Goal: Task Accomplishment & Management: Manage account settings

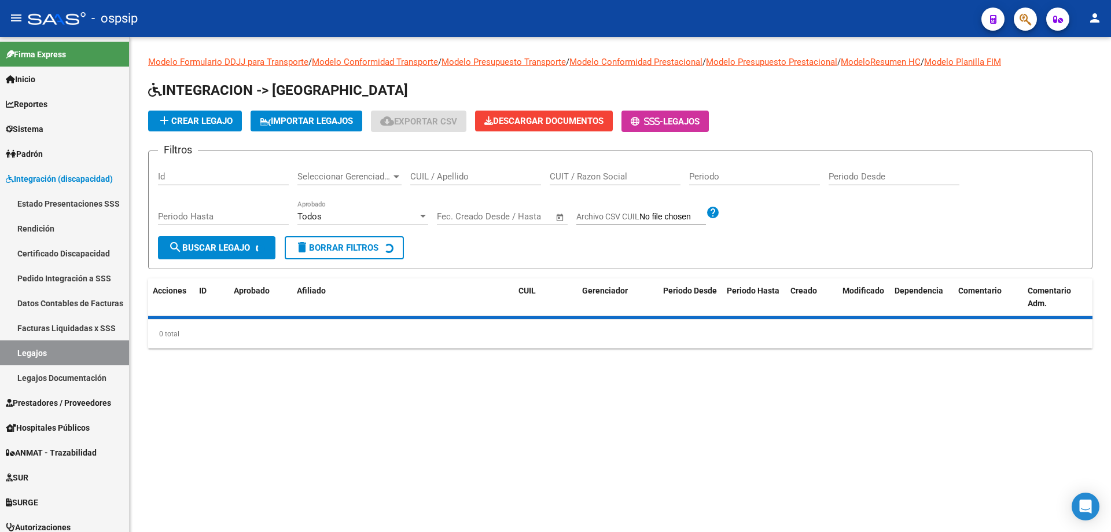
scroll to position [57, 0]
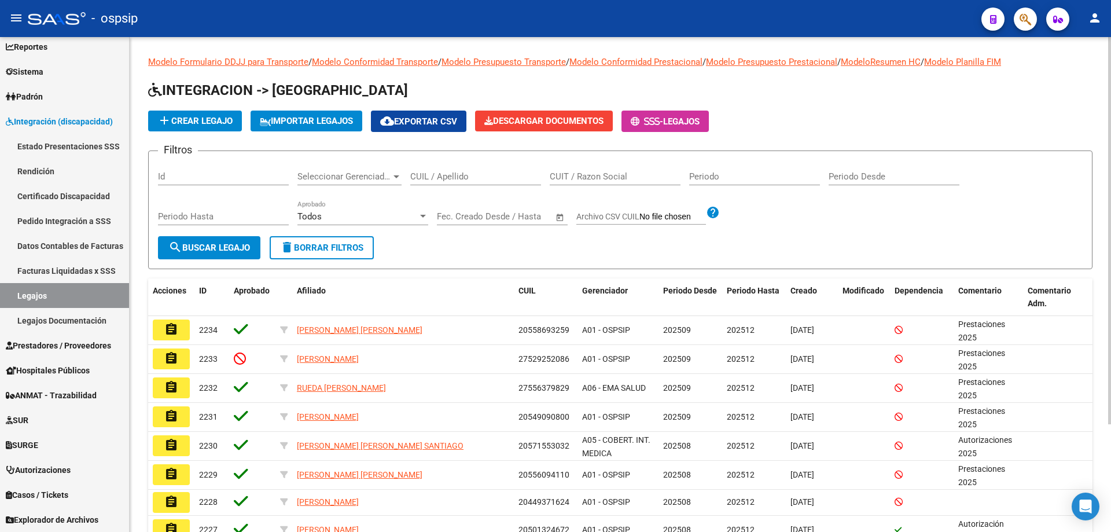
drag, startPoint x: 452, startPoint y: 178, endPoint x: 450, endPoint y: 190, distance: 12.4
click at [453, 181] on input "CUIL / Apellido" at bounding box center [475, 176] width 131 height 10
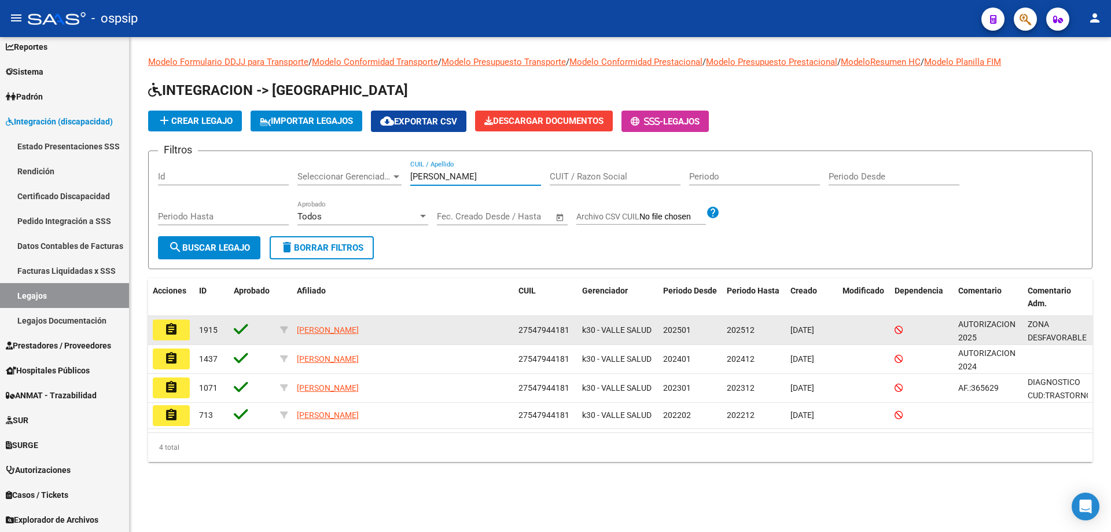
type input "lopez delfina"
click at [171, 327] on mat-icon "assignment" at bounding box center [171, 329] width 14 height 14
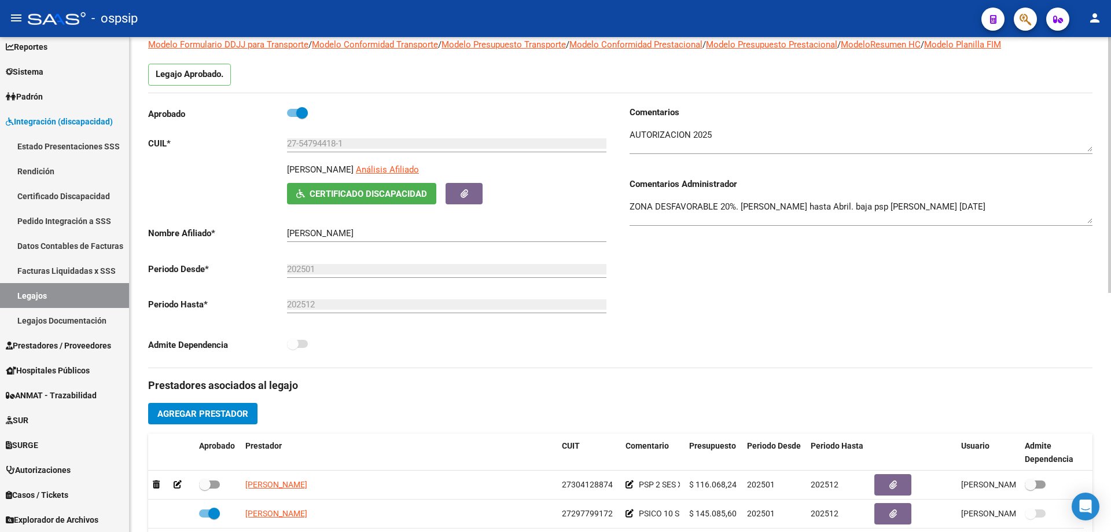
scroll to position [174, 0]
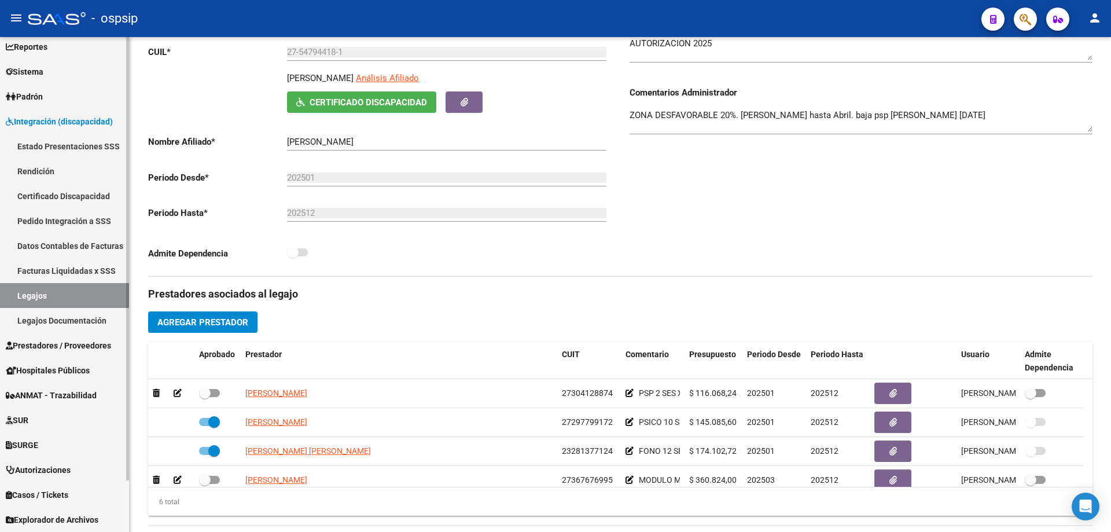
click at [34, 292] on link "Legajos" at bounding box center [64, 295] width 129 height 25
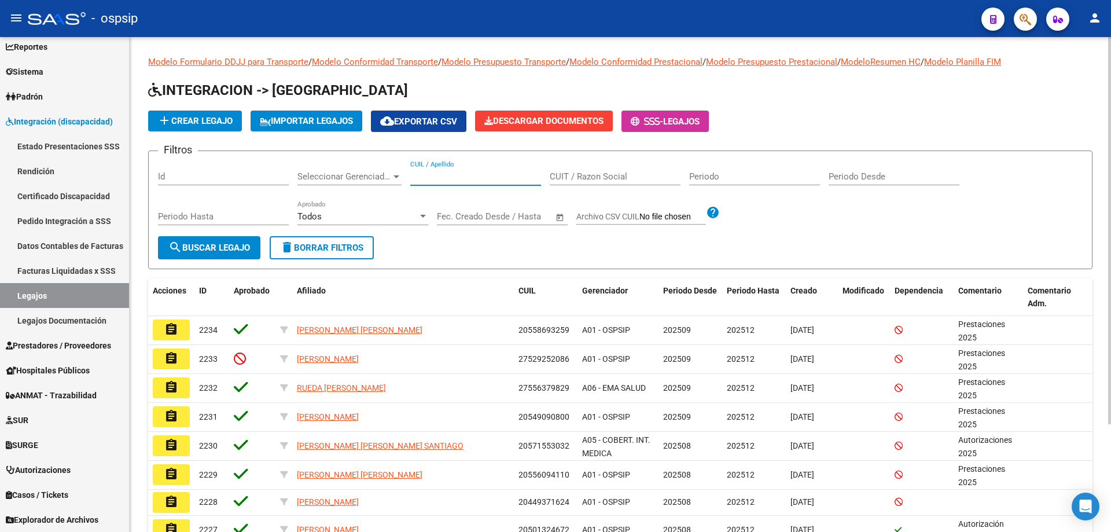
click at [472, 174] on input "CUIL / Apellido" at bounding box center [475, 176] width 131 height 10
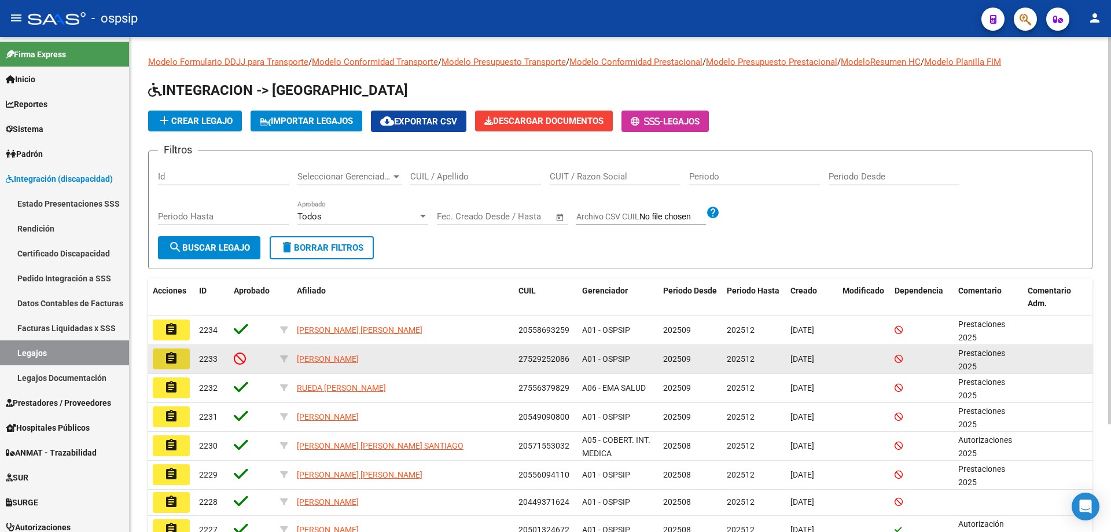
click at [175, 363] on mat-icon "assignment" at bounding box center [171, 358] width 14 height 14
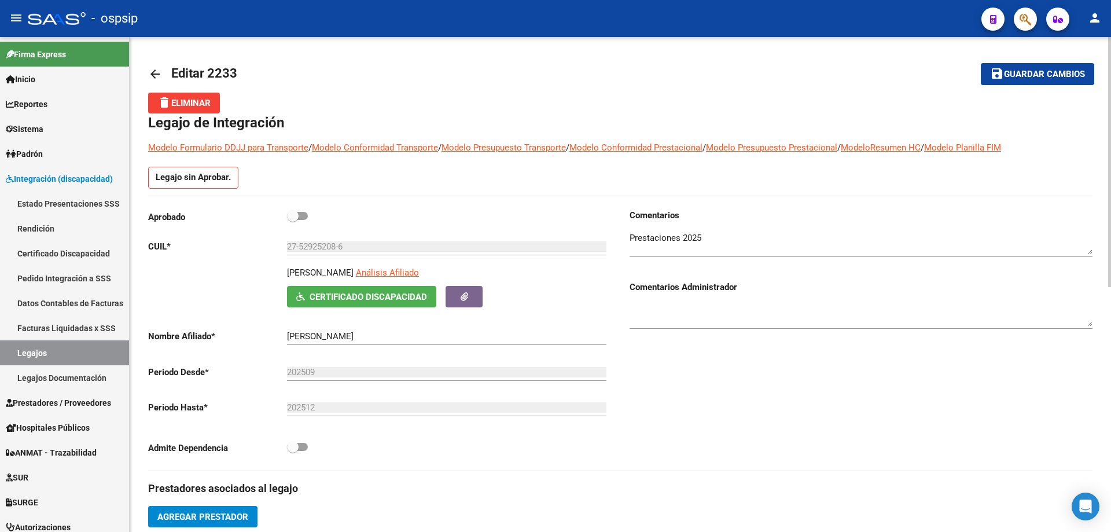
click at [300, 218] on span at bounding box center [297, 216] width 21 height 8
click at [293, 220] on input "checkbox" at bounding box center [292, 220] width 1 height 1
checkbox input "true"
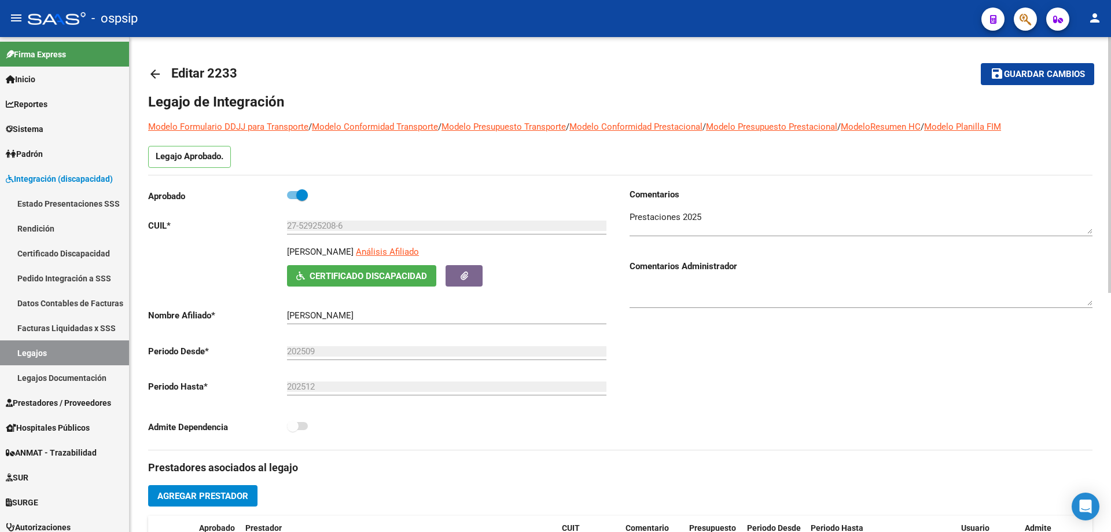
click at [1081, 80] on button "save Guardar cambios" at bounding box center [1037, 73] width 113 height 21
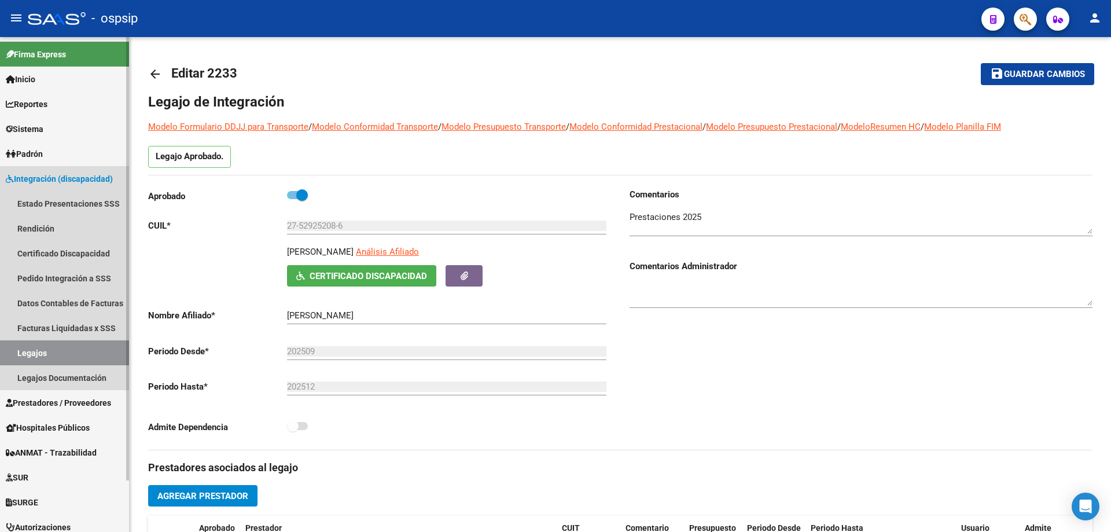
click at [31, 354] on link "Legajos" at bounding box center [64, 352] width 129 height 25
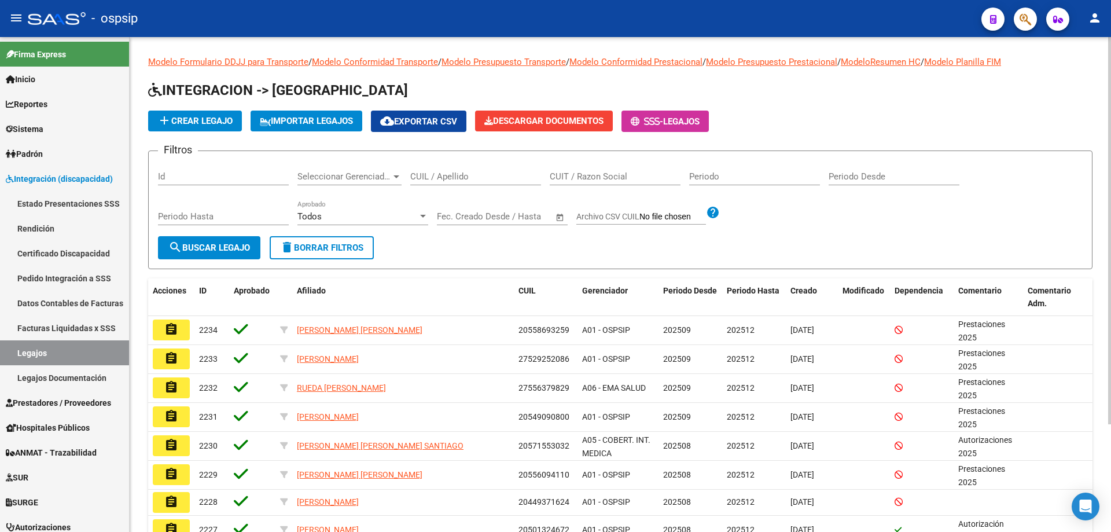
click at [446, 173] on input "CUIL / Apellido" at bounding box center [475, 176] width 131 height 10
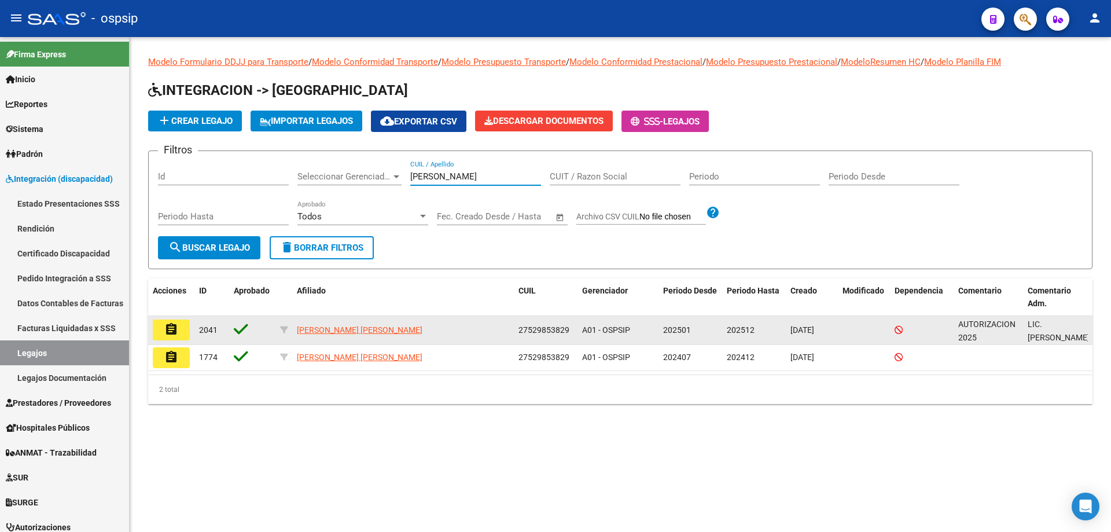
type input "aliaga"
click at [161, 334] on button "assignment" at bounding box center [171, 329] width 37 height 21
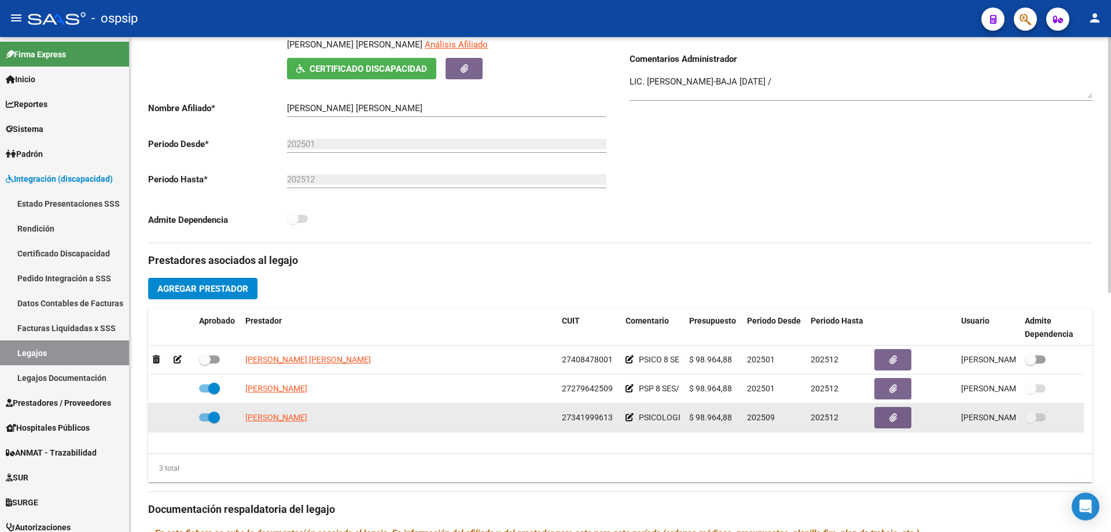
scroll to position [231, 0]
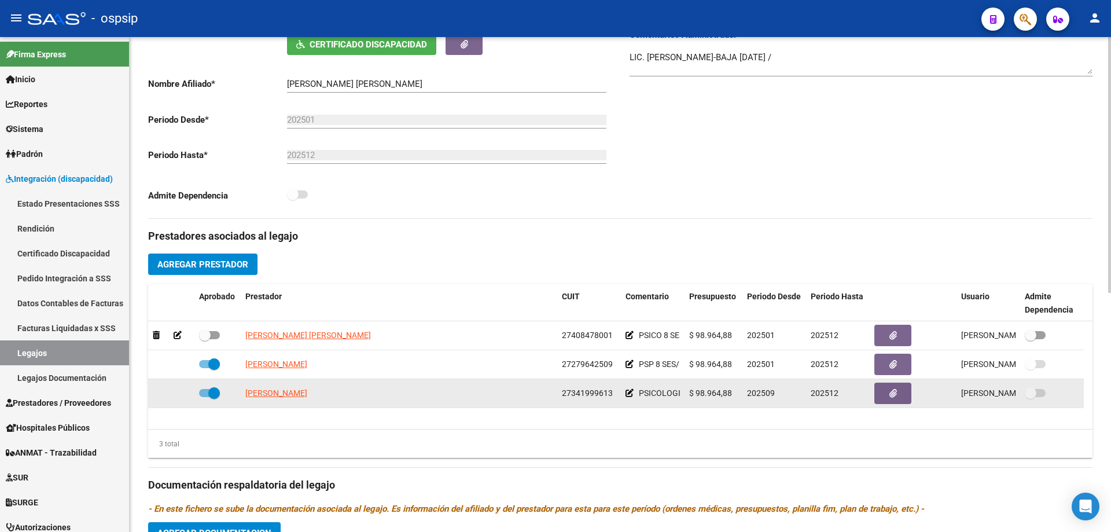
drag, startPoint x: 244, startPoint y: 391, endPoint x: 330, endPoint y: 399, distance: 86.5
click at [330, 399] on datatable-body-cell "[PERSON_NAME] [PERSON_NAME]" at bounding box center [399, 393] width 316 height 28
copy span "[PERSON_NAME] [PERSON_NAME]"
drag, startPoint x: 358, startPoint y: 392, endPoint x: 387, endPoint y: 390, distance: 29.6
click at [358, 392] on div "[PERSON_NAME] [PERSON_NAME]" at bounding box center [398, 393] width 307 height 13
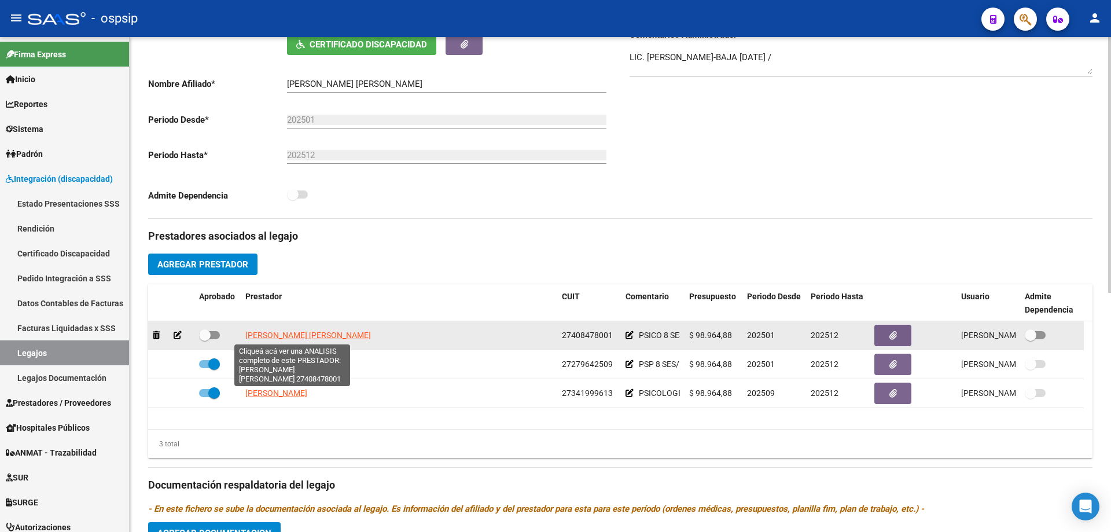
click at [308, 337] on span "[PERSON_NAME] [PERSON_NAME]" at bounding box center [308, 334] width 126 height 9
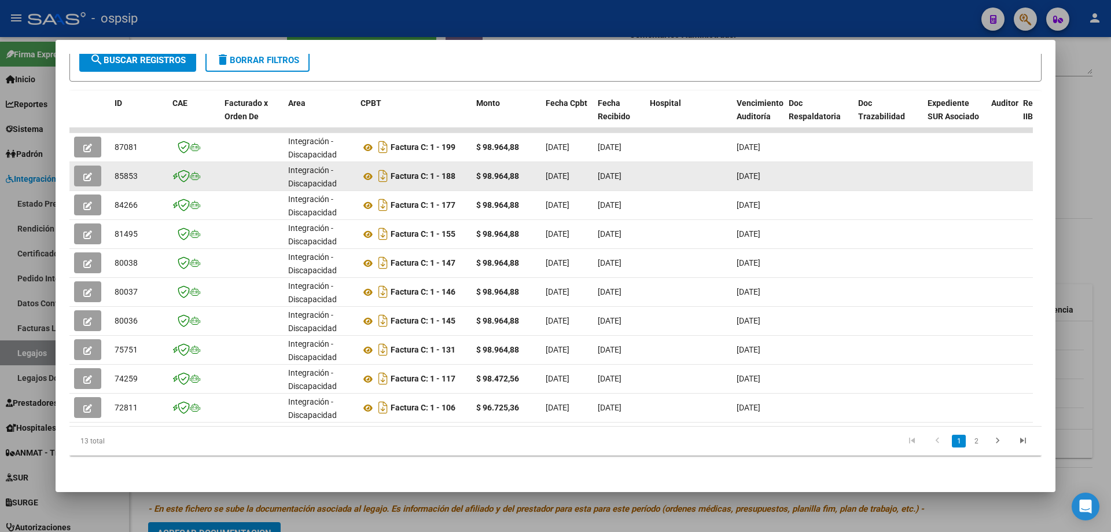
scroll to position [224, 0]
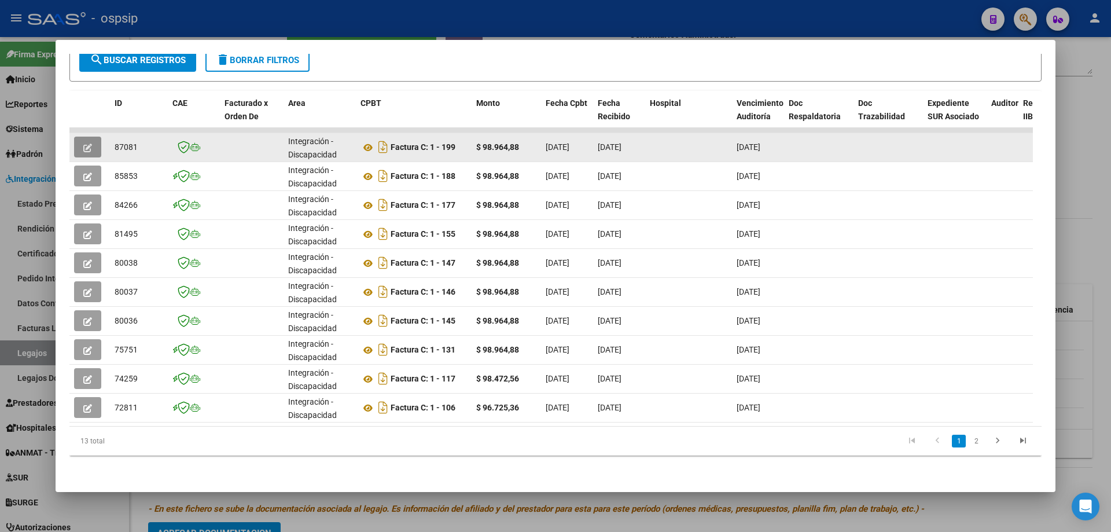
click at [85, 143] on icon "button" at bounding box center [87, 147] width 9 height 9
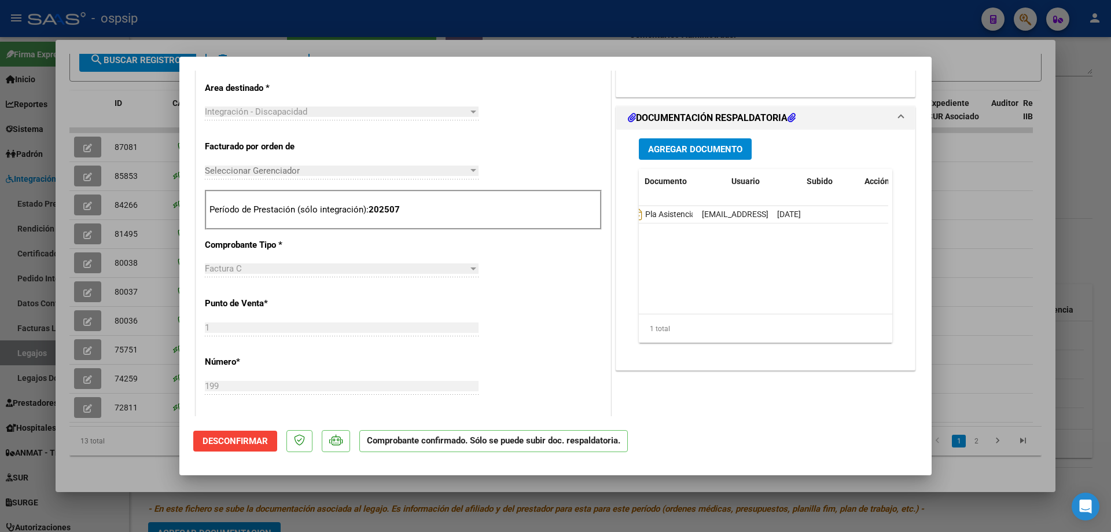
scroll to position [0, 0]
click at [971, 307] on div at bounding box center [555, 266] width 1111 height 532
type input "$ 0,00"
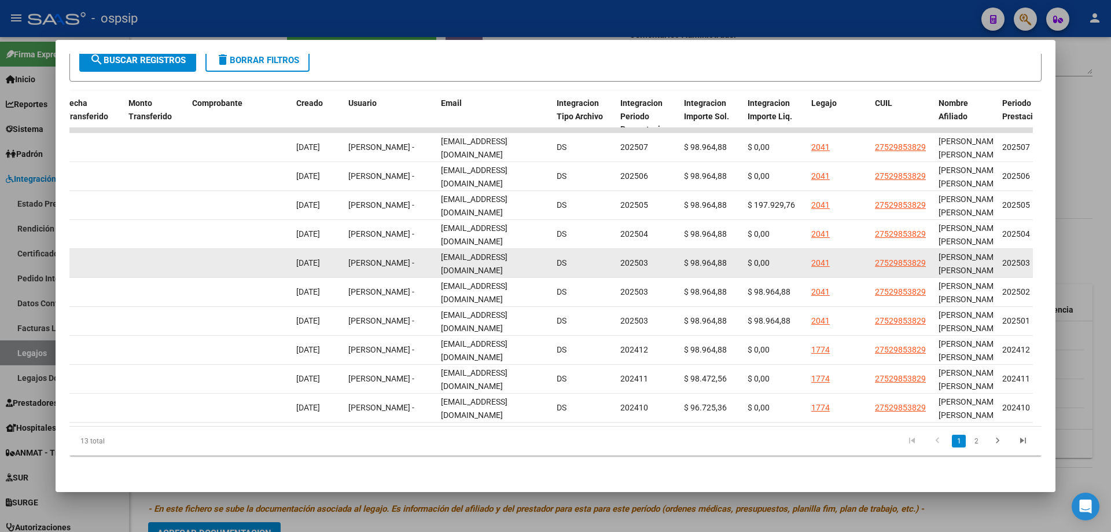
scroll to position [0, 1085]
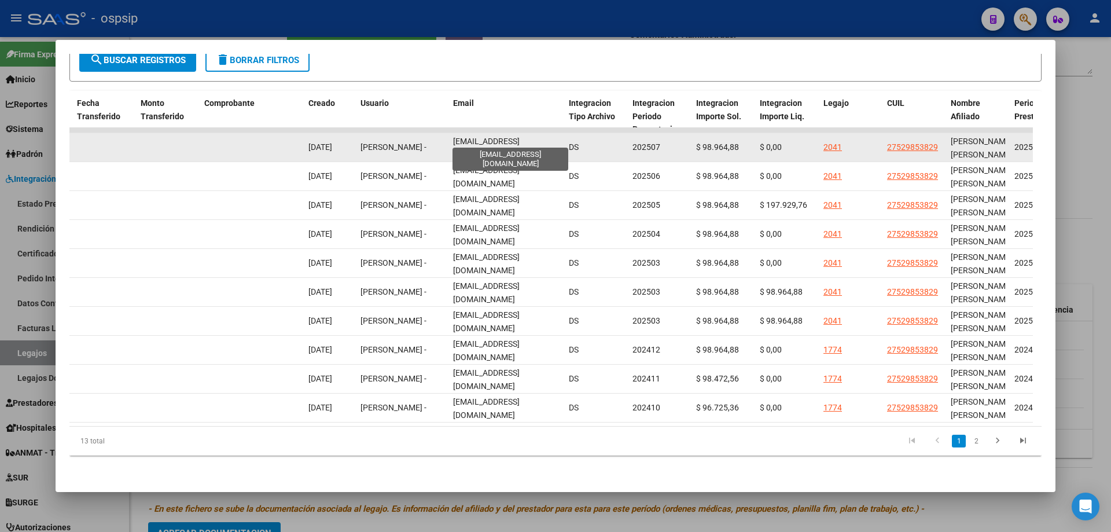
drag, startPoint x: 452, startPoint y: 137, endPoint x: 559, endPoint y: 141, distance: 106.5
click at [559, 141] on datatable-body-cell "sembrarcaminos@gmail.com" at bounding box center [506, 147] width 116 height 28
copy span "sembrarcaminos@gmail.com"
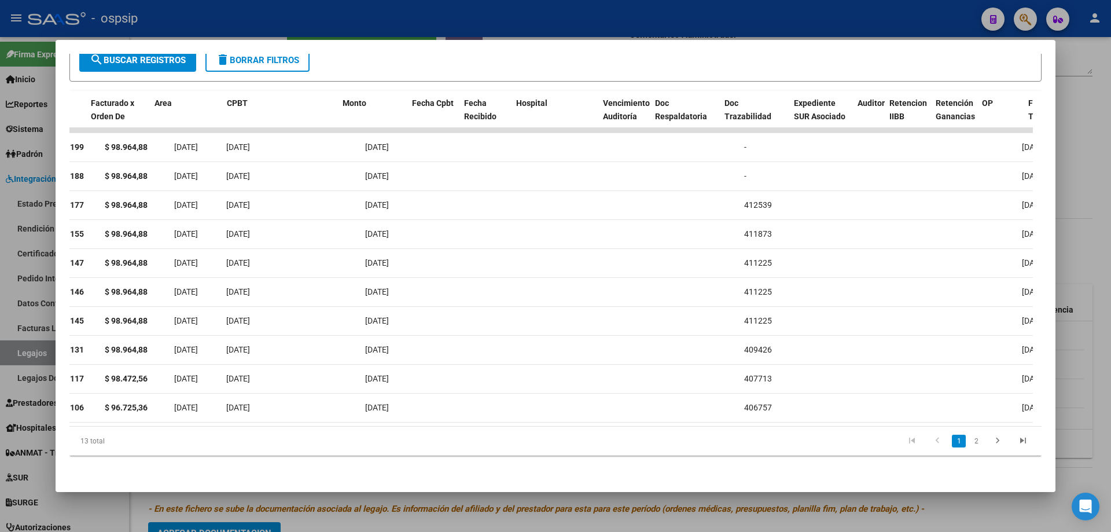
scroll to position [0, 0]
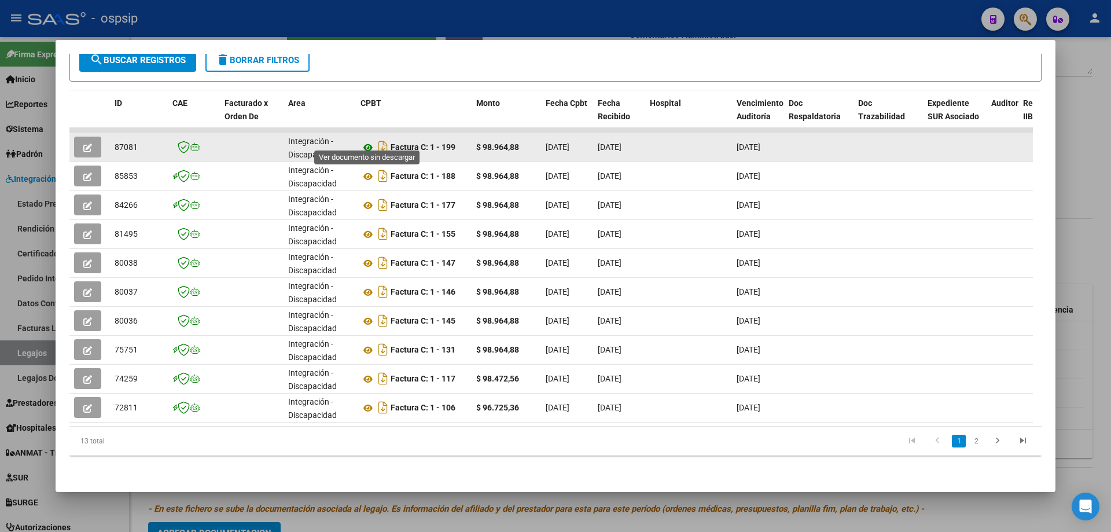
click at [370, 141] on icon at bounding box center [367, 148] width 15 height 14
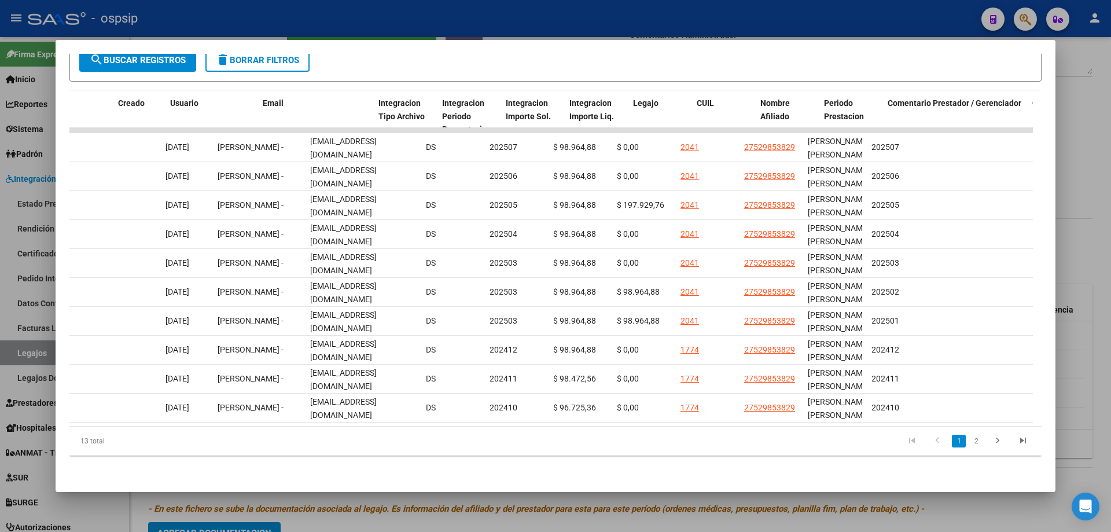
scroll to position [0, 1275]
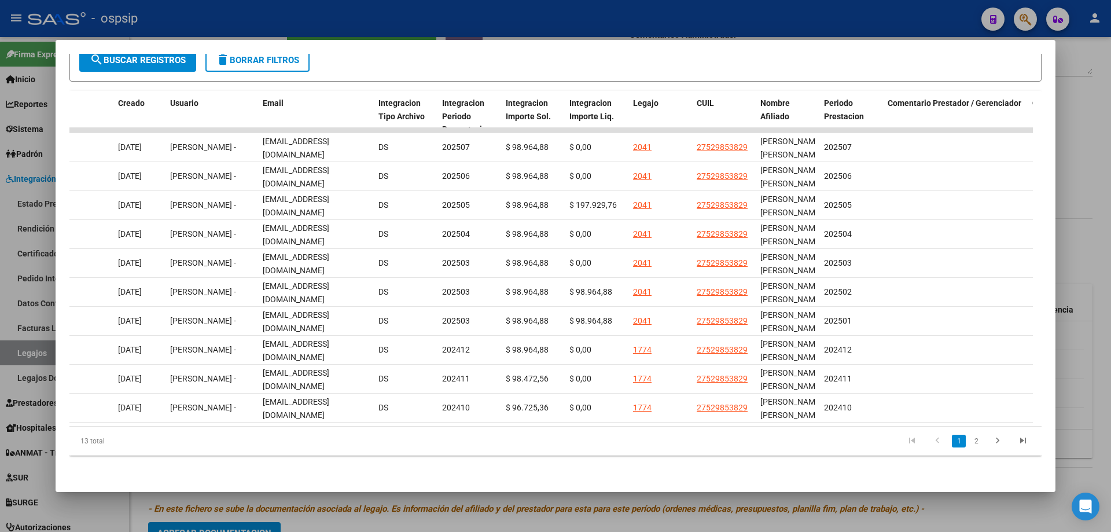
click at [1100, 182] on div at bounding box center [555, 266] width 1111 height 532
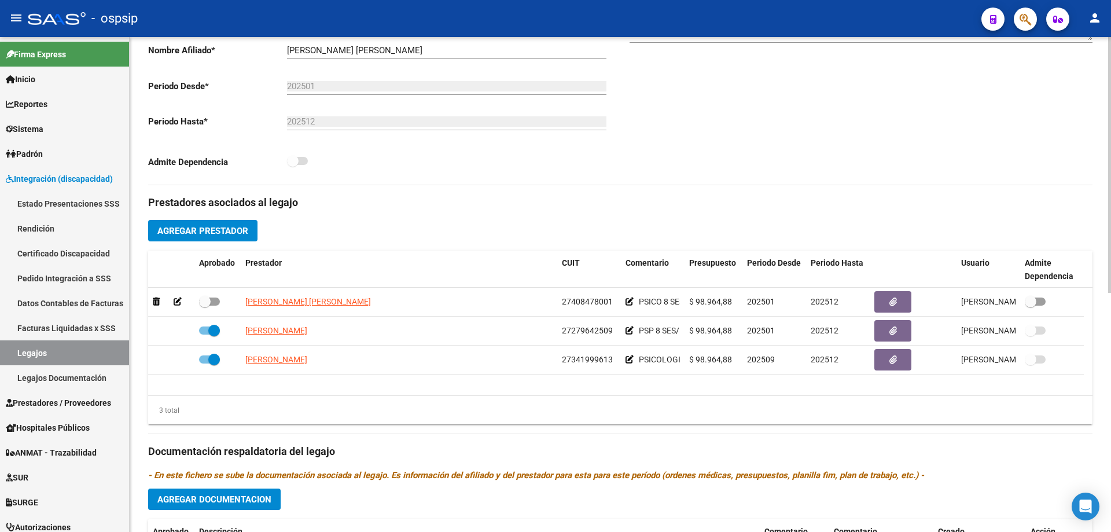
scroll to position [289, 0]
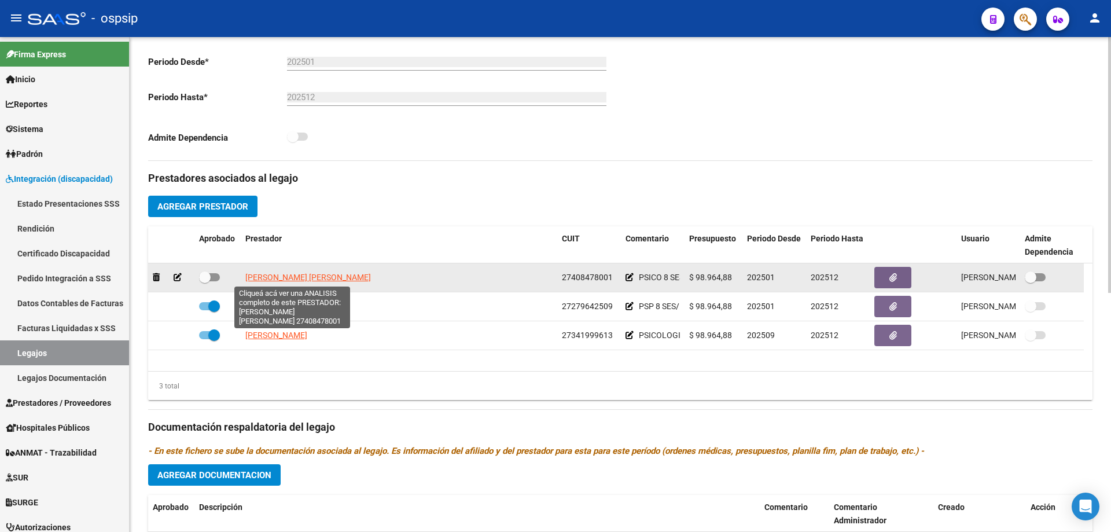
click at [297, 281] on span "[PERSON_NAME] [PERSON_NAME]" at bounding box center [308, 277] width 126 height 9
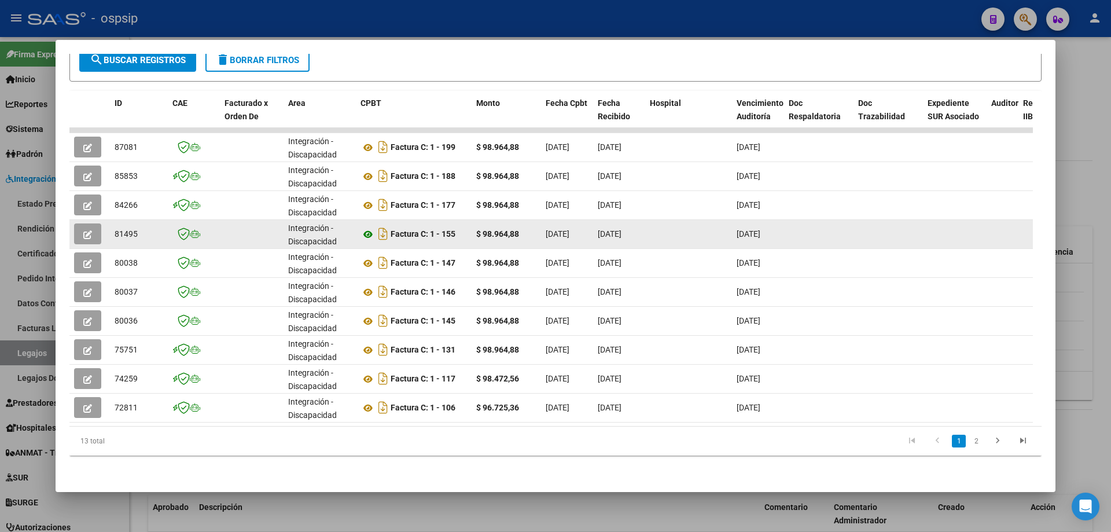
scroll to position [224, 0]
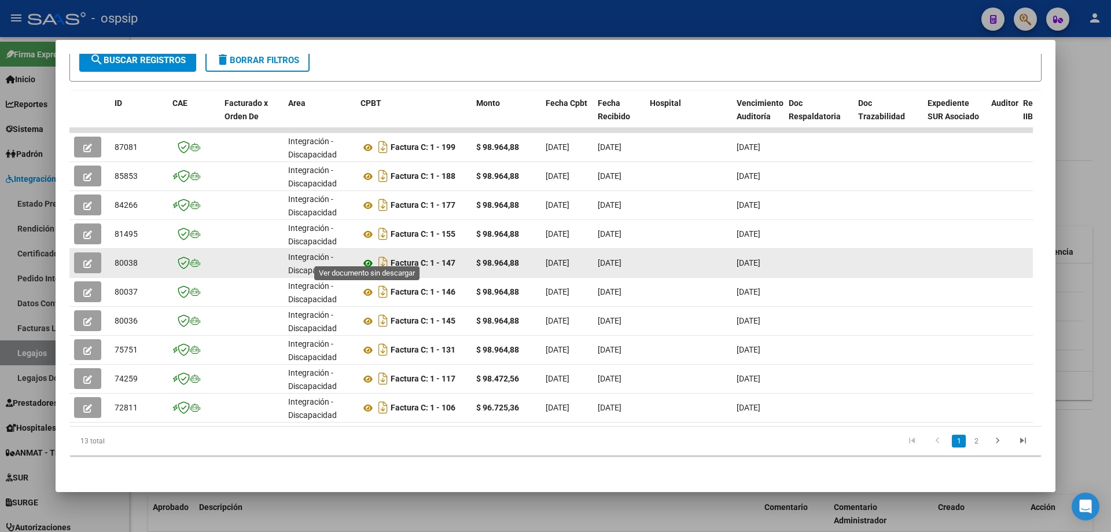
click at [369, 257] on icon at bounding box center [367, 263] width 15 height 14
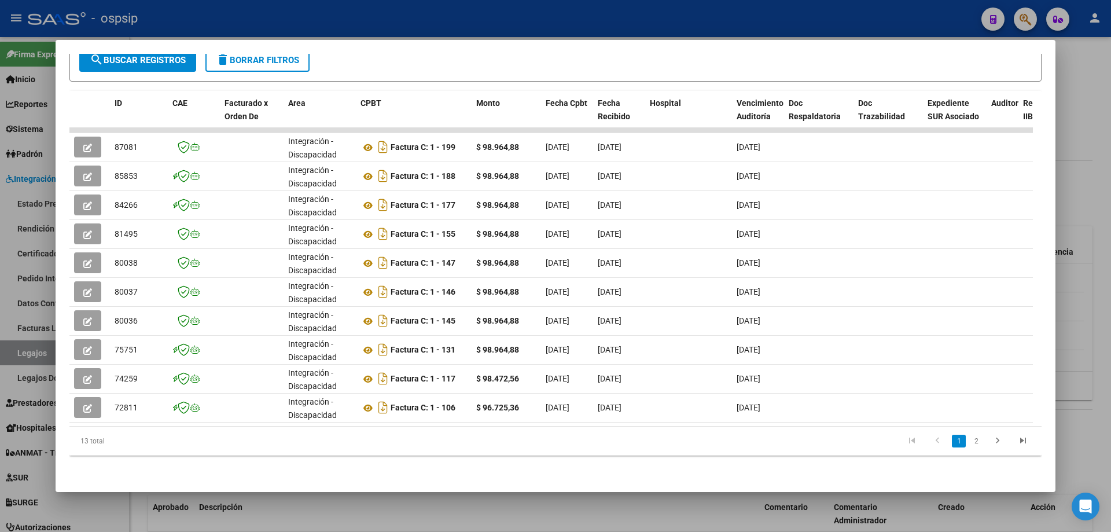
click at [1079, 190] on div at bounding box center [555, 266] width 1111 height 532
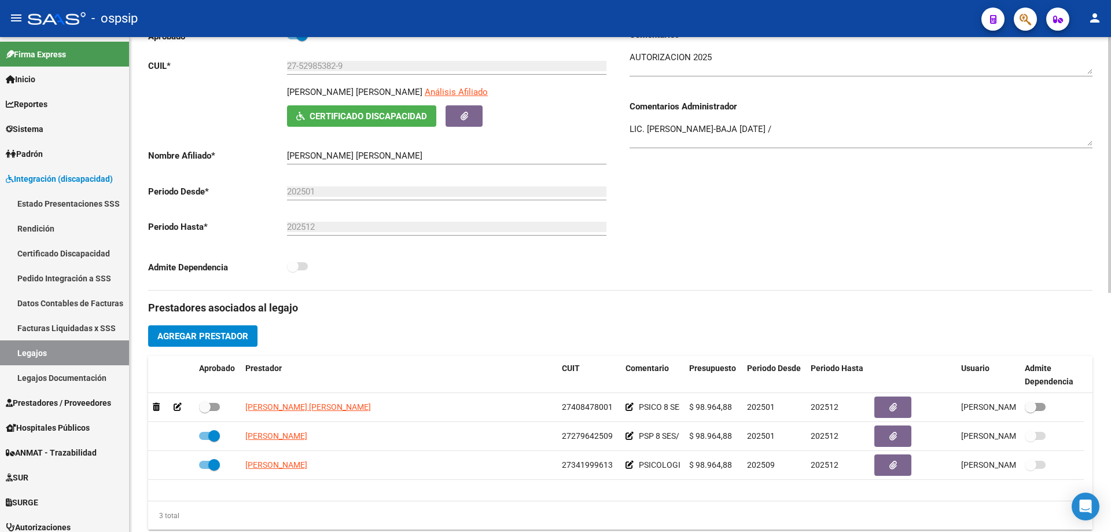
scroll to position [174, 0]
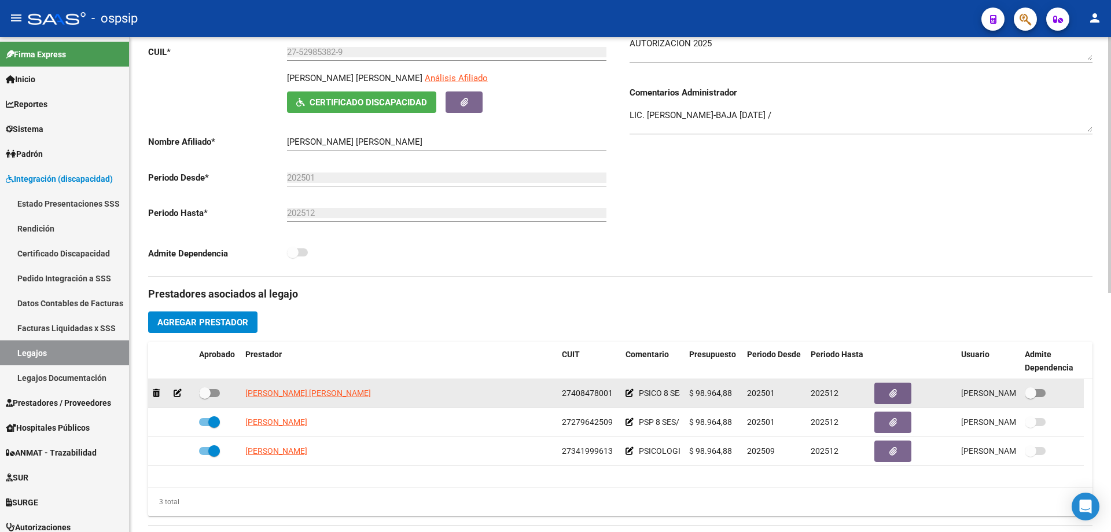
drag, startPoint x: 560, startPoint y: 392, endPoint x: 597, endPoint y: 385, distance: 37.1
click at [613, 388] on datatable-body-cell "27408478001" at bounding box center [589, 393] width 64 height 28
copy span "27408478001"
drag, startPoint x: 338, startPoint y: 395, endPoint x: 245, endPoint y: 388, distance: 93.5
click at [245, 388] on span "[PERSON_NAME] [PERSON_NAME]" at bounding box center [308, 392] width 126 height 9
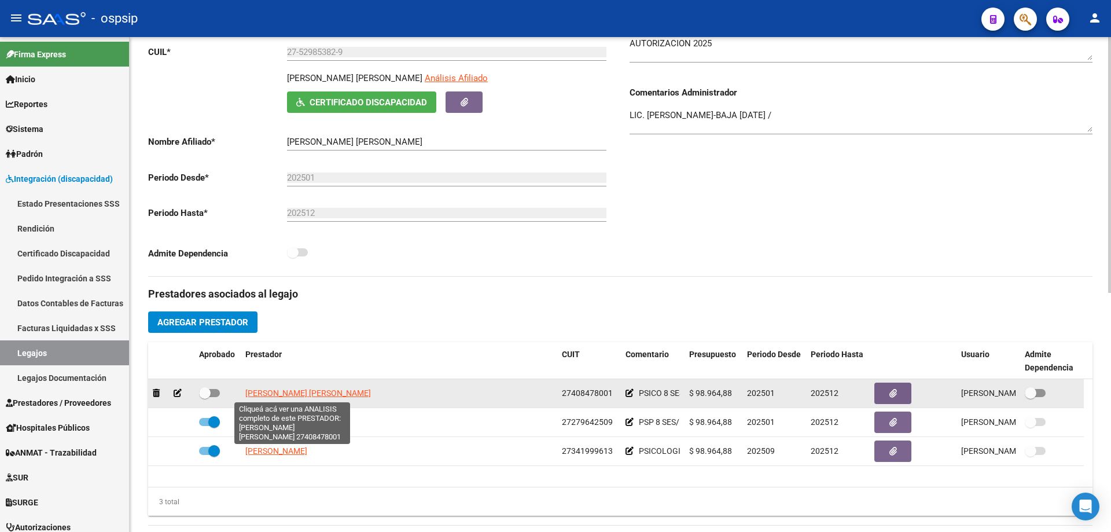
copy span "[PERSON_NAME] [PERSON_NAME]"
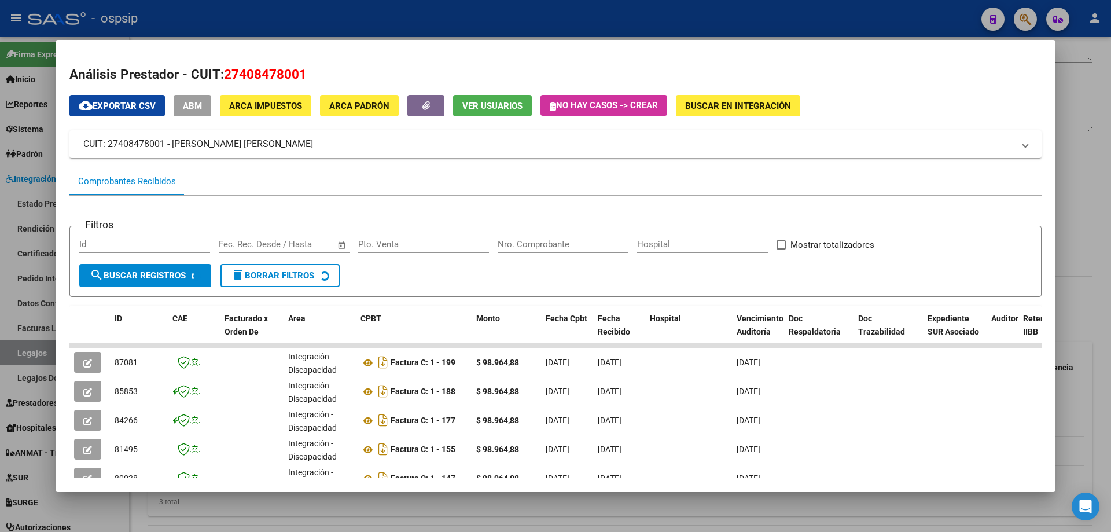
click at [502, 105] on span "Ver Usuarios" at bounding box center [492, 106] width 60 height 10
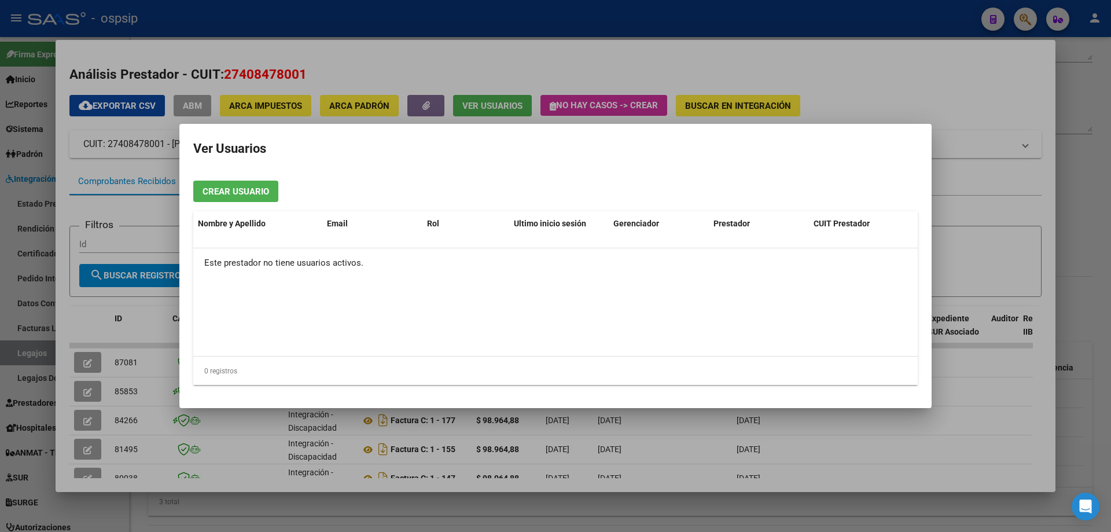
drag, startPoint x: 952, startPoint y: 282, endPoint x: 999, endPoint y: 279, distance: 47.0
click at [960, 281] on div at bounding box center [555, 266] width 1111 height 532
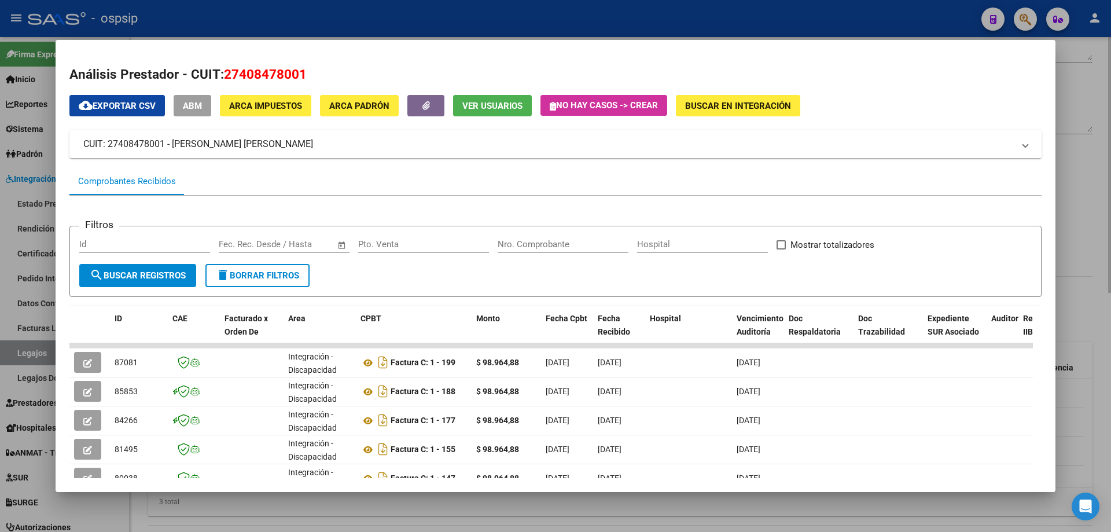
drag, startPoint x: 1102, startPoint y: 238, endPoint x: 1074, endPoint y: 246, distance: 29.3
click at [1100, 238] on div at bounding box center [555, 266] width 1111 height 532
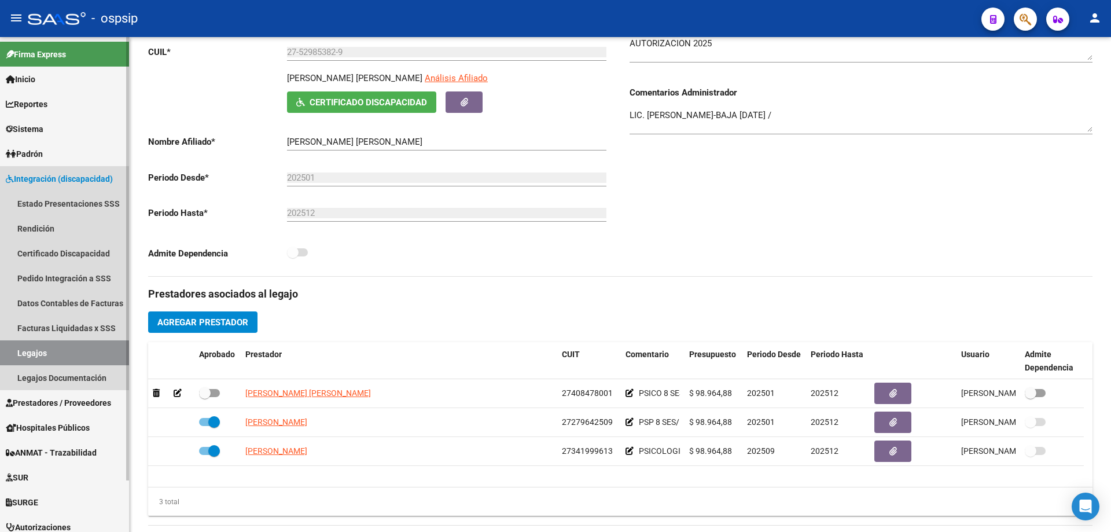
click at [23, 350] on link "Legajos" at bounding box center [64, 352] width 129 height 25
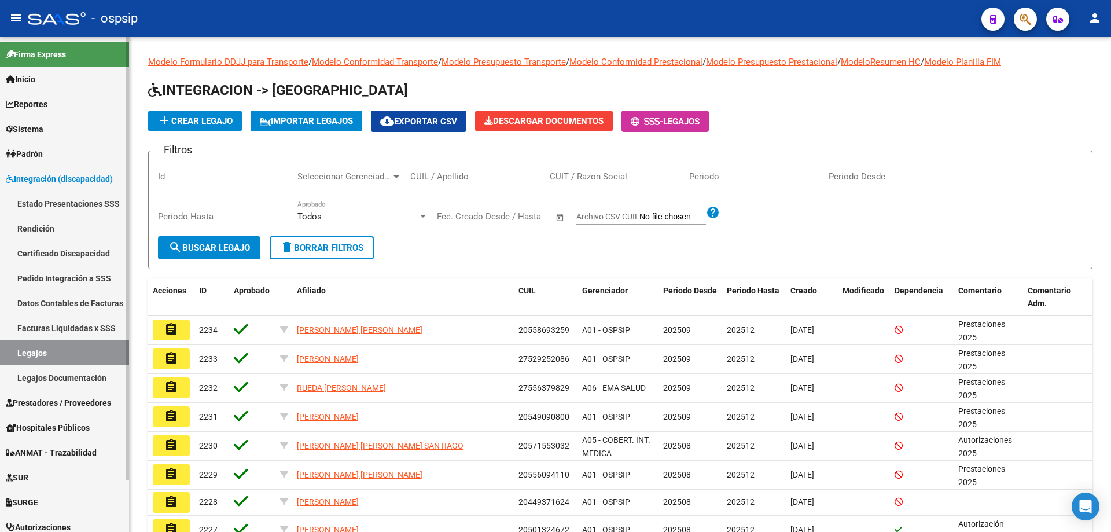
click at [43, 403] on span "Prestadores / Proveedores" at bounding box center [58, 402] width 105 height 13
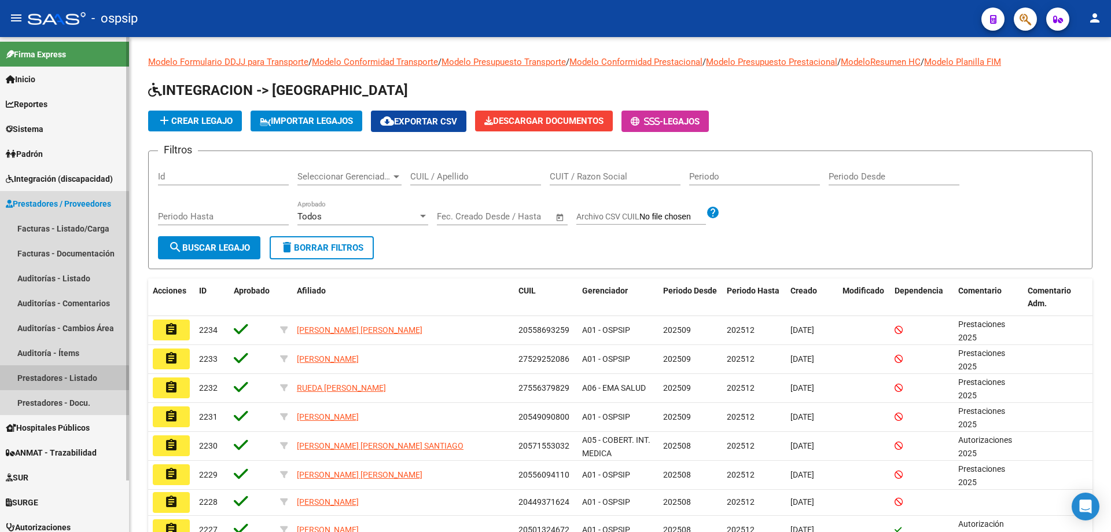
click at [46, 380] on link "Prestadores - Listado" at bounding box center [64, 377] width 129 height 25
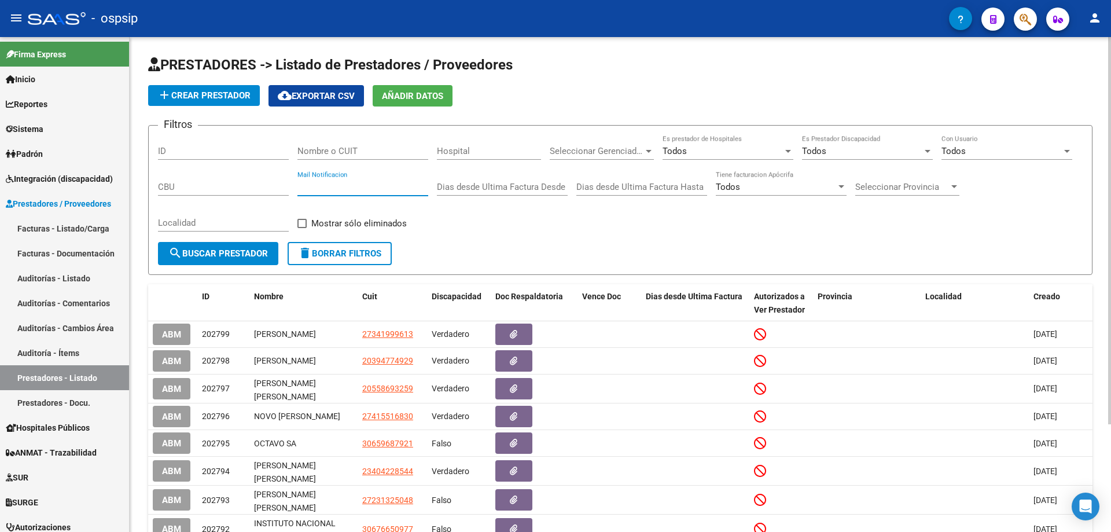
click at [332, 183] on input "Mail Notificacion" at bounding box center [362, 187] width 131 height 10
click at [32, 181] on span "Integración (discapacidad)" at bounding box center [59, 178] width 107 height 13
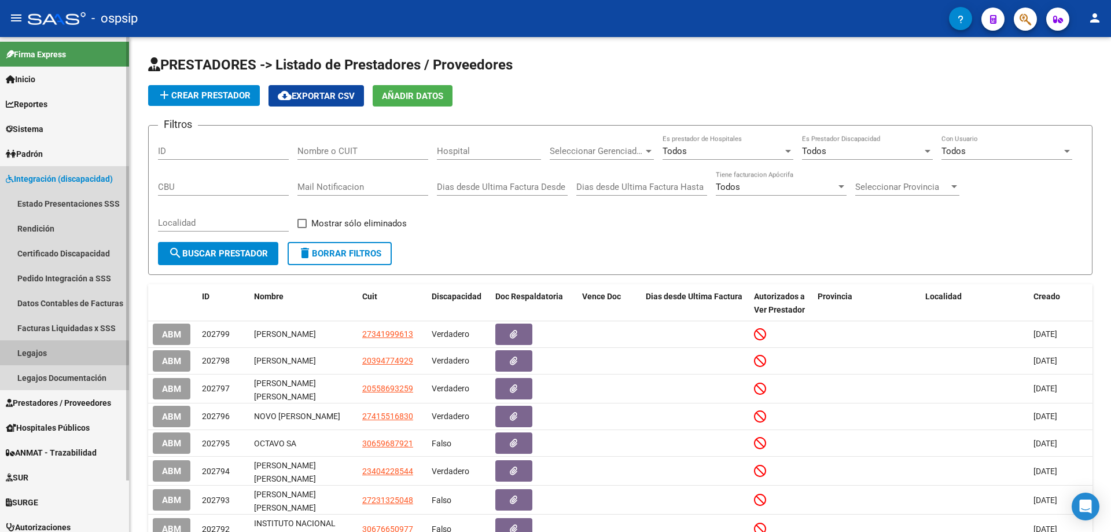
click at [22, 352] on link "Legajos" at bounding box center [64, 352] width 129 height 25
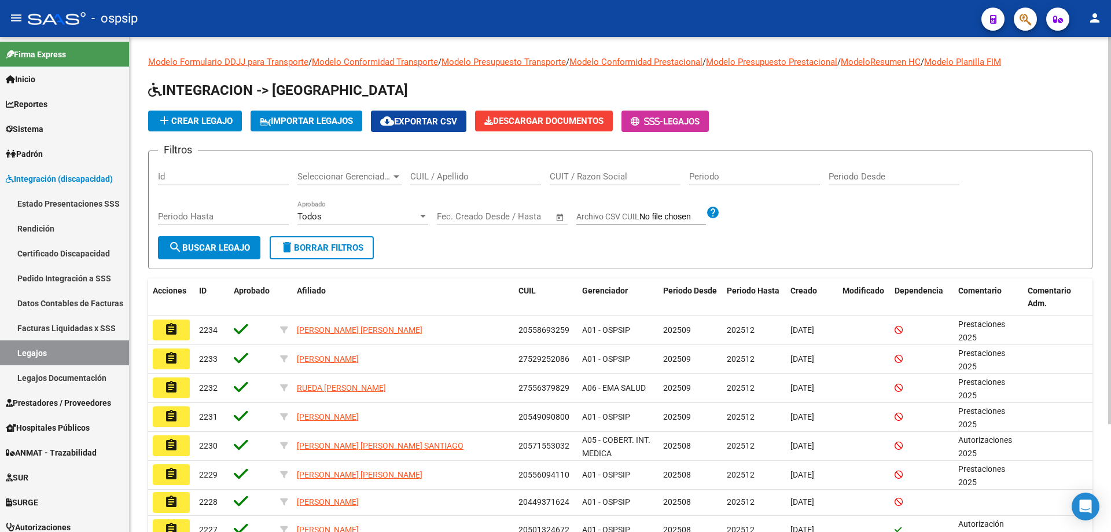
click at [427, 179] on input "CUIL / Apellido" at bounding box center [475, 176] width 131 height 10
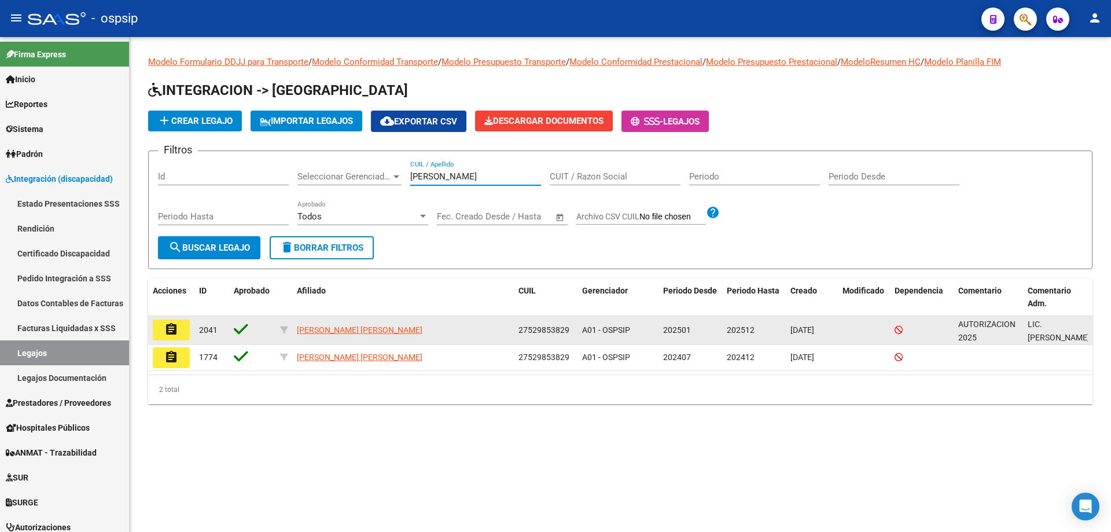
type input "aliaga"
click at [167, 336] on mat-icon "assignment" at bounding box center [171, 329] width 14 height 14
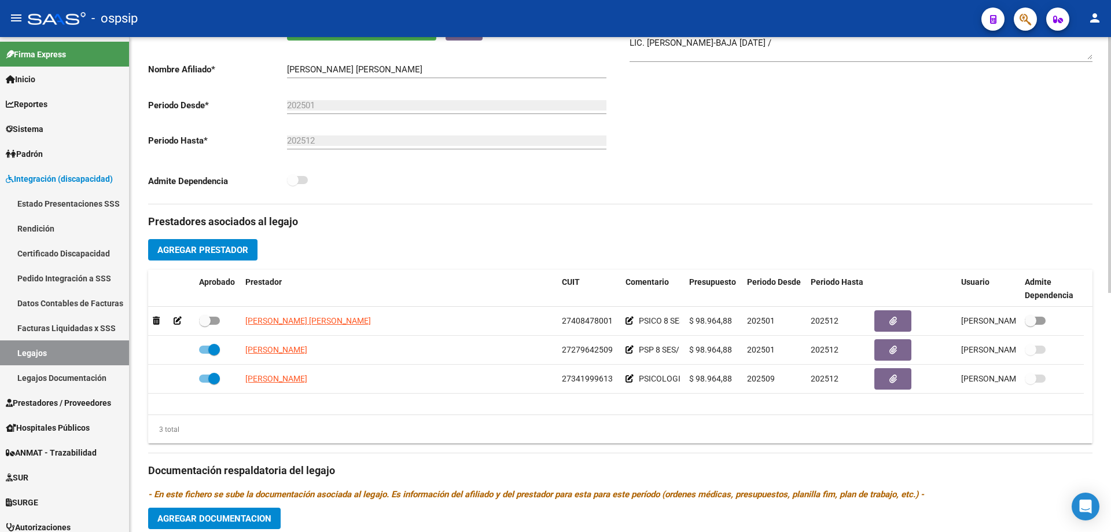
scroll to position [347, 0]
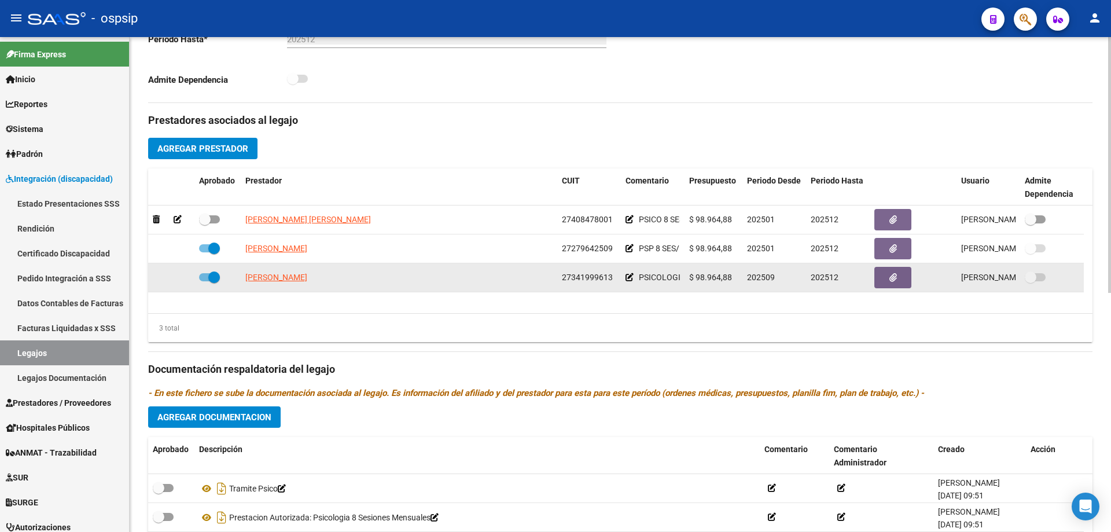
drag, startPoint x: 244, startPoint y: 277, endPoint x: 325, endPoint y: 277, distance: 81.0
click at [339, 277] on datatable-body-cell "[PERSON_NAME]" at bounding box center [399, 277] width 316 height 28
copy span "[PERSON_NAME]"
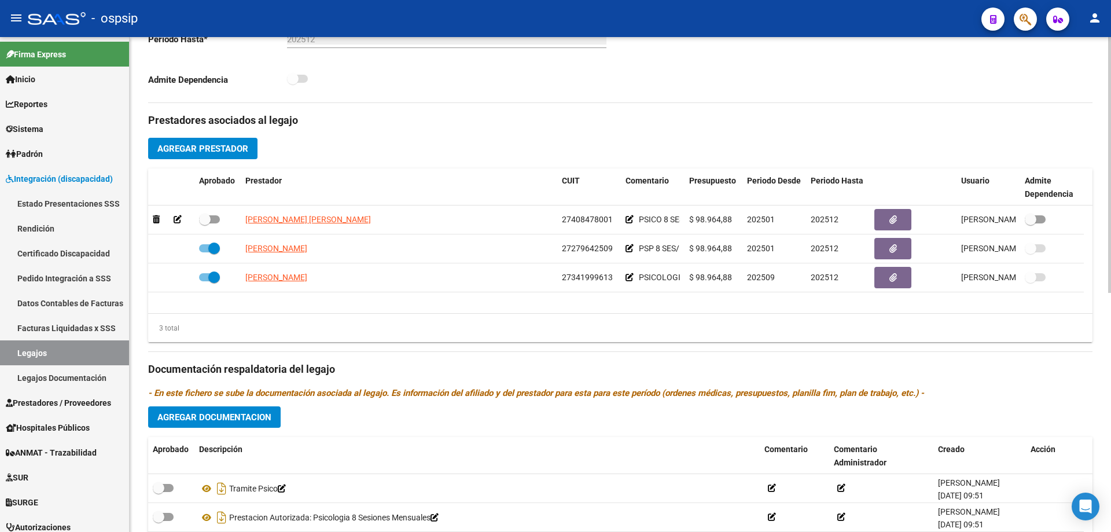
click at [437, 299] on datatable-body "LESCANO MARINA ROCIO 27408478001 PSICO 8 SES/MES $ 98.964,88 202501 202512 Olga…" at bounding box center [620, 259] width 944 height 108
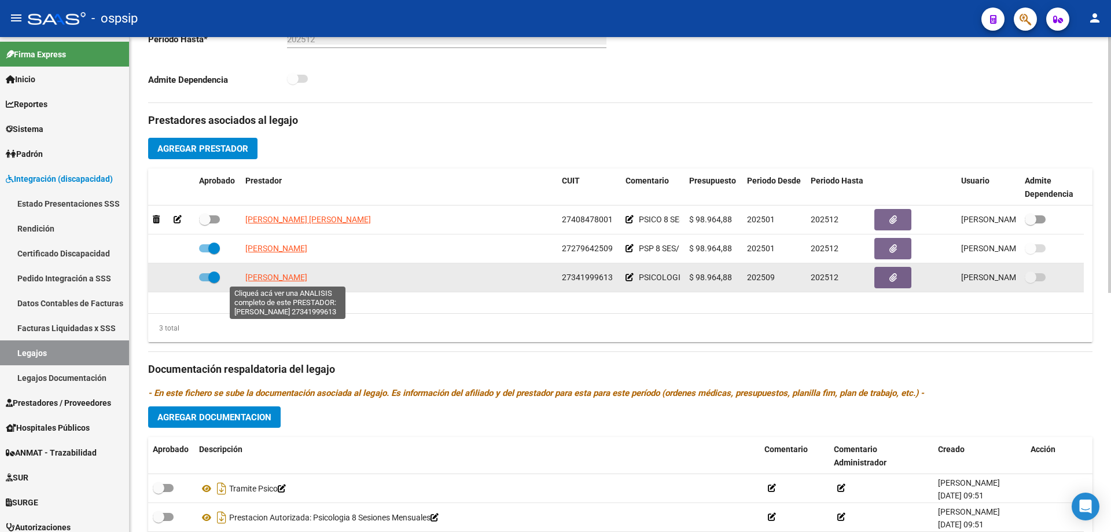
click at [307, 279] on span "[PERSON_NAME]" at bounding box center [276, 277] width 62 height 9
type textarea "27341999613"
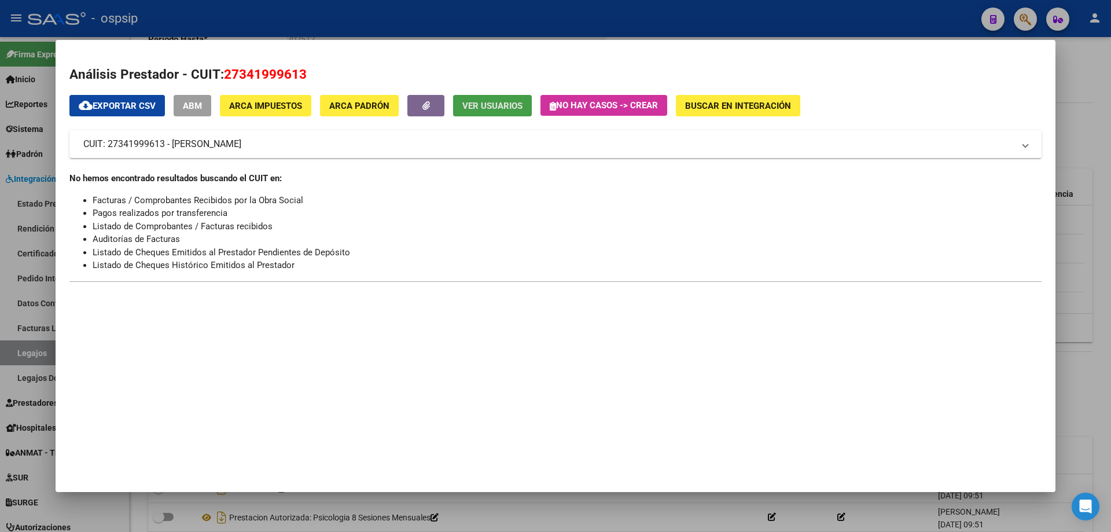
click at [507, 100] on button "Ver Usuarios" at bounding box center [492, 105] width 79 height 21
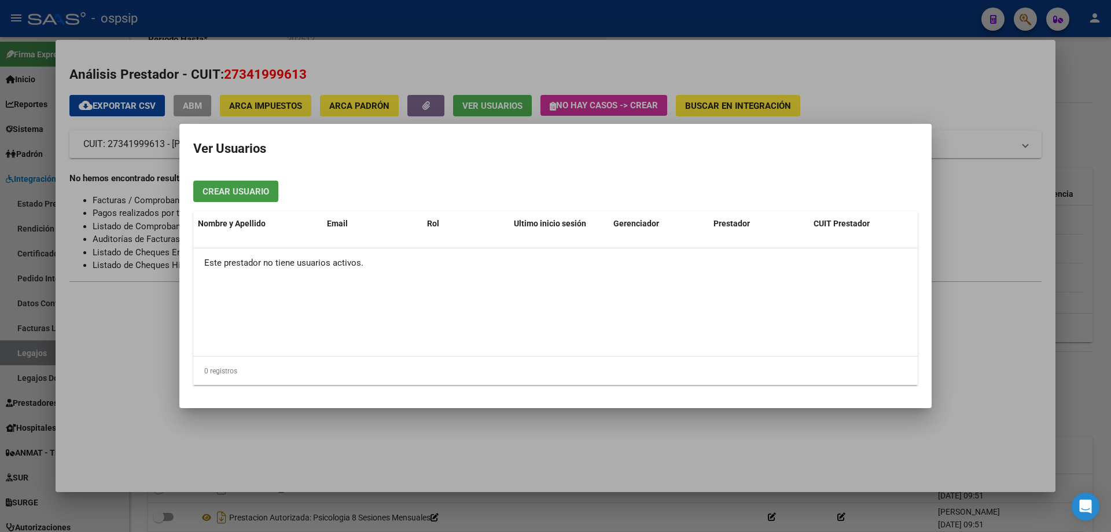
click at [982, 323] on div at bounding box center [555, 266] width 1111 height 532
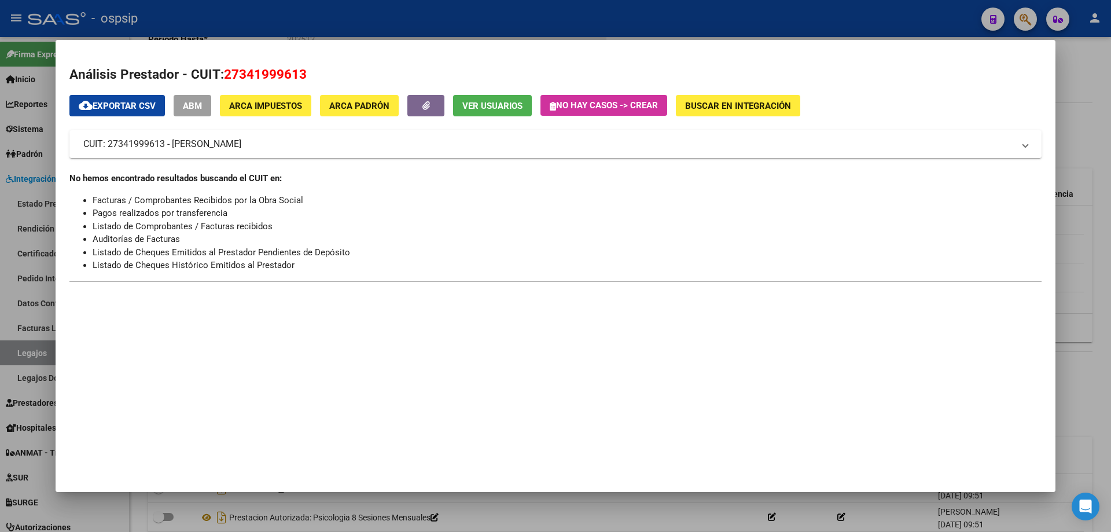
click at [890, 241] on li "Auditorías de Facturas" at bounding box center [567, 239] width 949 height 13
click at [1092, 273] on div at bounding box center [555, 266] width 1111 height 532
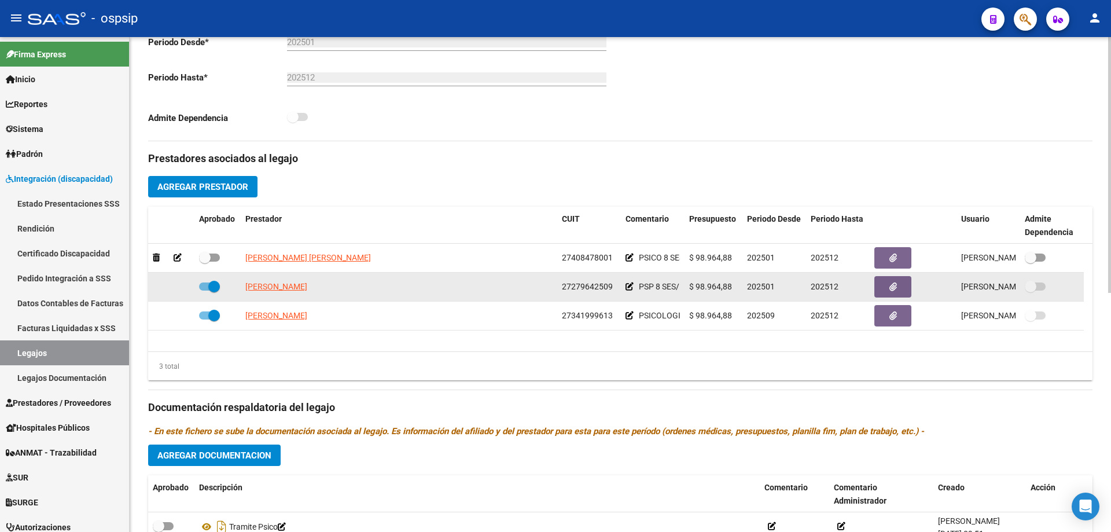
scroll to position [231, 0]
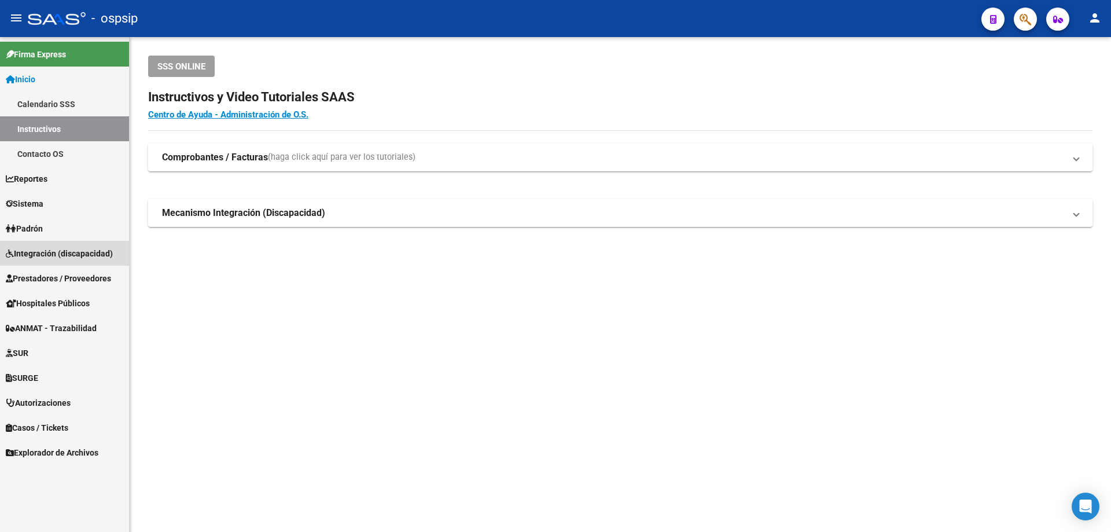
click at [58, 253] on span "Integración (discapacidad)" at bounding box center [59, 253] width 107 height 13
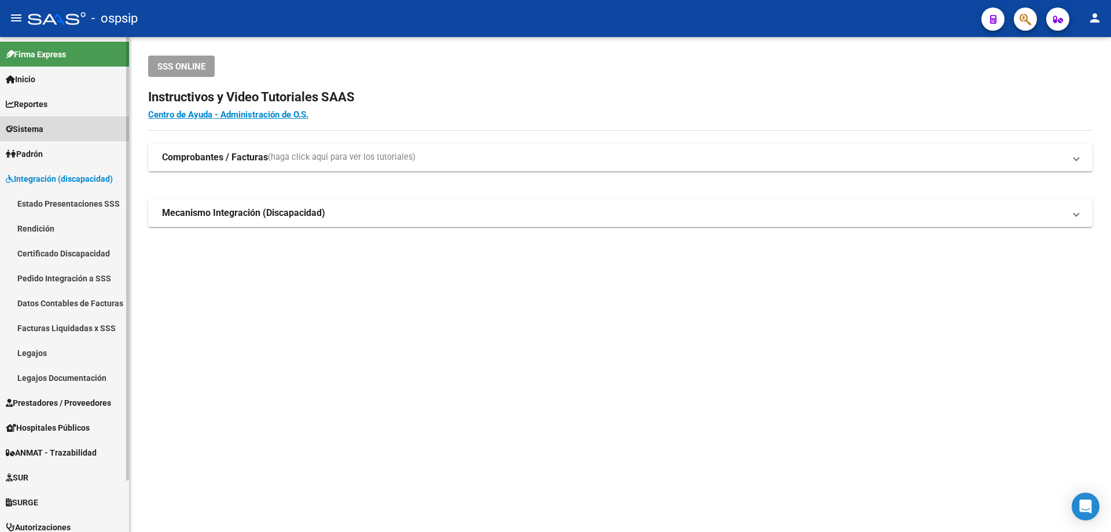
click at [42, 129] on span "Sistema" at bounding box center [25, 129] width 38 height 13
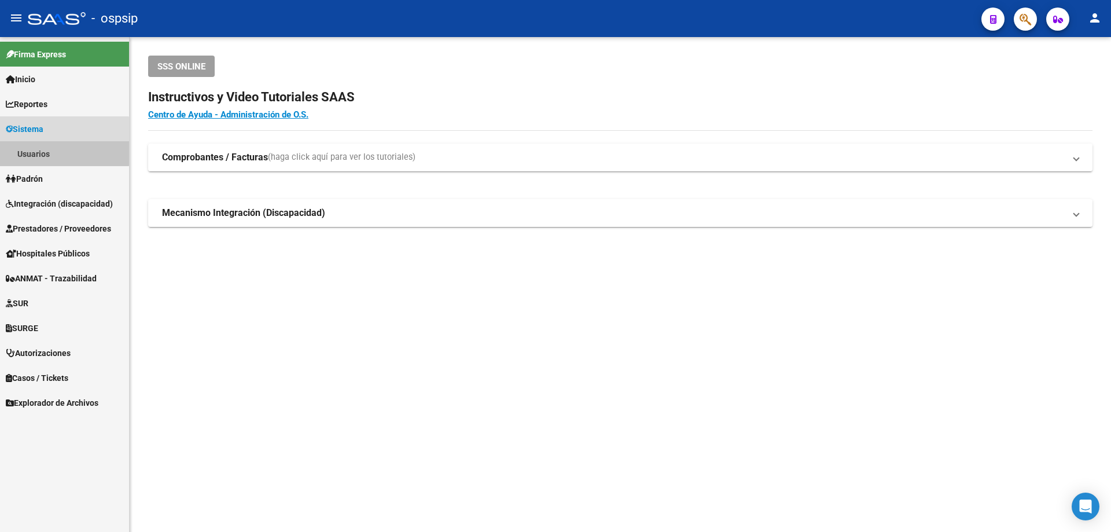
click at [42, 148] on link "Usuarios" at bounding box center [64, 153] width 129 height 25
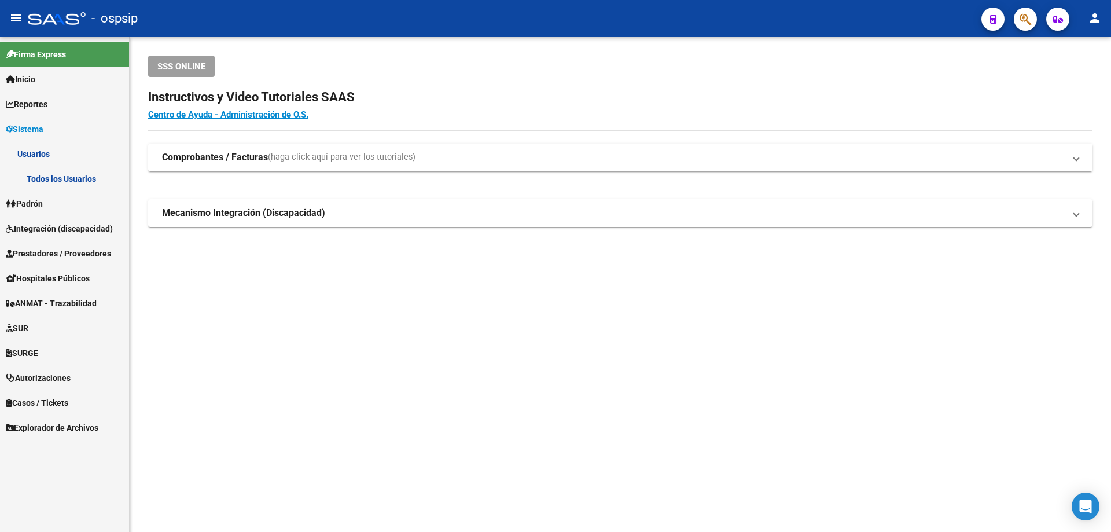
click at [37, 176] on link "Todos los Usuarios" at bounding box center [64, 178] width 129 height 25
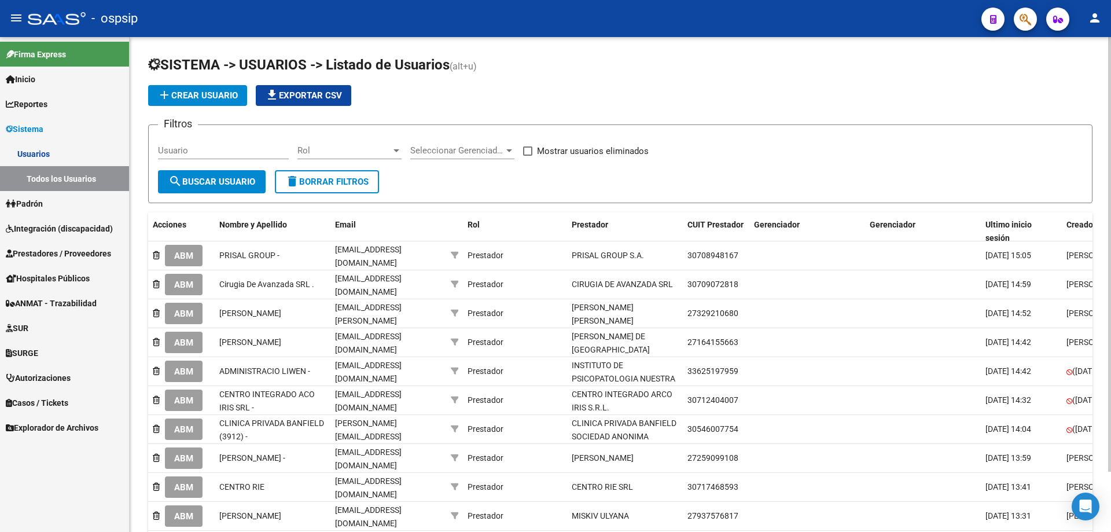
click at [215, 98] on span "add Crear Usuario" at bounding box center [197, 95] width 80 height 10
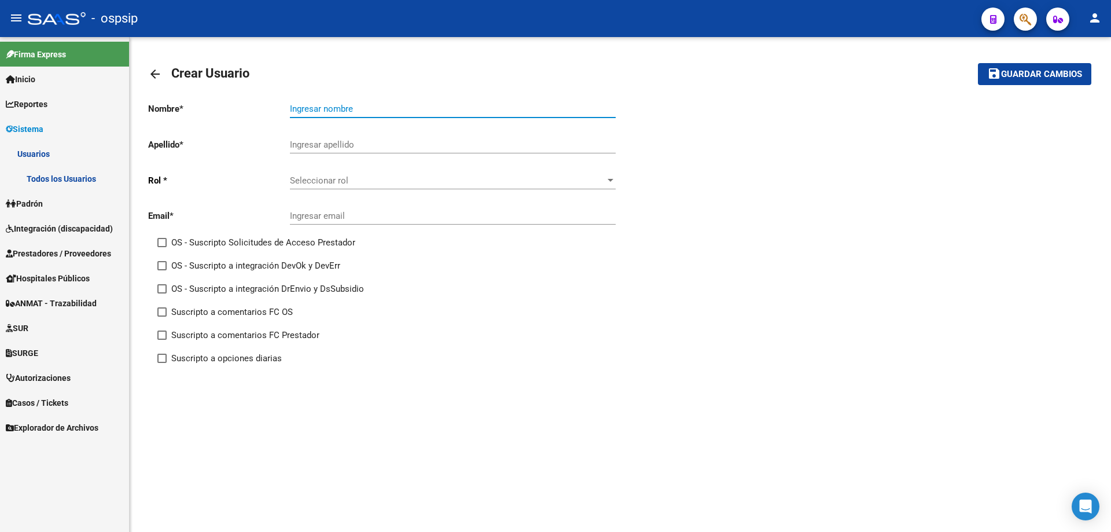
paste input "[PERSON_NAME] [PERSON_NAME]"
type input "[PERSON_NAME] [PERSON_NAME]"
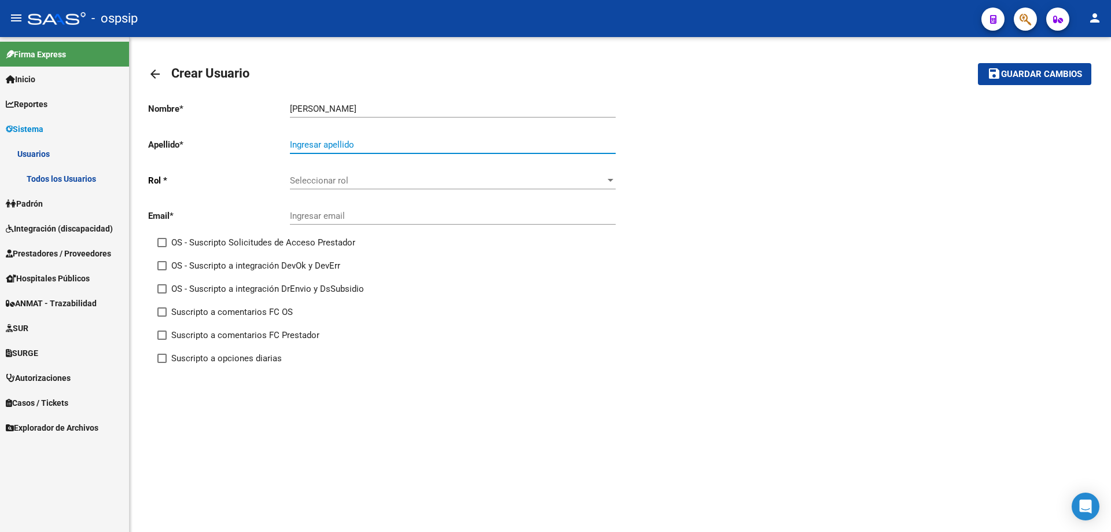
paste input "[PERSON_NAME] [PERSON_NAME]"
type input "[PERSON_NAME] [PERSON_NAME]"
click at [315, 178] on span "Seleccionar rol" at bounding box center [447, 180] width 315 height 10
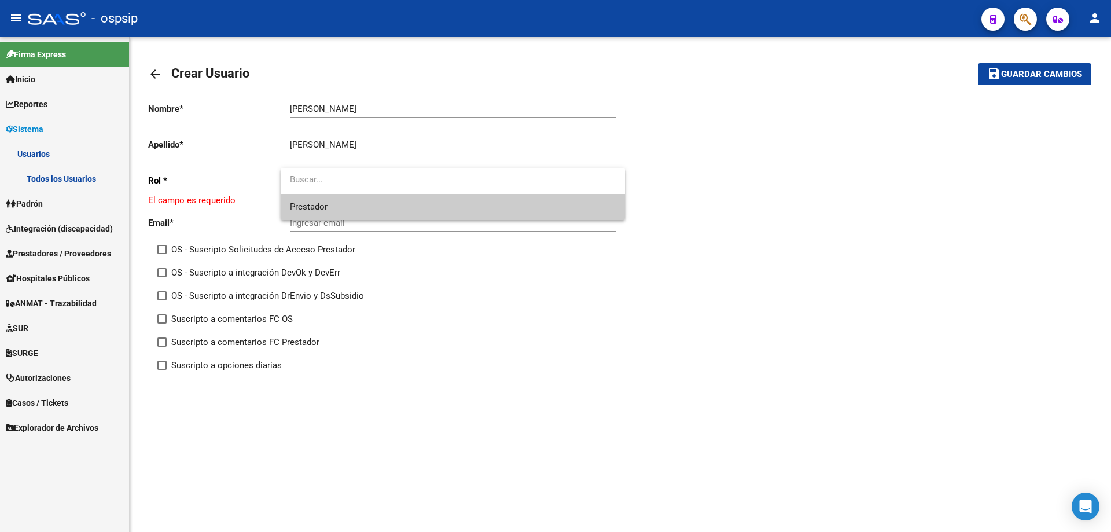
click at [329, 209] on span "Prestador" at bounding box center [453, 207] width 326 height 26
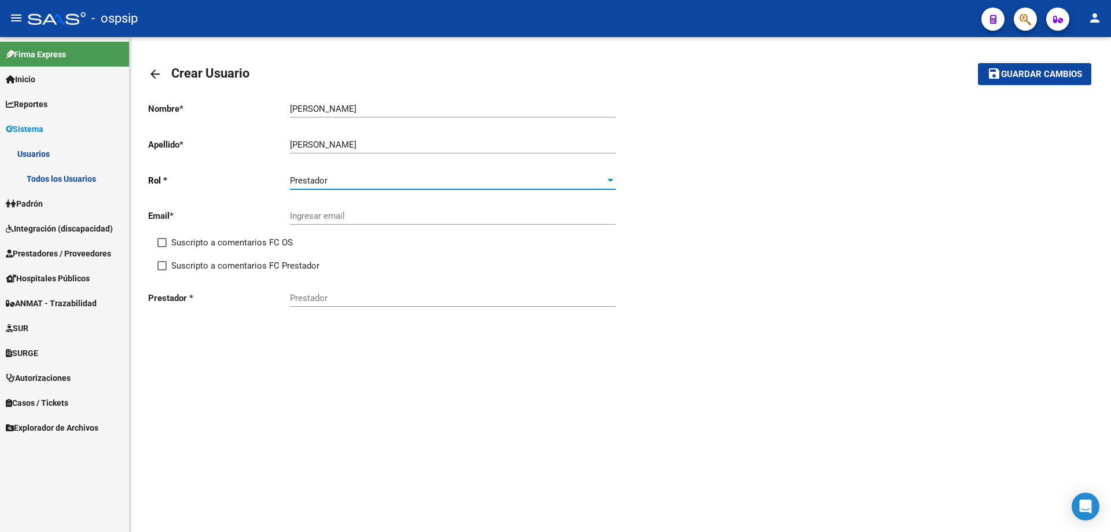
click at [321, 221] on input "Ingresar email" at bounding box center [453, 216] width 326 height 10
click at [324, 105] on input "[PERSON_NAME] [PERSON_NAME]" at bounding box center [453, 109] width 326 height 10
type input "PAULA MARIA"
click at [324, 143] on input "[PERSON_NAME] [PERSON_NAME]" at bounding box center [453, 144] width 326 height 10
type input "ROSELLI"
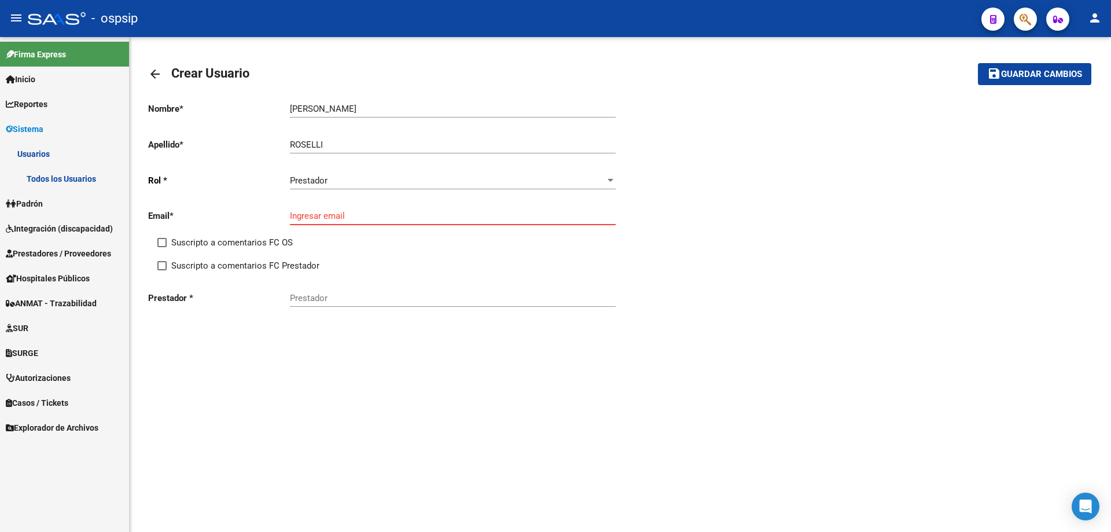
paste input "sembrarcaminos@gmail.com"
type input "sembrarcaminos@gmail.com"
click at [305, 293] on input "Prestador" at bounding box center [453, 298] width 326 height 10
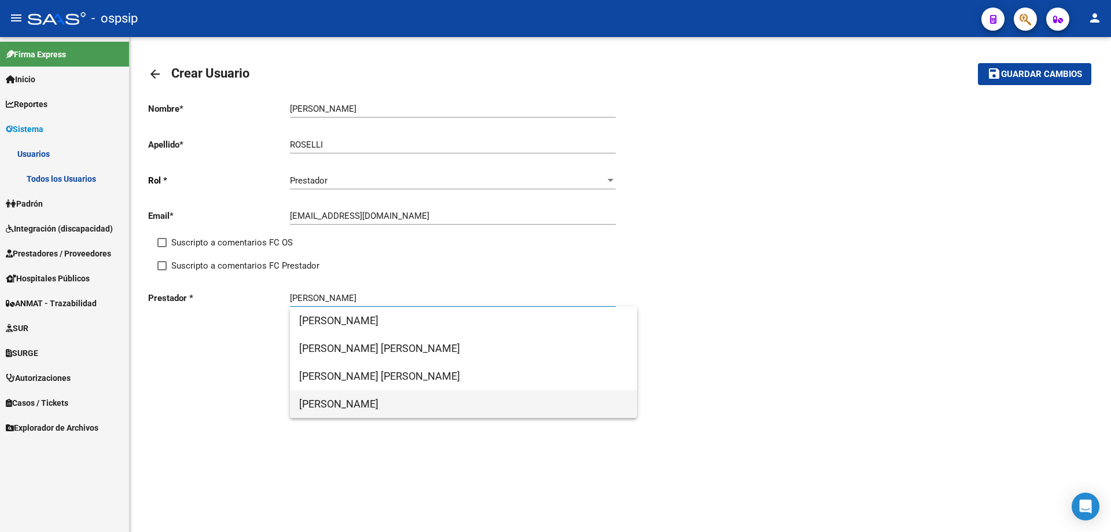
click at [336, 405] on span "[PERSON_NAME]" at bounding box center [463, 404] width 329 height 28
type input "[PERSON_NAME]"
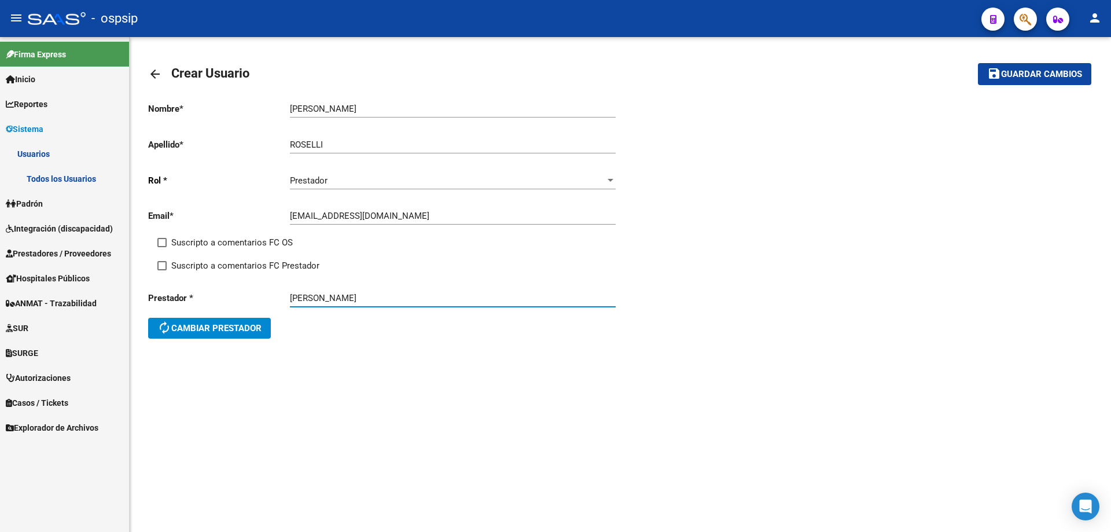
drag, startPoint x: 1061, startPoint y: 76, endPoint x: 952, endPoint y: 87, distance: 108.7
click at [1059, 77] on span "Guardar cambios" at bounding box center [1041, 74] width 81 height 10
click at [46, 175] on link "Todos los Usuarios" at bounding box center [64, 178] width 129 height 25
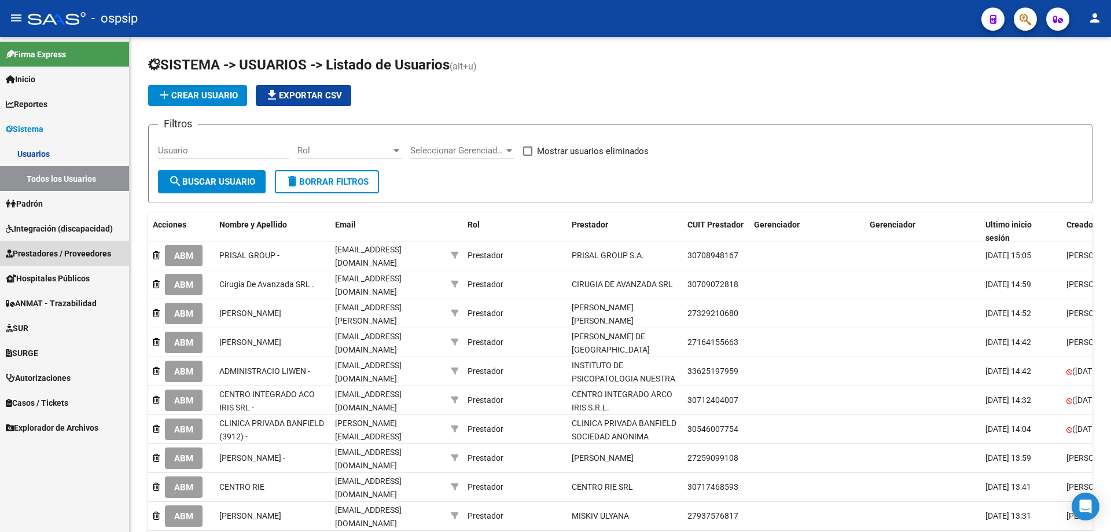
click at [44, 251] on span "Prestadores / Proveedores" at bounding box center [58, 253] width 105 height 13
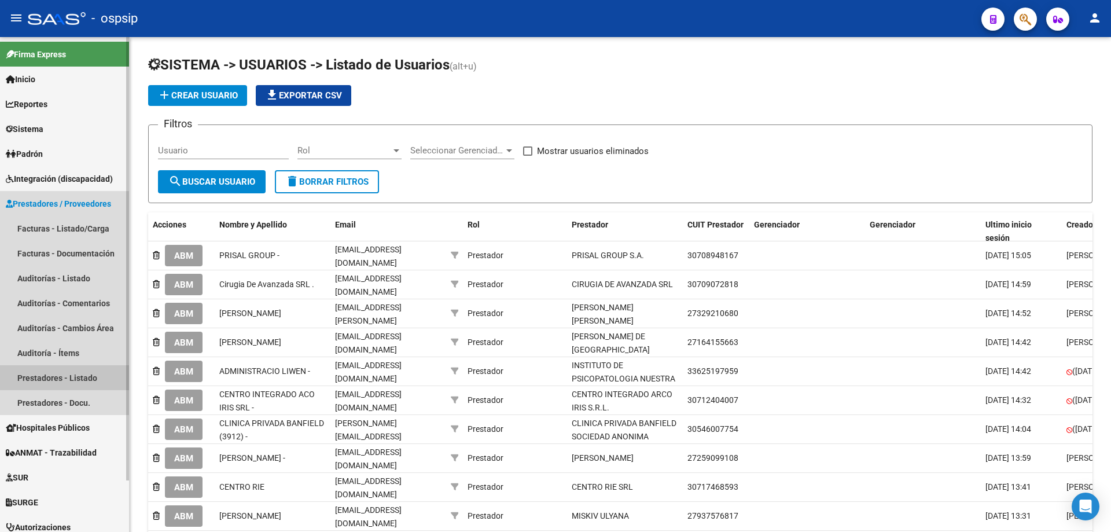
click at [44, 377] on link "Prestadores - Listado" at bounding box center [64, 377] width 129 height 25
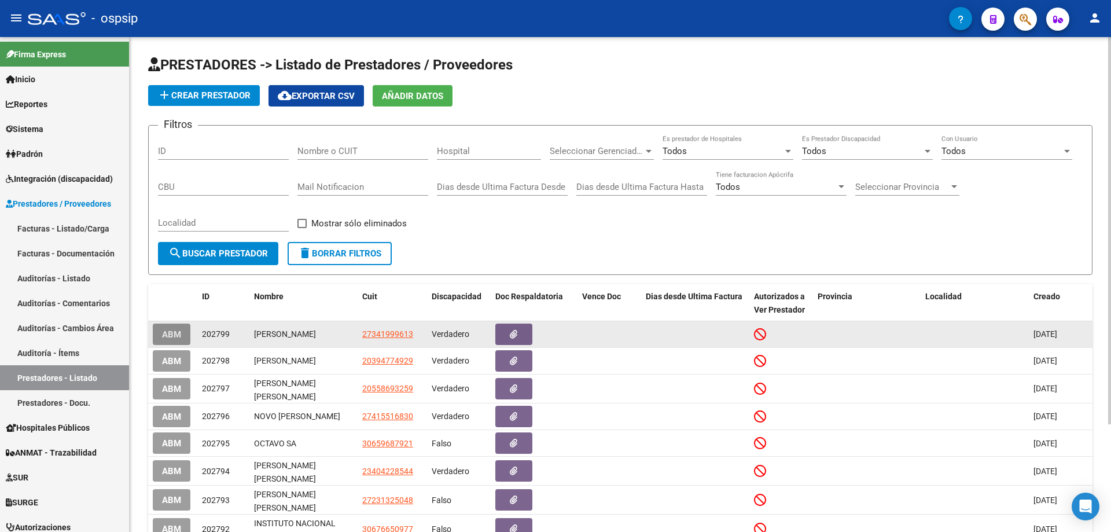
click at [171, 329] on span "ABM" at bounding box center [171, 334] width 19 height 10
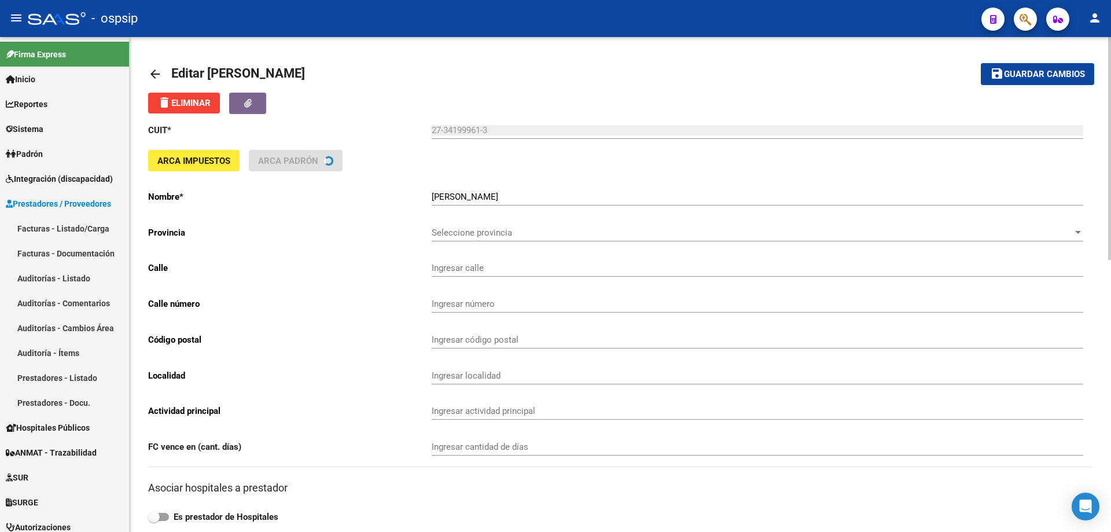
type input "5"
type input "1681"
type input "1900"
type input "LA PLATA SUDESTE CALLE 50 AMBAS VEREDAS"
type input "749009"
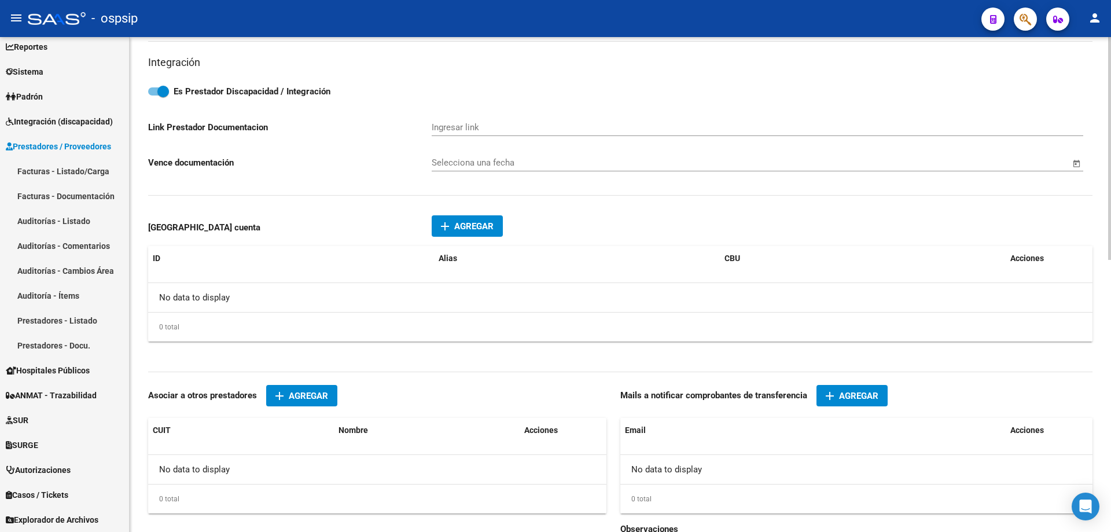
scroll to position [605, 0]
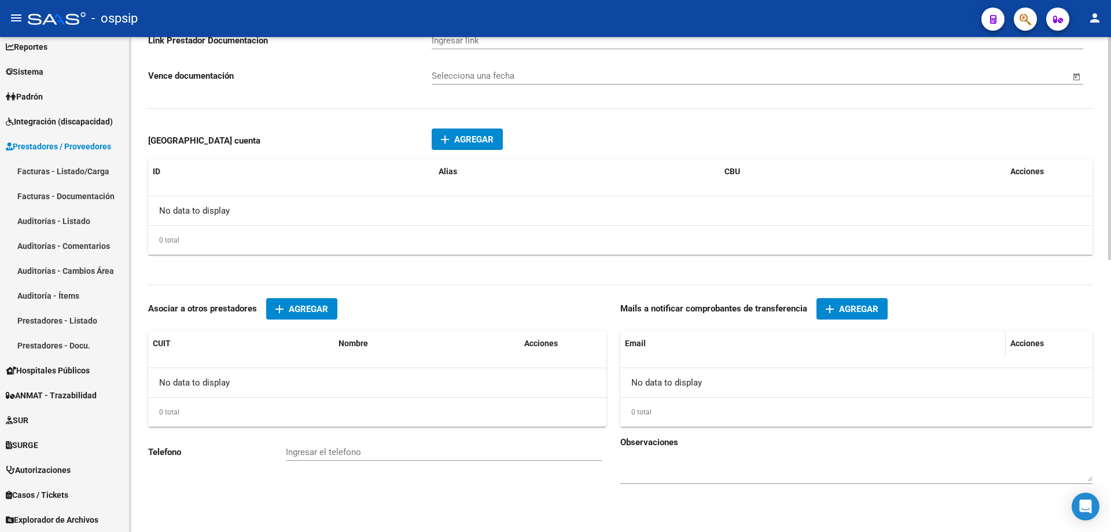
click at [704, 348] on div "Email" at bounding box center [813, 343] width 376 height 13
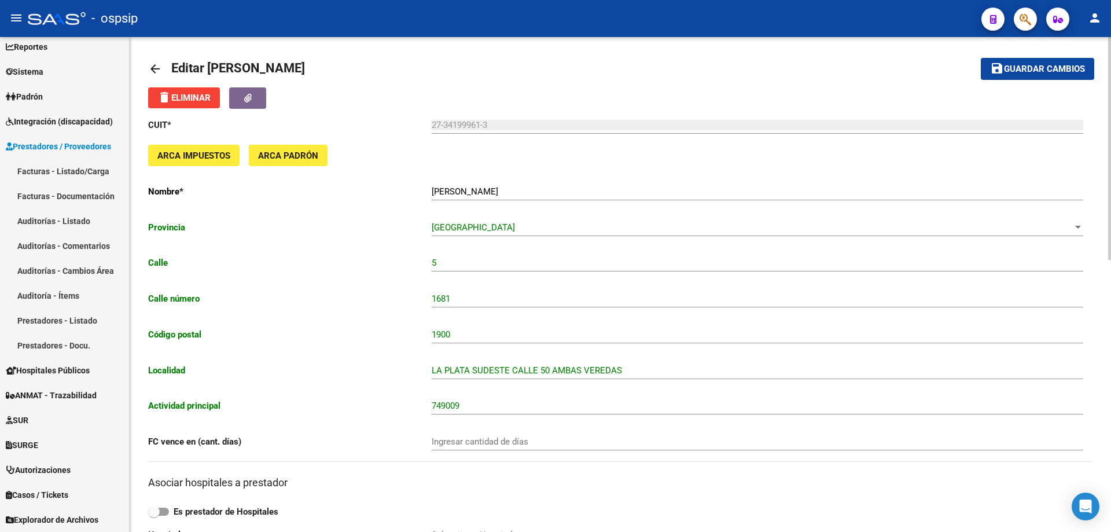
scroll to position [0, 0]
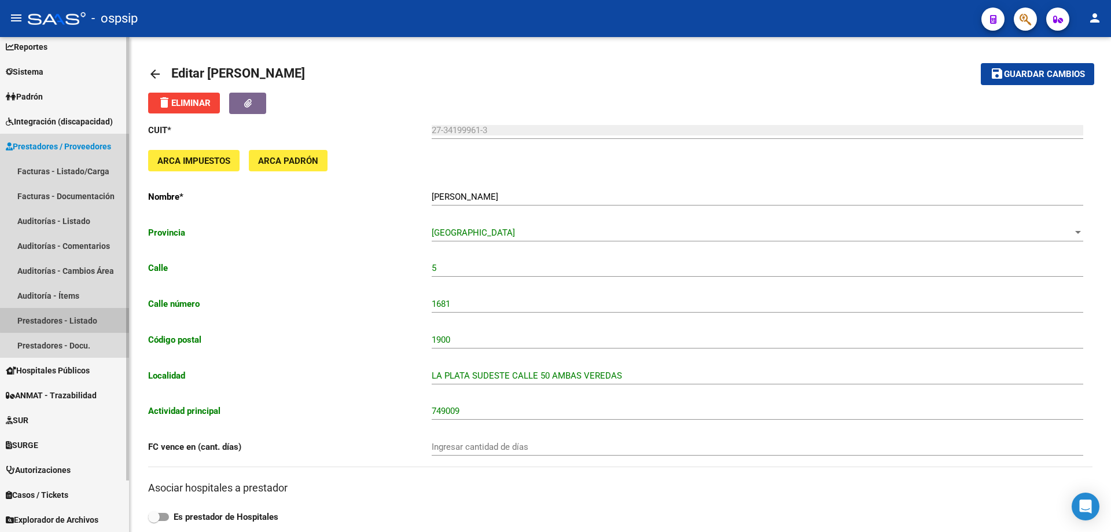
click at [68, 319] on link "Prestadores - Listado" at bounding box center [64, 320] width 129 height 25
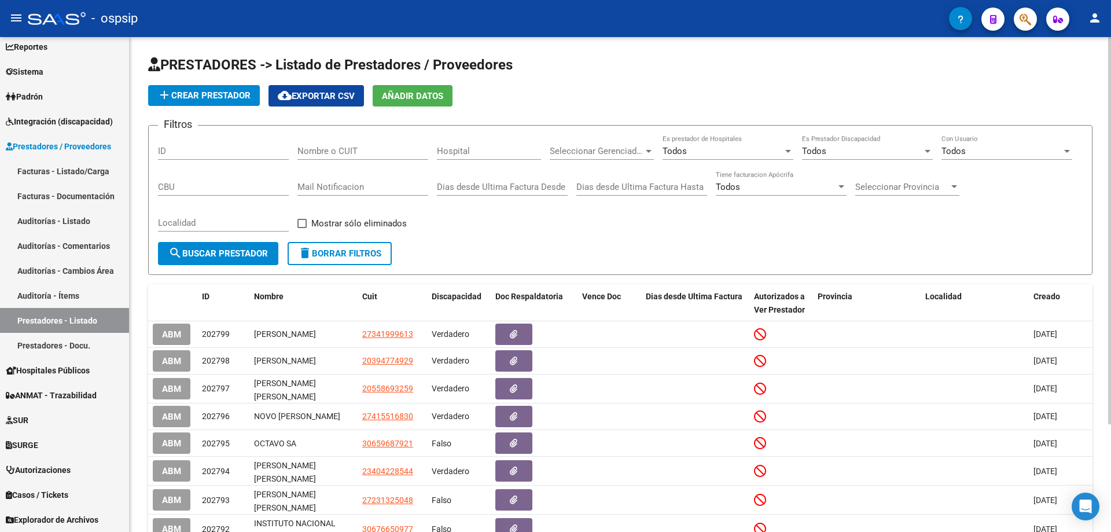
click at [319, 154] on input "Nombre o CUIT" at bounding box center [362, 151] width 131 height 10
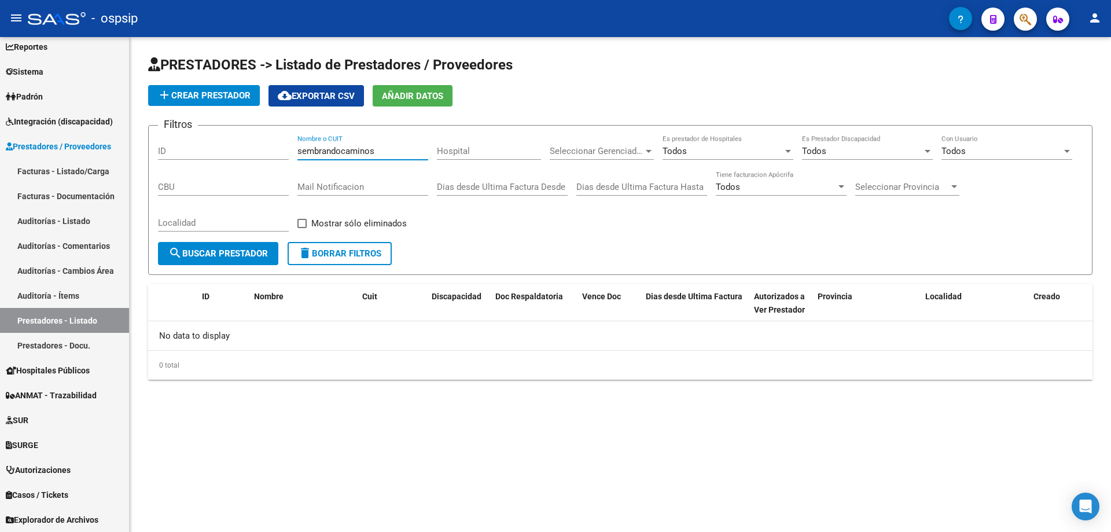
type input "sembrandocaminos"
drag, startPoint x: 380, startPoint y: 152, endPoint x: 247, endPoint y: 139, distance: 133.7
click at [250, 140] on div "Filtros ID sembrandocaminos Nombre o CUIT Hospital Seleccionar Gerenciador Sele…" at bounding box center [620, 188] width 925 height 107
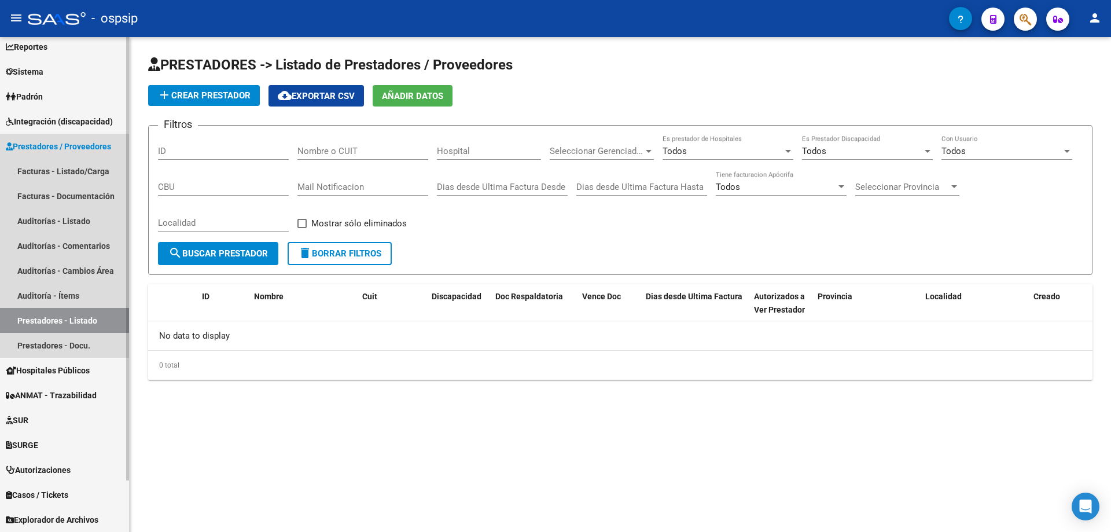
click at [35, 322] on link "Prestadores - Listado" at bounding box center [64, 320] width 129 height 25
click at [42, 323] on link "Prestadores - Listado" at bounding box center [64, 320] width 129 height 25
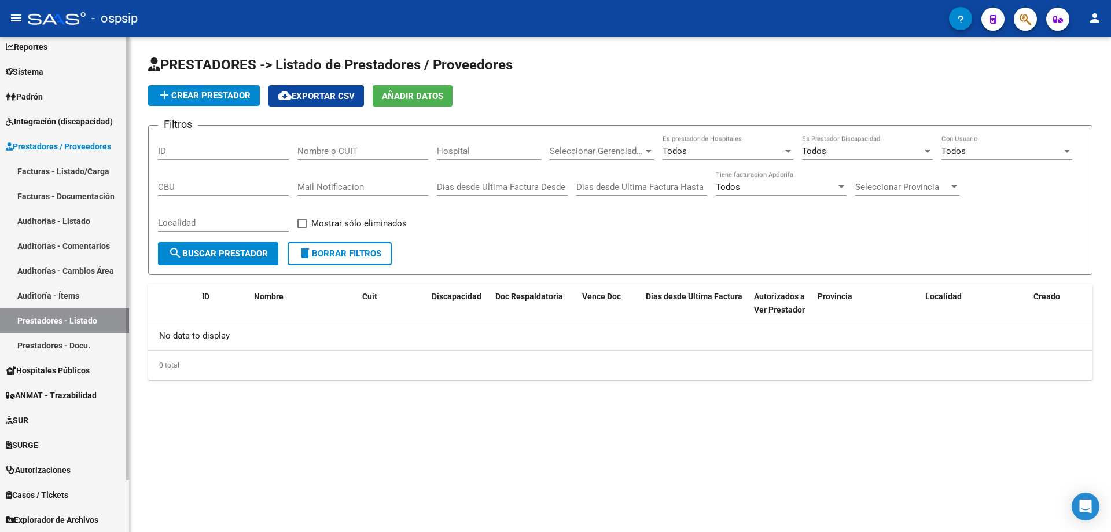
click at [47, 317] on link "Prestadores - Listado" at bounding box center [64, 320] width 129 height 25
paste input "sembrarcaminos@gmail.com"
type input "sembrarcaminos@gmail.com"
click at [213, 251] on span "search Buscar Prestador" at bounding box center [218, 253] width 100 height 10
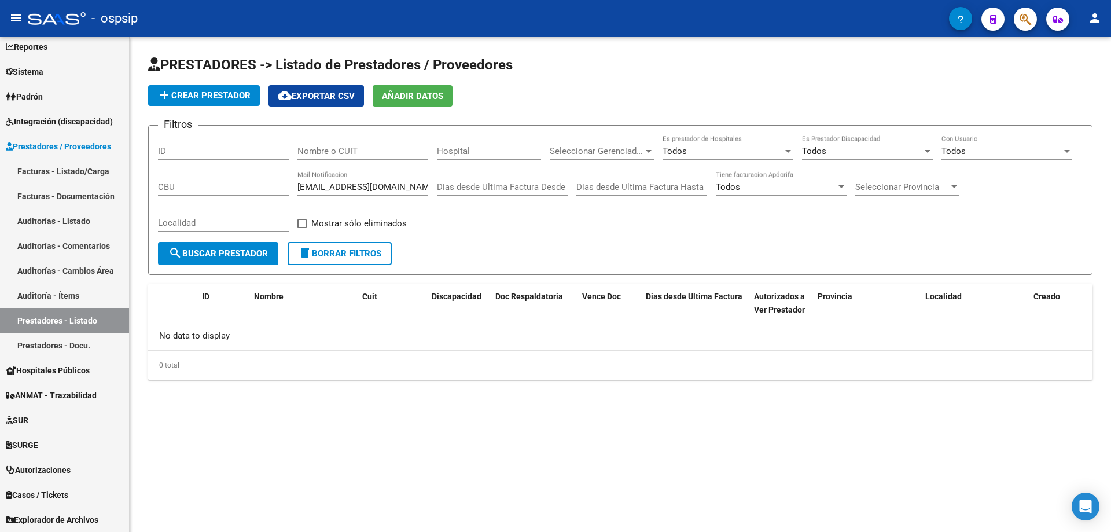
click at [213, 251] on span "search Buscar Prestador" at bounding box center [218, 253] width 100 height 10
click at [719, 251] on form "Filtros ID Nombre o CUIT Hospital Seleccionar Gerenciador Seleccionar Gerenciad…" at bounding box center [620, 200] width 944 height 150
click at [227, 254] on span "search Buscar Prestador" at bounding box center [218, 253] width 100 height 10
click at [439, 100] on span "Añadir Datos" at bounding box center [412, 96] width 61 height 10
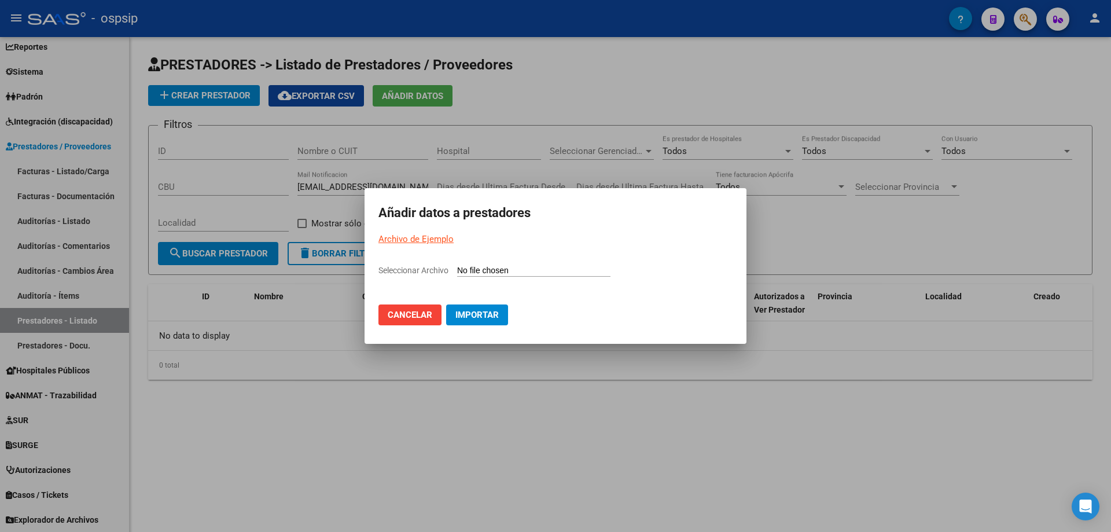
click at [408, 321] on button "Cancelar" at bounding box center [409, 314] width 63 height 21
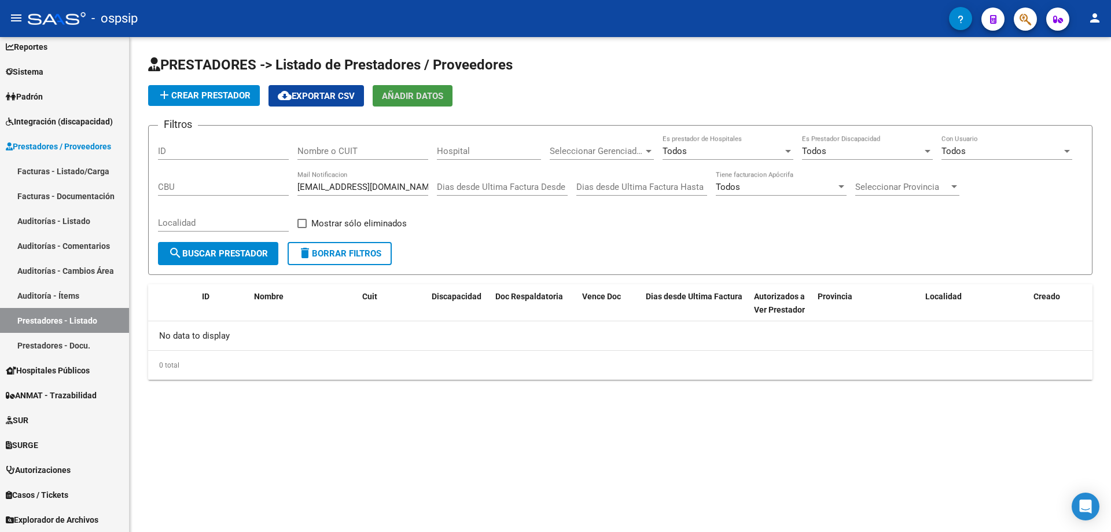
click at [225, 258] on span "search Buscar Prestador" at bounding box center [218, 253] width 100 height 10
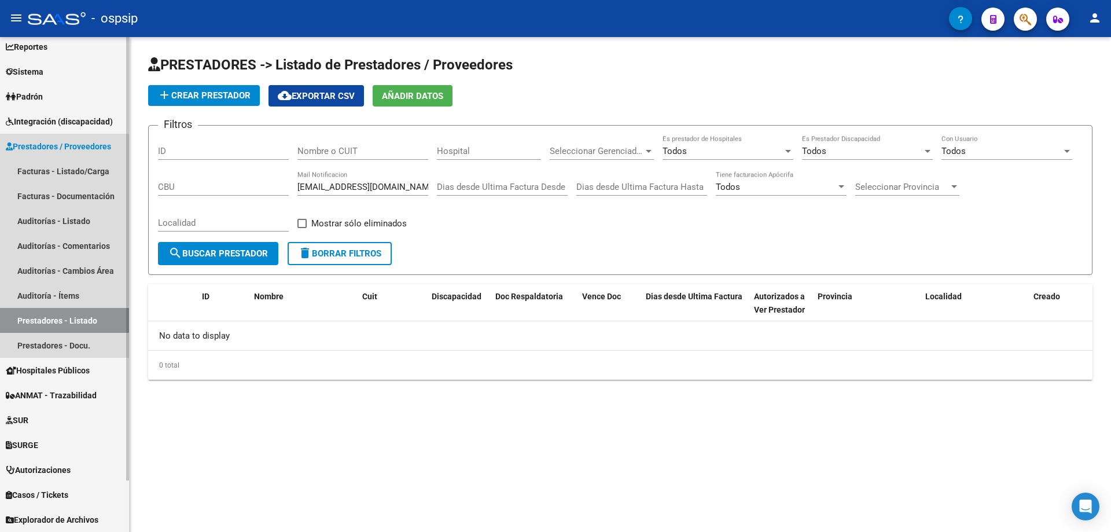
click at [72, 324] on link "Prestadores - Listado" at bounding box center [64, 320] width 129 height 25
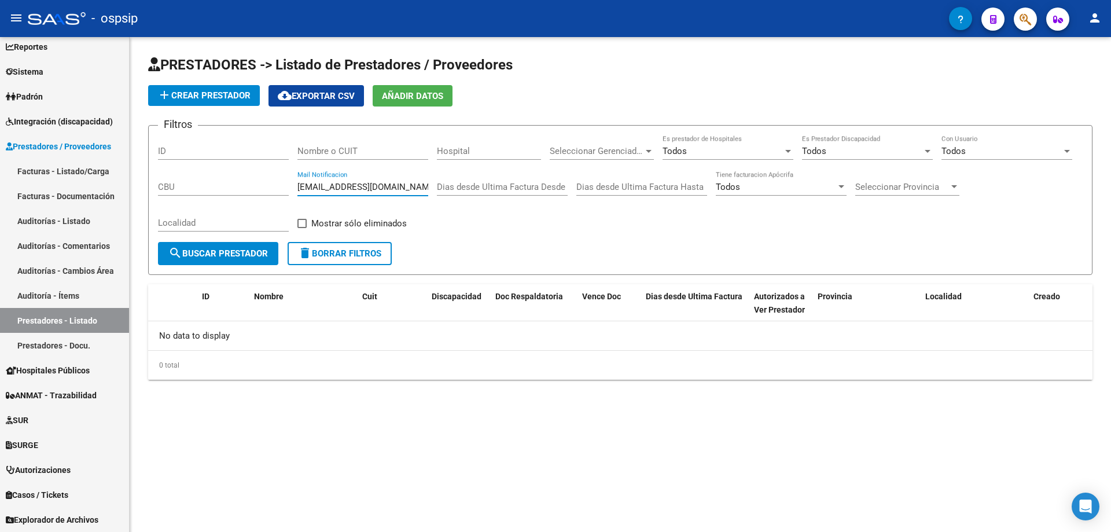
click at [363, 186] on input "sembrarcaminos@gmail.com" at bounding box center [362, 187] width 131 height 10
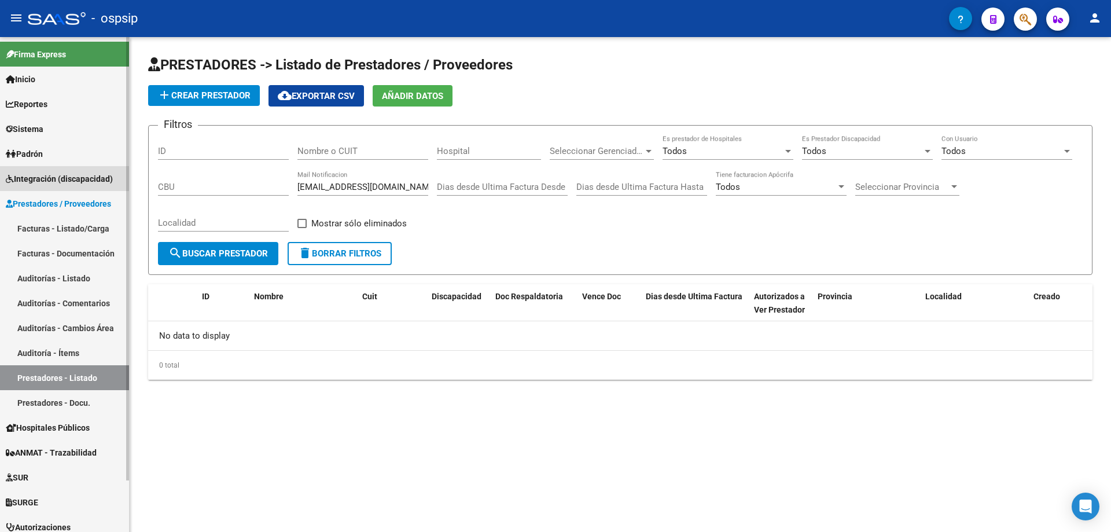
click at [38, 174] on span "Integración (discapacidad)" at bounding box center [59, 178] width 107 height 13
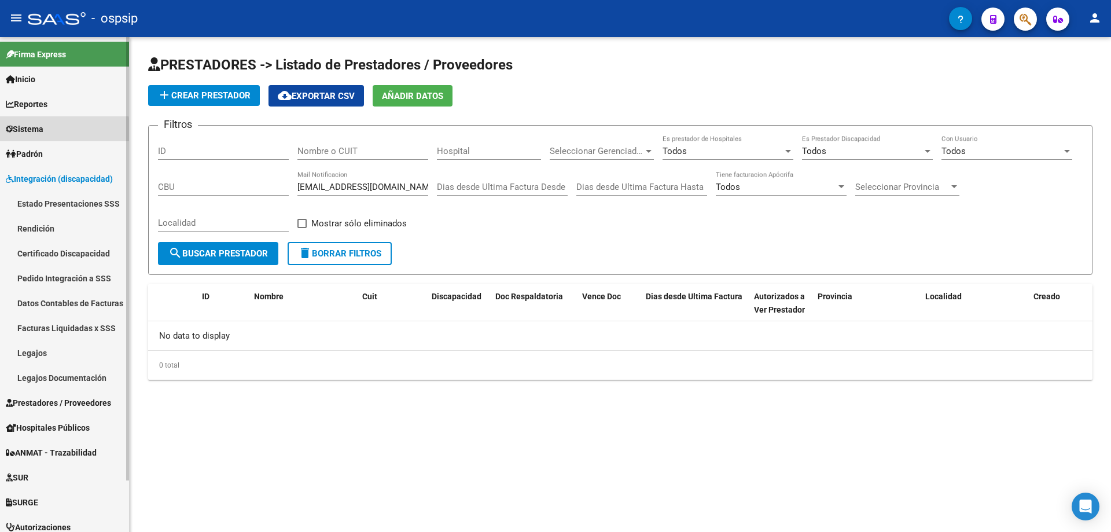
click at [36, 132] on span "Sistema" at bounding box center [25, 129] width 38 height 13
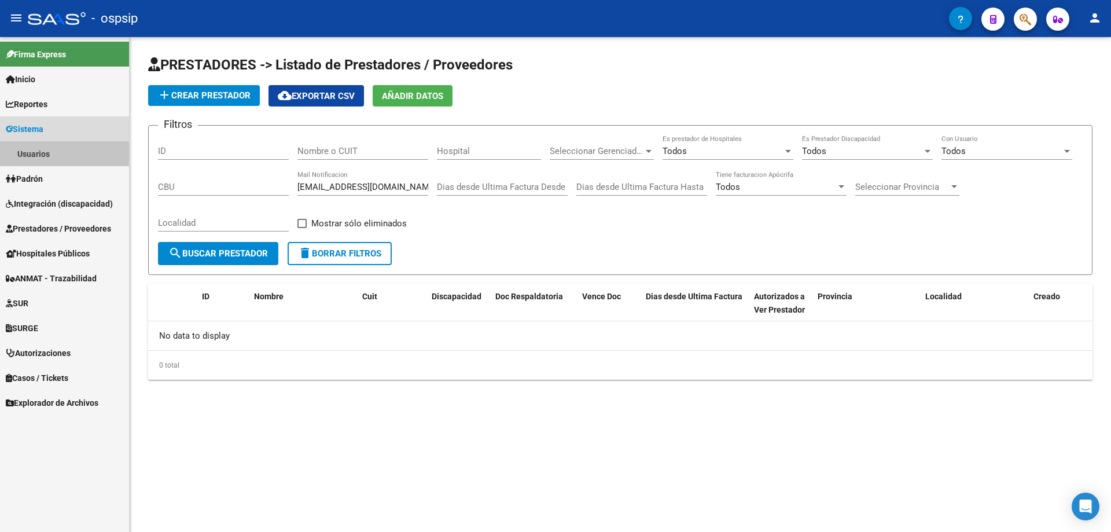
click at [34, 149] on link "Usuarios" at bounding box center [64, 153] width 129 height 25
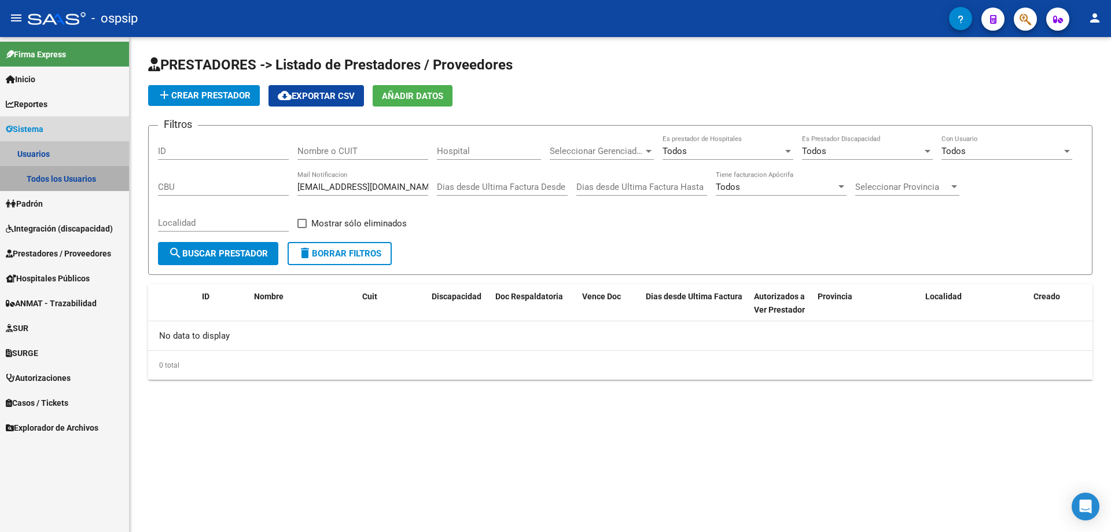
click at [53, 174] on link "Todos los Usuarios" at bounding box center [64, 178] width 129 height 25
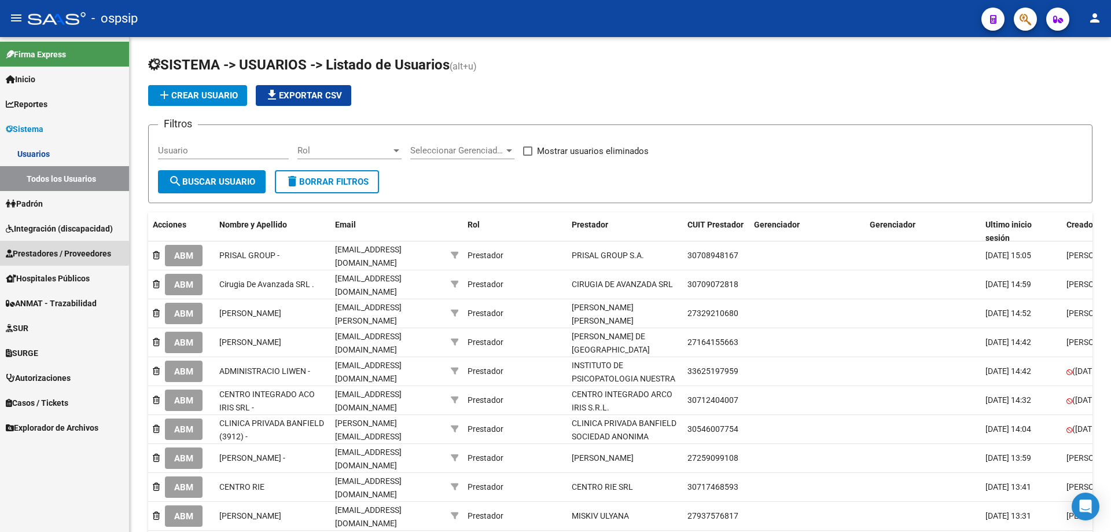
click at [31, 253] on span "Prestadores / Proveedores" at bounding box center [58, 253] width 105 height 13
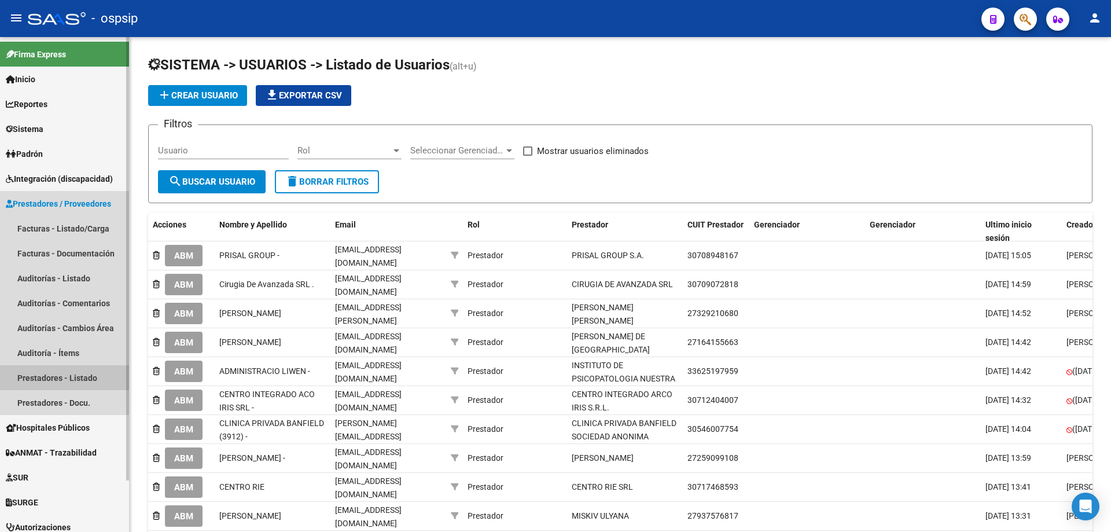
click at [61, 374] on link "Prestadores - Listado" at bounding box center [64, 377] width 129 height 25
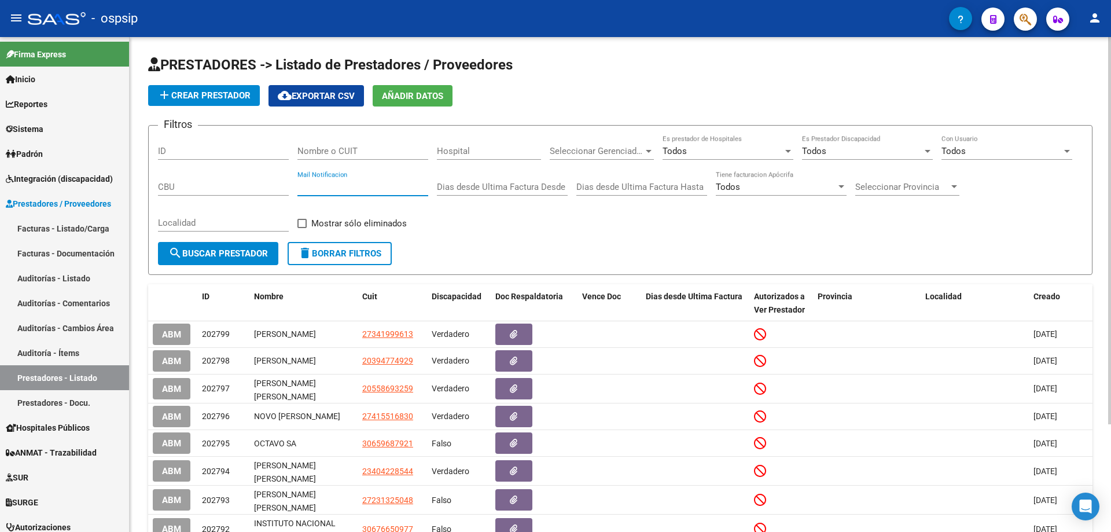
paste input "sembrarcaminos@gmail.com"
type input "sembrarcaminos@gmail.com"
click at [234, 250] on span "search Buscar Prestador" at bounding box center [218, 253] width 100 height 10
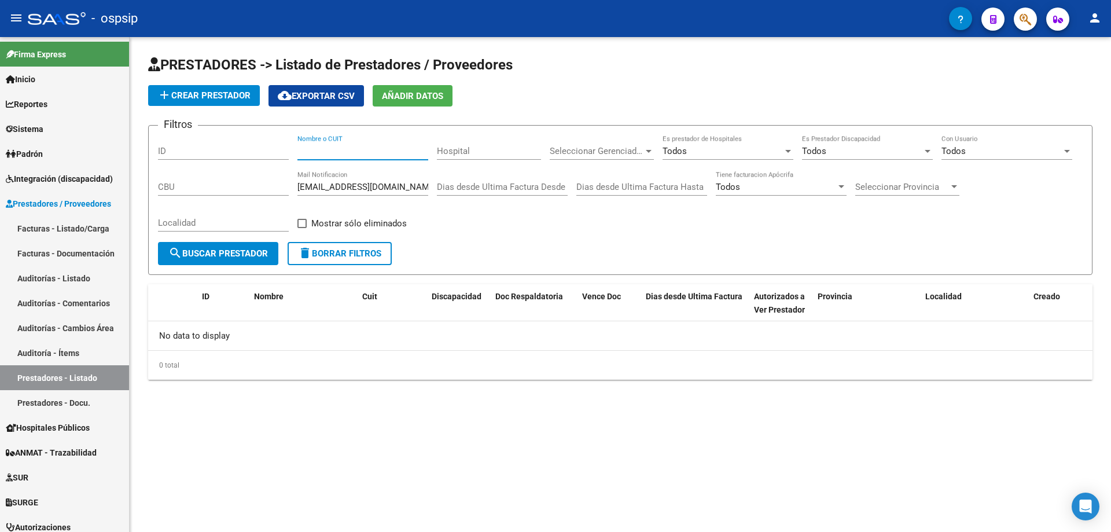
click at [340, 150] on input "Nombre o CUIT" at bounding box center [362, 151] width 131 height 10
click at [414, 187] on input "sembrarcaminos@gmail.com" at bounding box center [362, 187] width 131 height 10
click at [596, 258] on form "Filtros ID Nombre o CUIT Hospital Seleccionar Gerenciador Seleccionar Gerenciad…" at bounding box center [620, 200] width 944 height 150
click at [38, 124] on span "Sistema" at bounding box center [25, 129] width 38 height 13
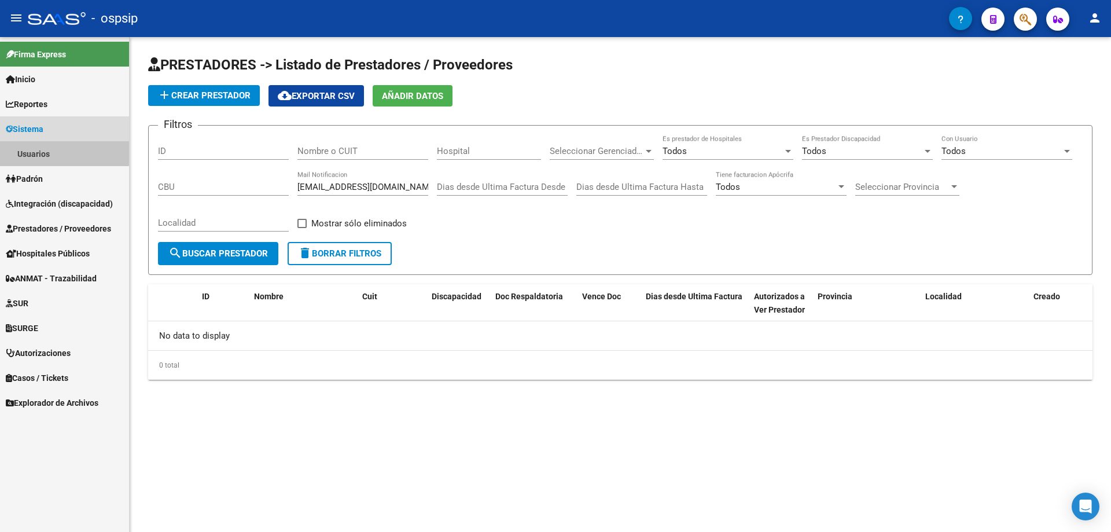
click at [39, 148] on link "Usuarios" at bounding box center [64, 153] width 129 height 25
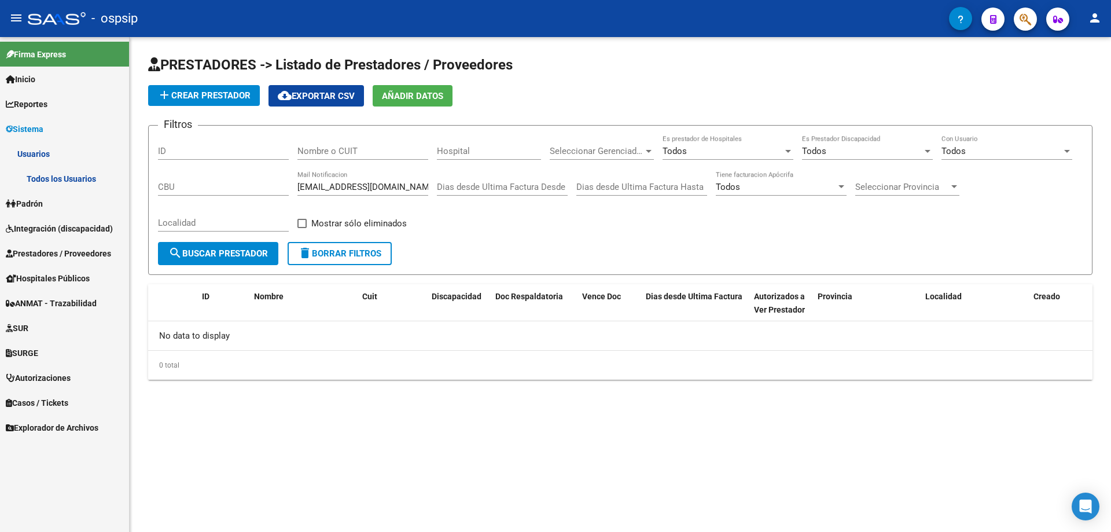
click at [46, 175] on link "Todos los Usuarios" at bounding box center [64, 178] width 129 height 25
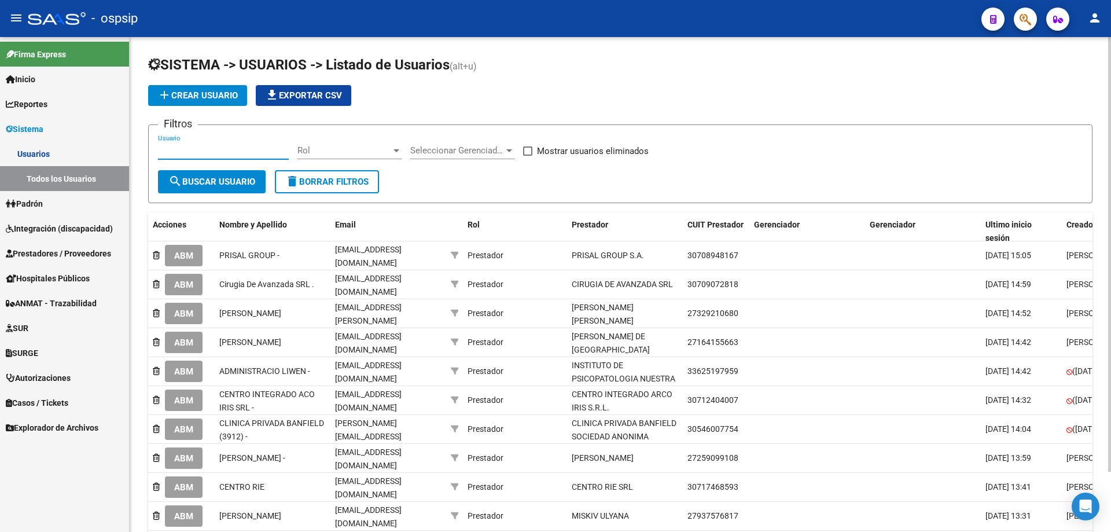
click at [203, 152] on input "Usuario" at bounding box center [223, 150] width 131 height 10
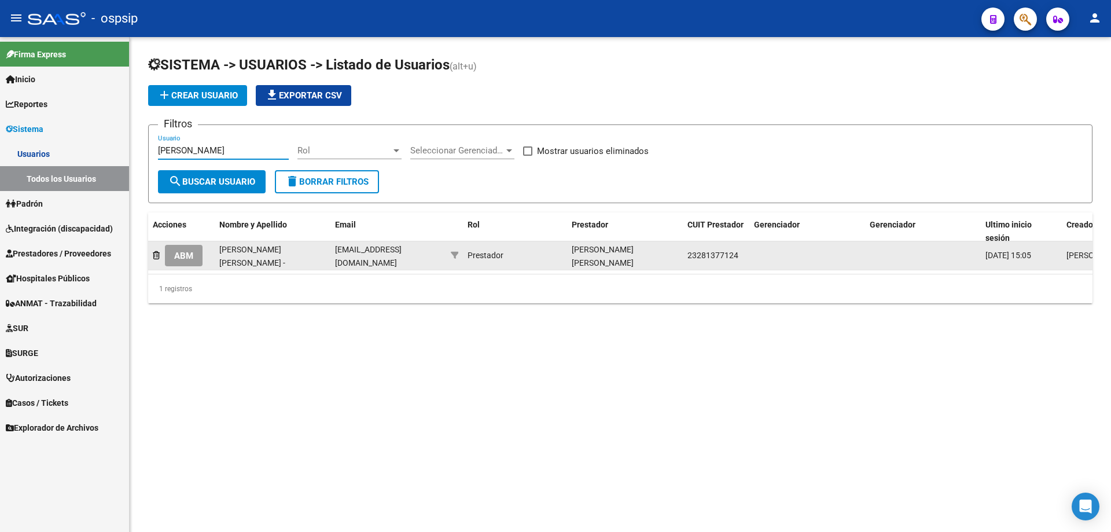
type input "lescano"
click at [190, 263] on button "ABM" at bounding box center [184, 255] width 38 height 21
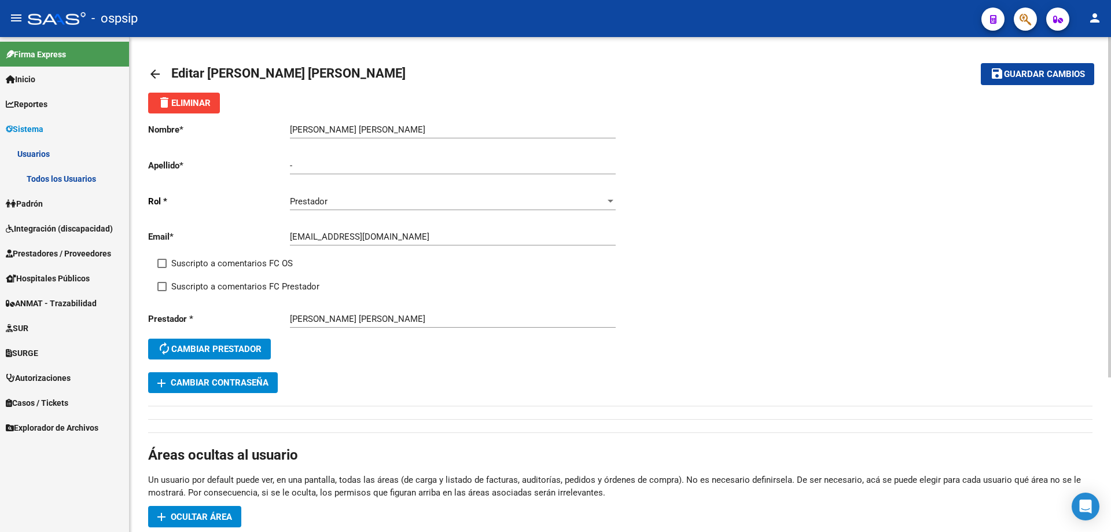
click at [151, 71] on mat-icon "arrow_back" at bounding box center [155, 74] width 14 height 14
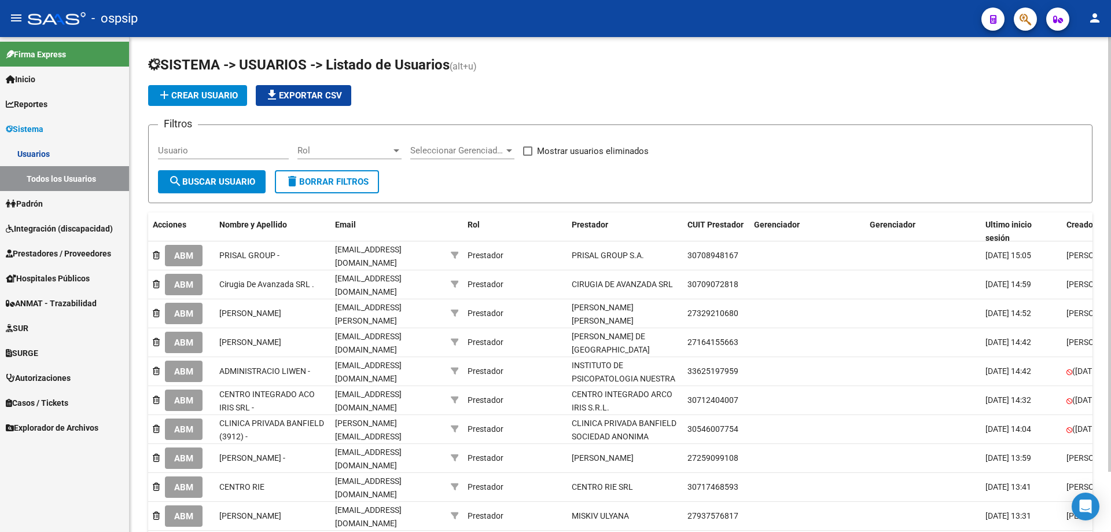
click at [193, 149] on input "Usuario" at bounding box center [223, 150] width 131 height 10
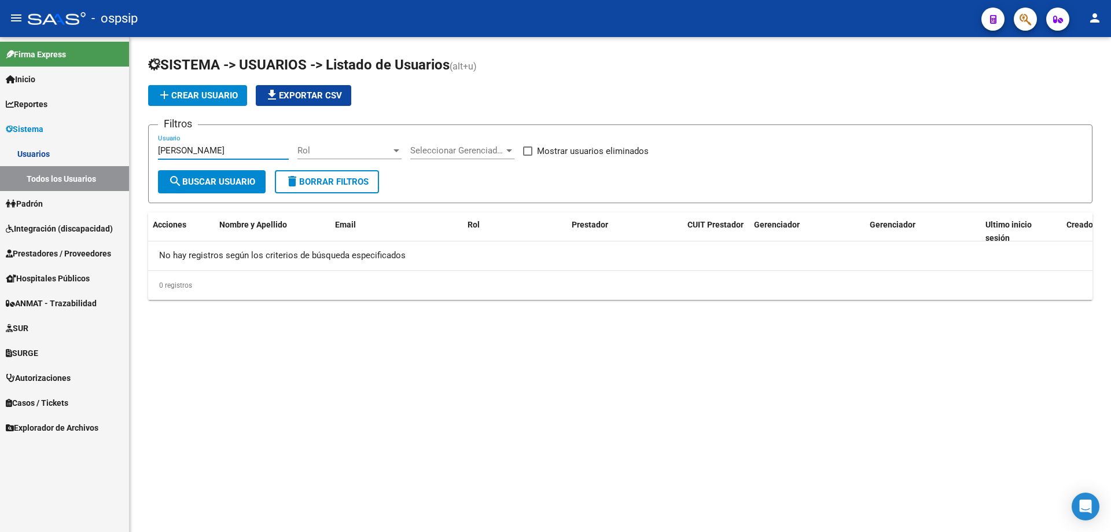
click at [170, 153] on input "lescano marina" at bounding box center [223, 150] width 131 height 10
click at [164, 153] on input "lecano marinaz" at bounding box center [223, 150] width 131 height 10
click at [233, 147] on input "lezcano marinaz" at bounding box center [223, 150] width 131 height 10
type input "l"
click at [63, 255] on span "Prestadores / Proveedores" at bounding box center [58, 253] width 105 height 13
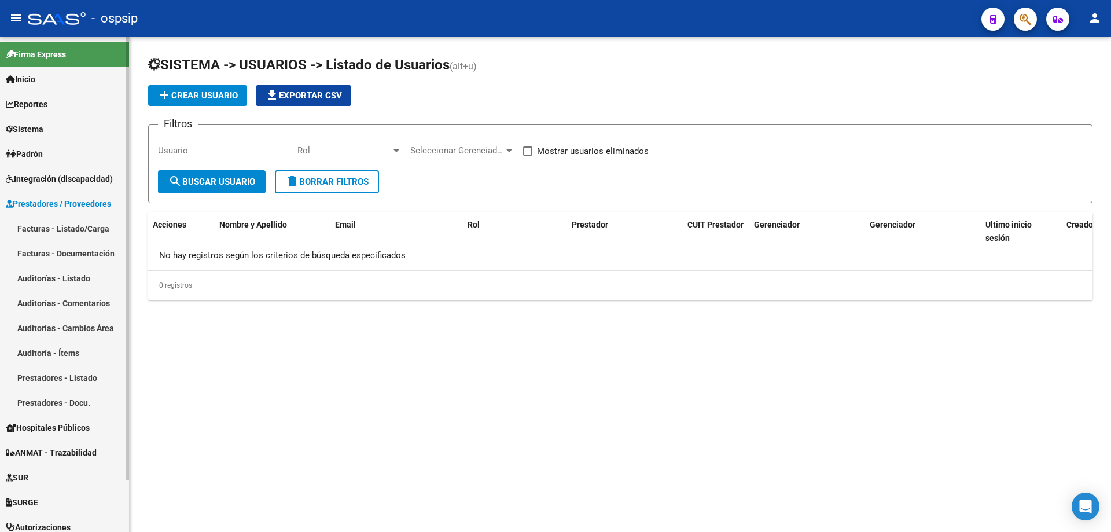
click at [55, 376] on link "Prestadores - Listado" at bounding box center [64, 377] width 129 height 25
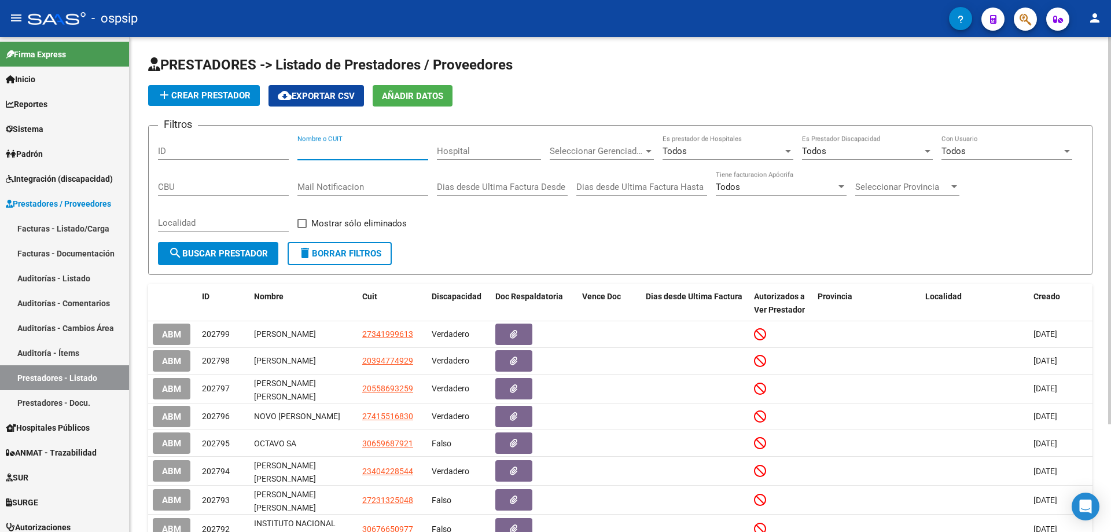
paste input "27408478001"
type input "27408478001"
click at [235, 255] on span "search Buscar Prestador" at bounding box center [218, 253] width 100 height 10
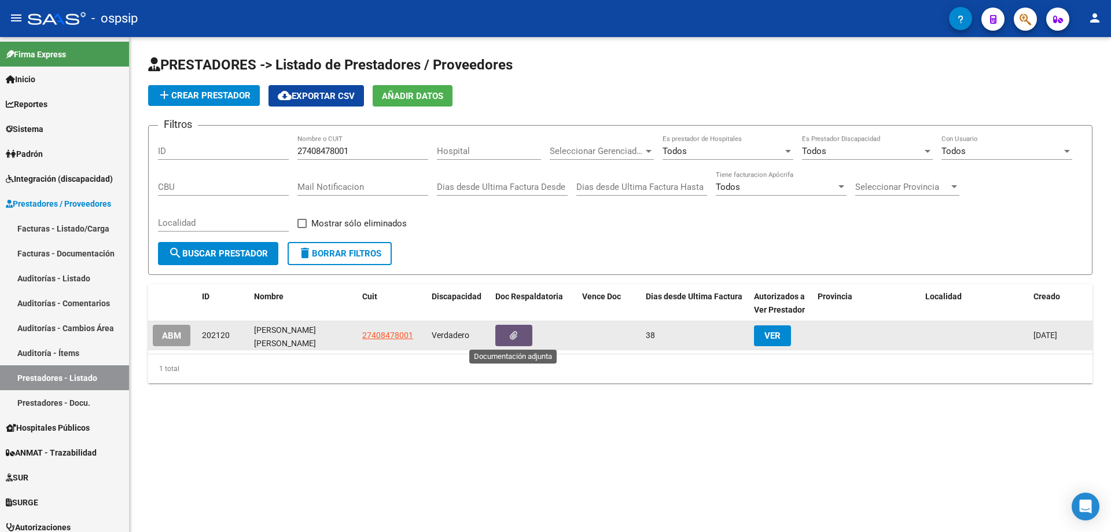
click at [521, 331] on button "button" at bounding box center [513, 335] width 37 height 21
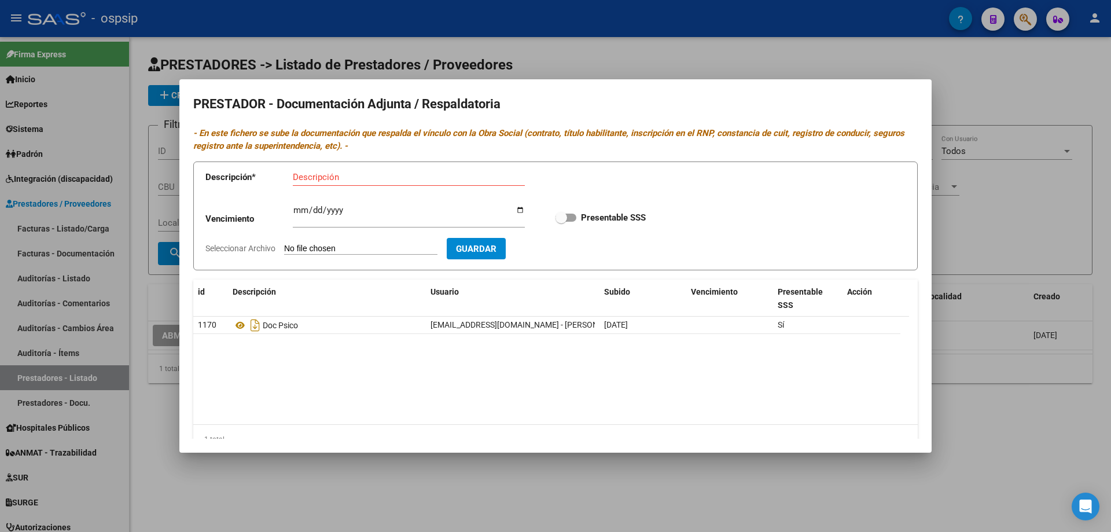
click at [1012, 424] on div at bounding box center [555, 266] width 1111 height 532
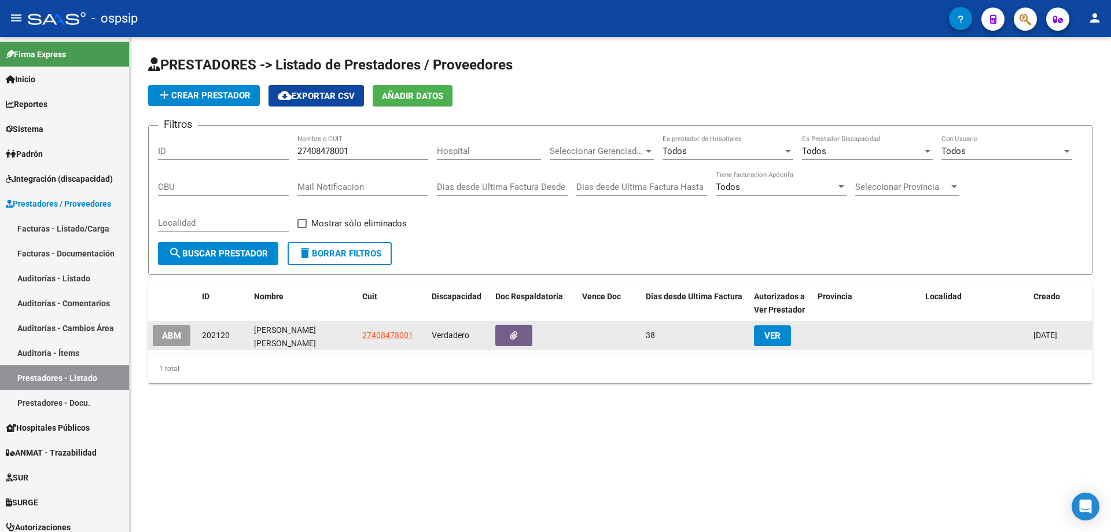
click at [779, 338] on span "VER" at bounding box center [772, 335] width 16 height 10
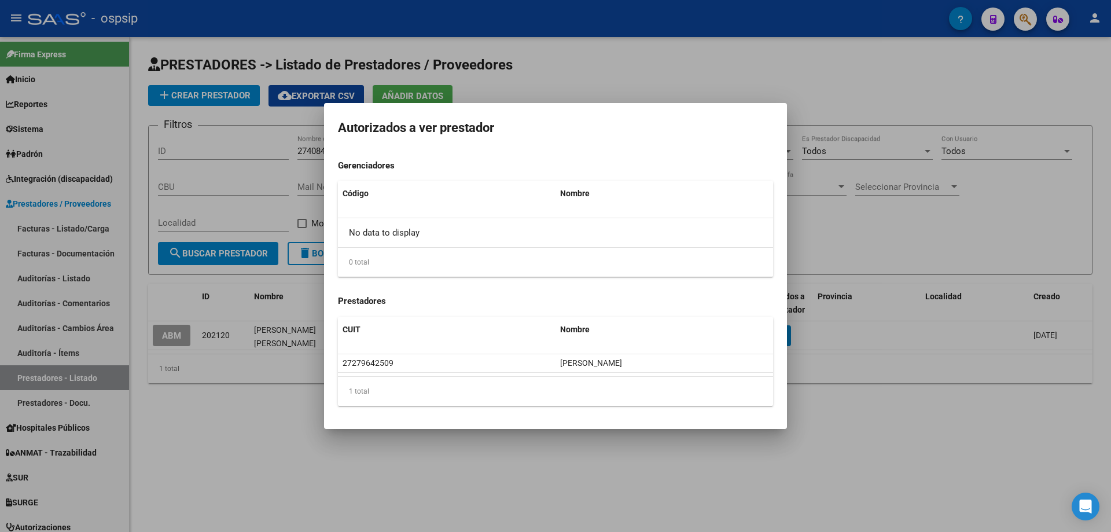
click at [860, 439] on div at bounding box center [555, 266] width 1111 height 532
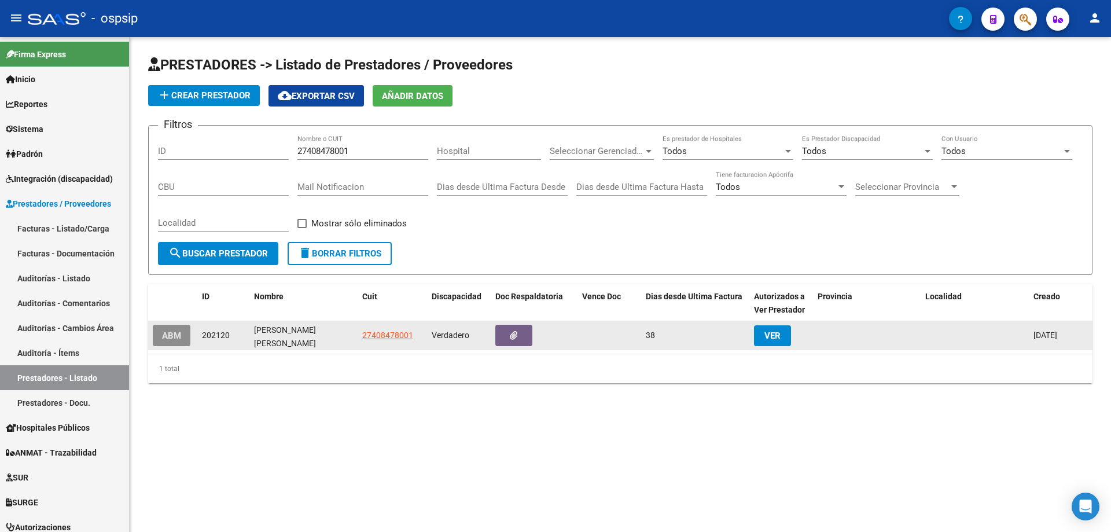
click at [182, 340] on button "ABM" at bounding box center [172, 335] width 38 height 21
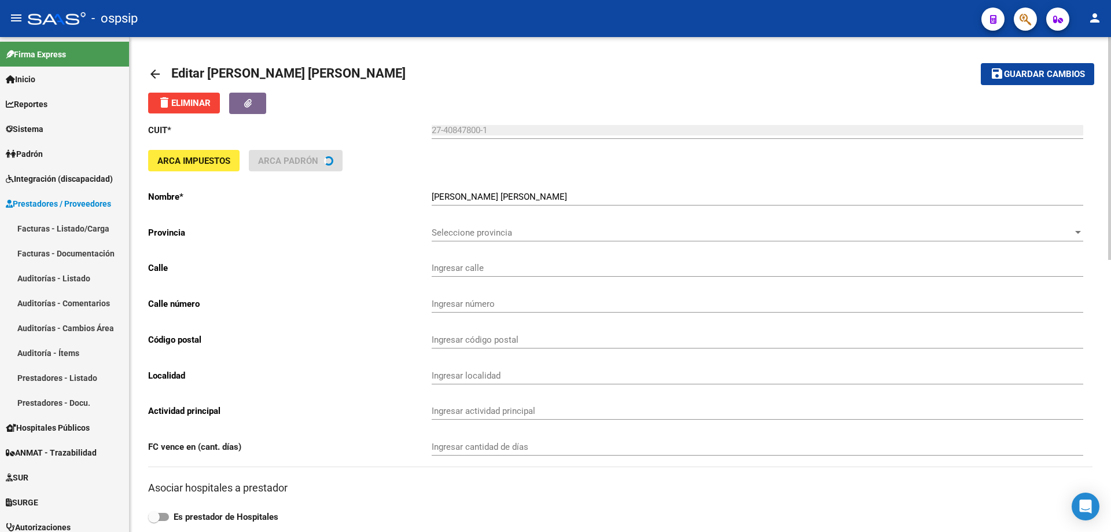
type input "CALLE 25"
type input "4684"
type input "1884"
type input "VILLA ESPAÑA"
type input "869090"
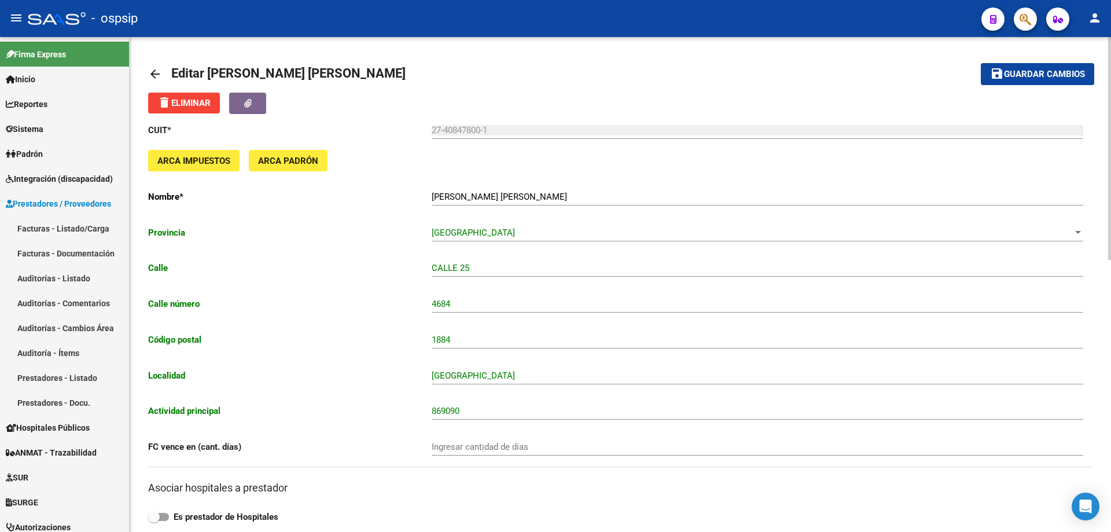
scroll to position [58, 0]
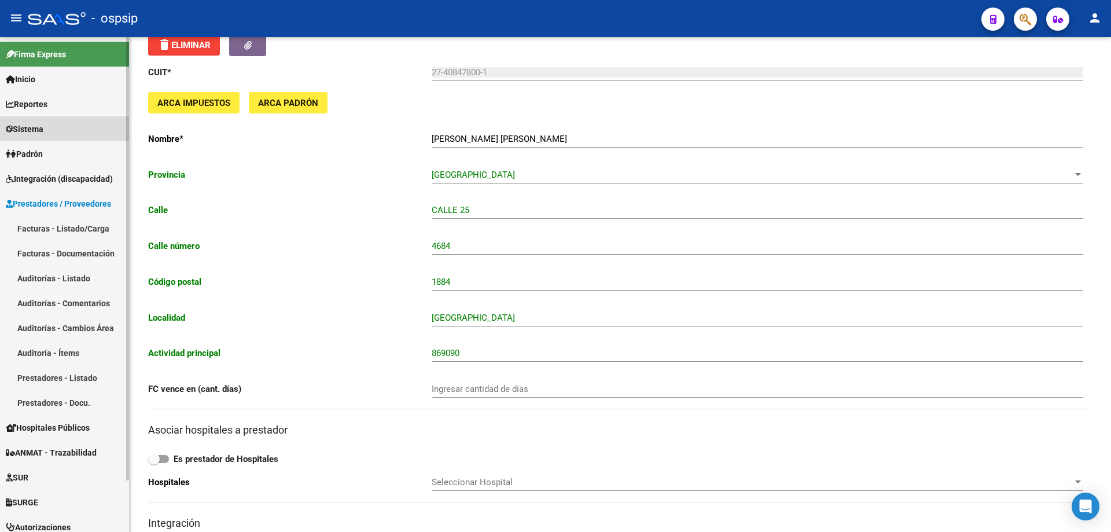
click at [38, 129] on span "Sistema" at bounding box center [25, 129] width 38 height 13
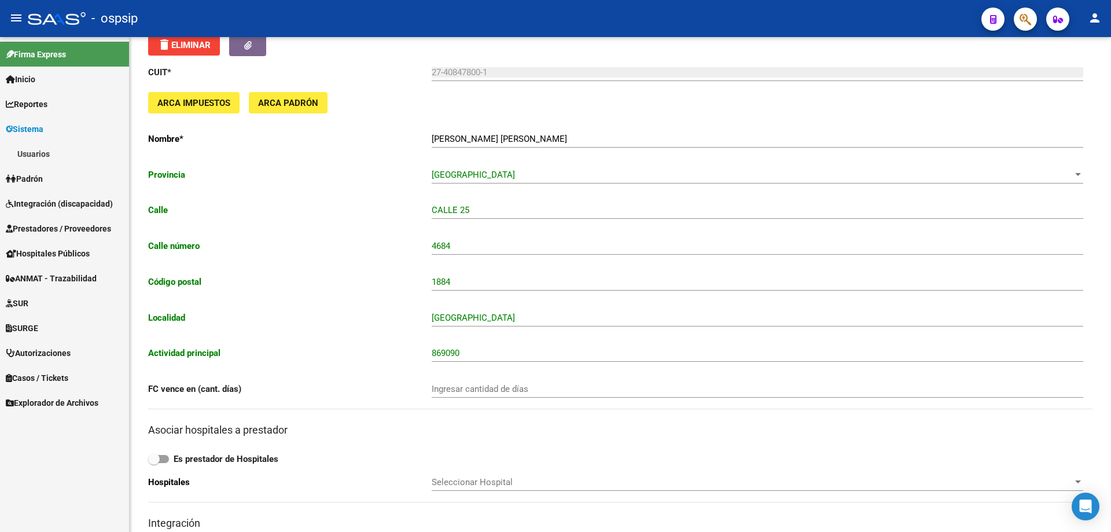
click at [41, 153] on link "Usuarios" at bounding box center [64, 153] width 129 height 25
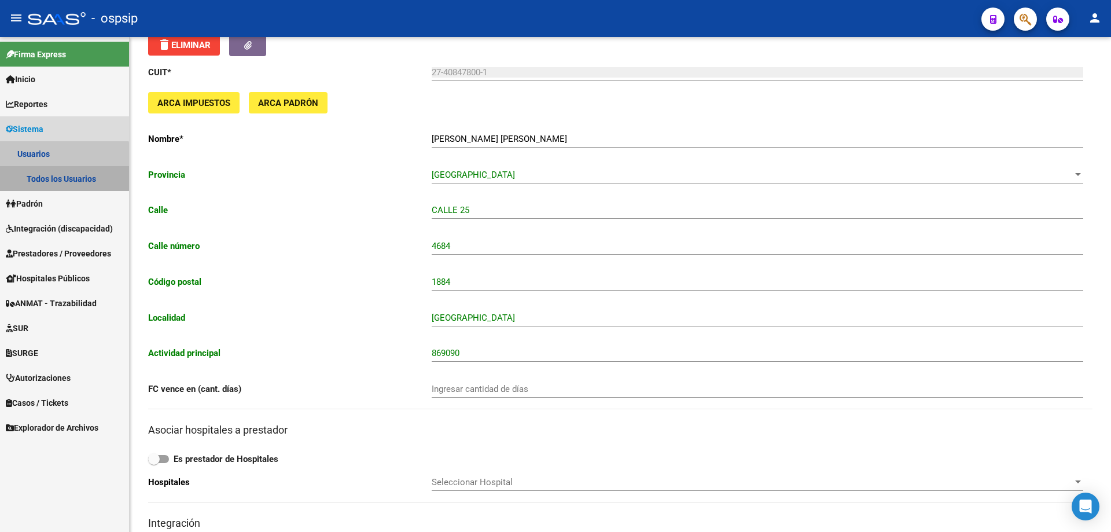
drag, startPoint x: 56, startPoint y: 176, endPoint x: 75, endPoint y: 170, distance: 20.0
click at [57, 176] on link "Todos los Usuarios" at bounding box center [64, 178] width 129 height 25
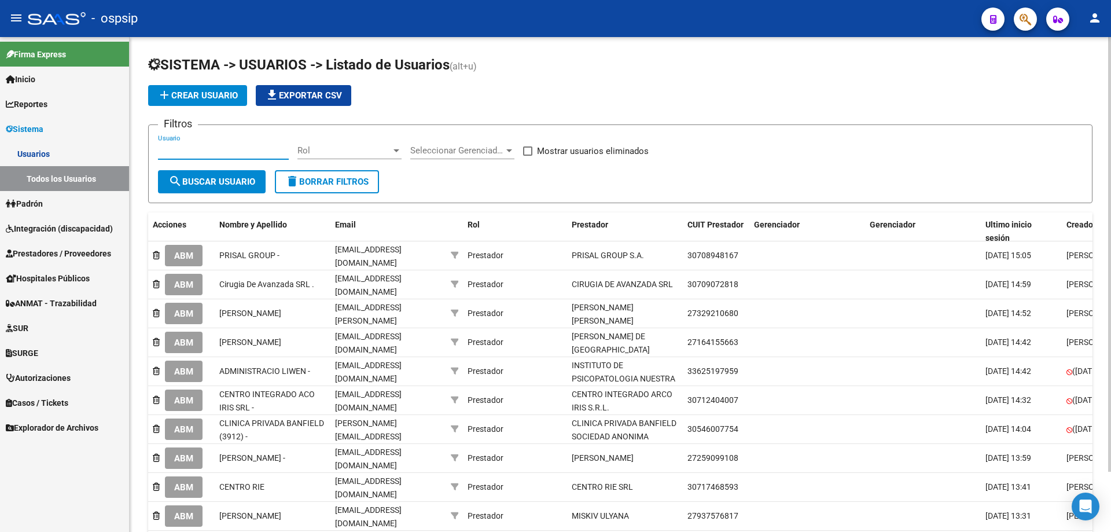
paste input "27408478001"
type input "27408478001"
click at [214, 179] on span "search Buscar Usuario" at bounding box center [211, 181] width 87 height 10
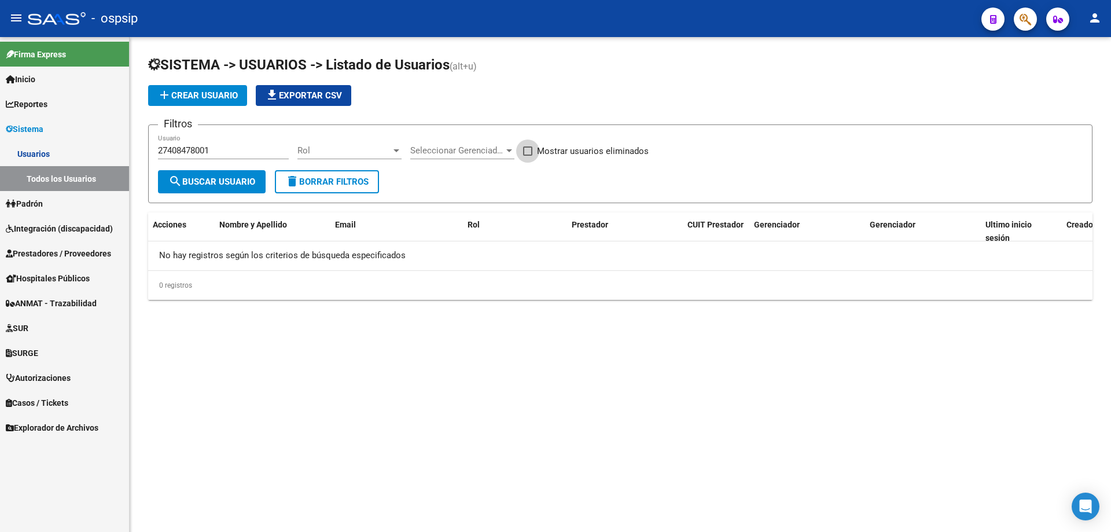
click at [584, 151] on span "Mostrar usuarios eliminados" at bounding box center [593, 151] width 112 height 14
click at [528, 156] on input "Mostrar usuarios eliminados" at bounding box center [527, 156] width 1 height 1
click at [230, 187] on button "search Buscar Usuario" at bounding box center [212, 181] width 108 height 23
click at [368, 149] on span "Rol" at bounding box center [344, 150] width 94 height 10
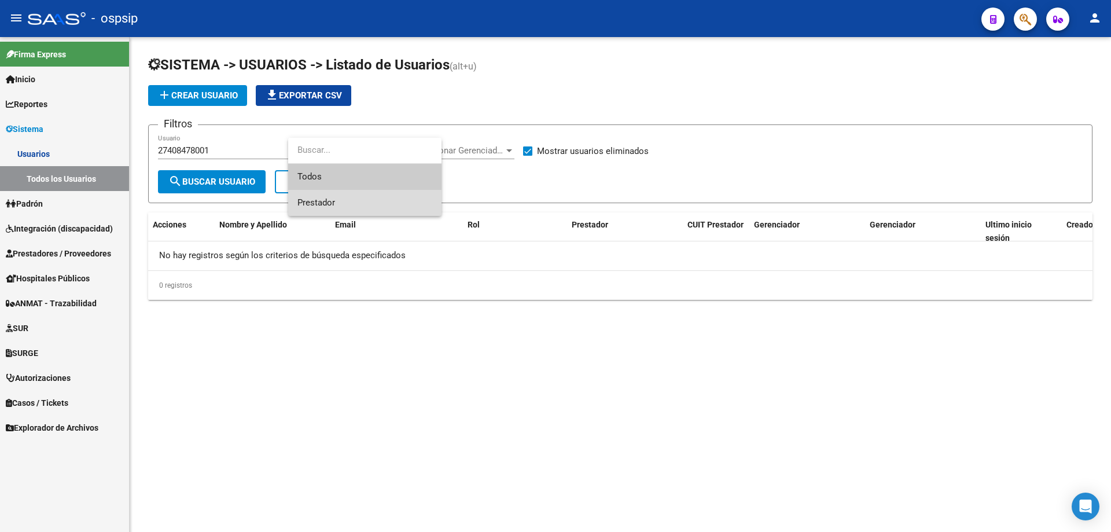
click at [343, 196] on span "Prestador" at bounding box center [364, 203] width 135 height 26
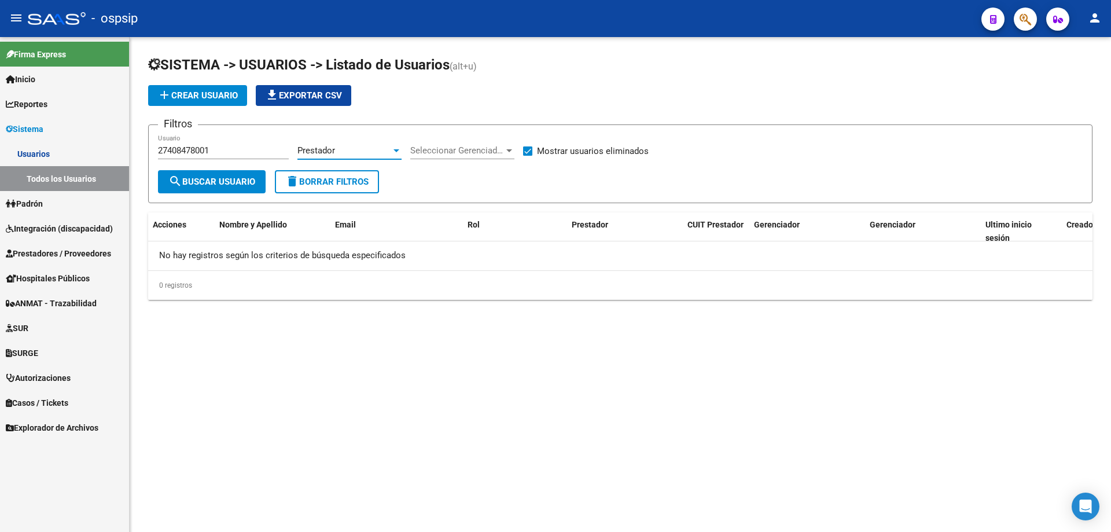
click at [175, 182] on mat-icon "search" at bounding box center [175, 181] width 14 height 14
click at [527, 155] on span at bounding box center [527, 150] width 9 height 9
click at [527, 156] on input "Mostrar usuarios eliminados" at bounding box center [527, 156] width 1 height 1
checkbox input "false"
click at [208, 186] on span "search Buscar Usuario" at bounding box center [211, 181] width 87 height 10
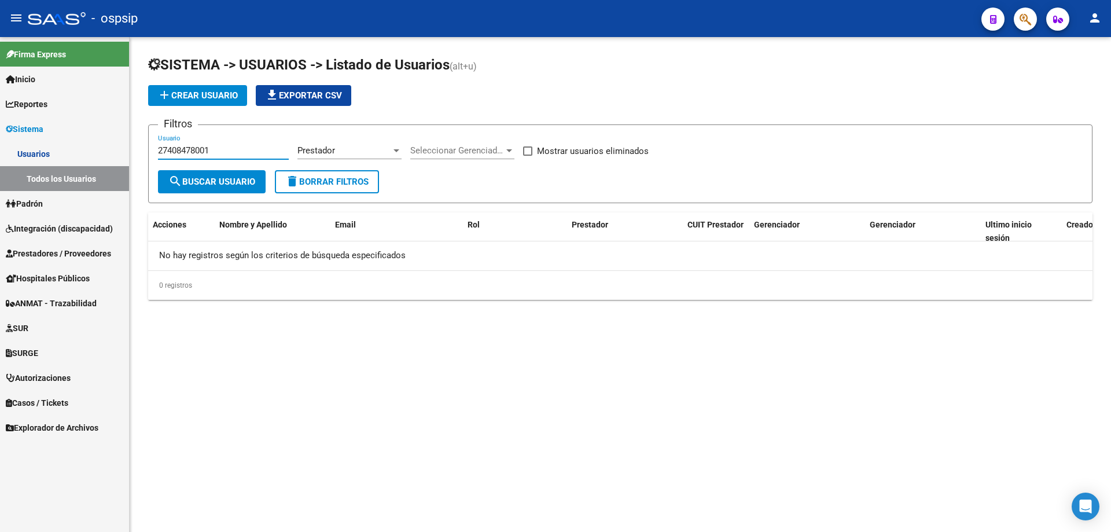
drag, startPoint x: 236, startPoint y: 148, endPoint x: 117, endPoint y: 150, distance: 118.6
click at [117, 150] on mat-sidenav-container "Firma Express Inicio Calendario SSS Instructivos Contacto OS Reportes SUR Exped…" at bounding box center [555, 284] width 1111 height 495
click at [209, 98] on span "add Crear Usuario" at bounding box center [197, 95] width 80 height 10
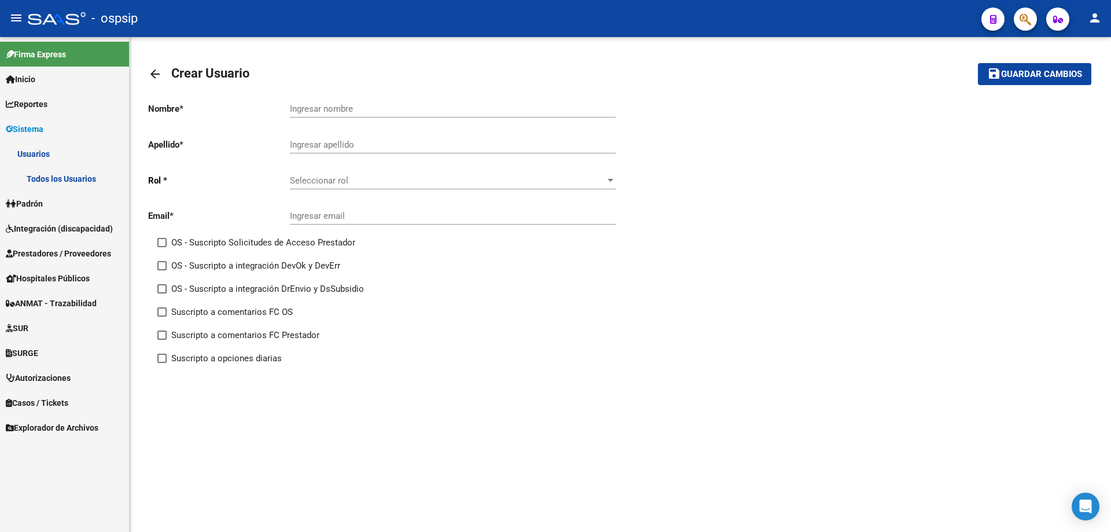
click at [47, 183] on link "Todos los Usuarios" at bounding box center [64, 178] width 129 height 25
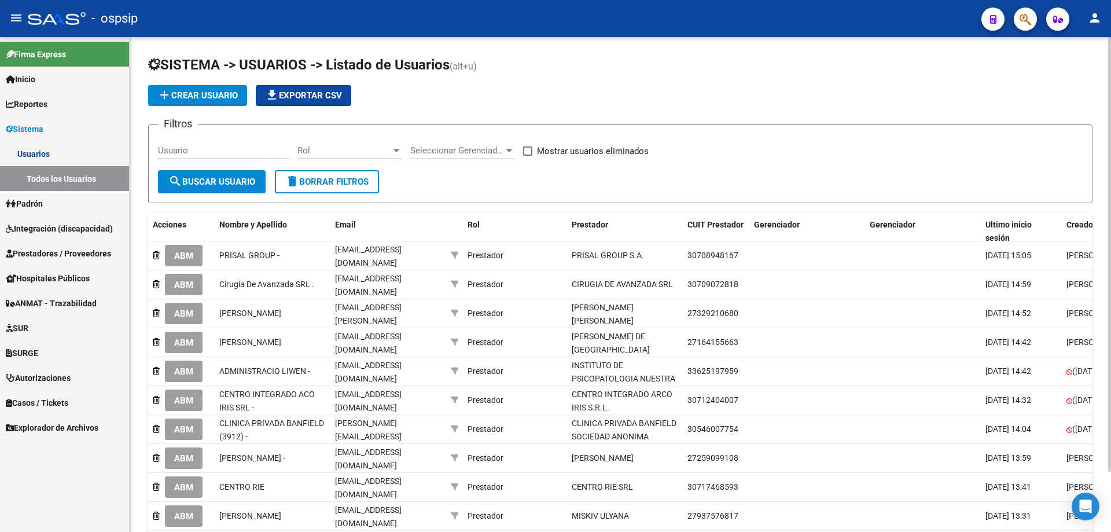
click at [203, 97] on span "add Crear Usuario" at bounding box center [197, 95] width 80 height 10
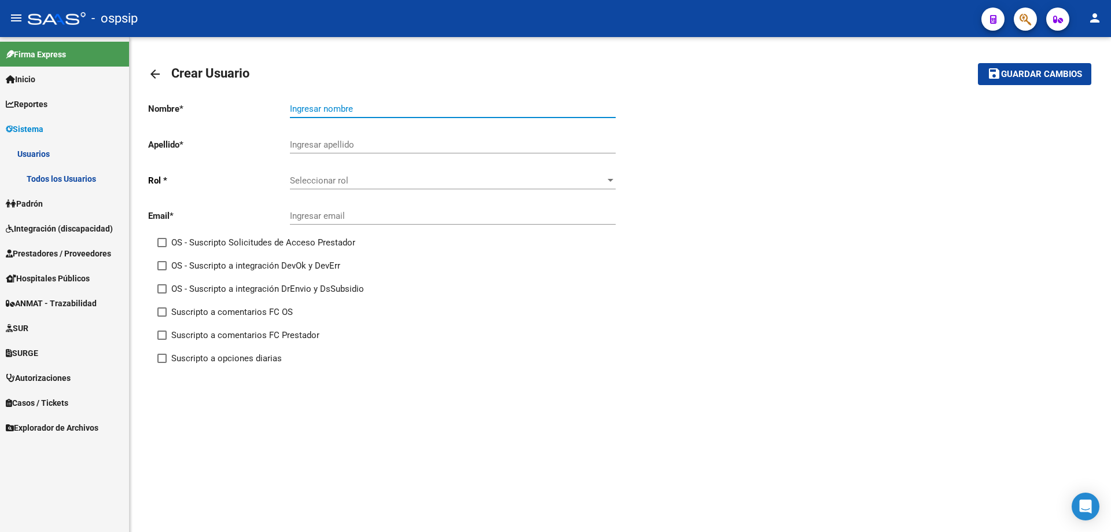
drag, startPoint x: 337, startPoint y: 103, endPoint x: 292, endPoint y: 106, distance: 45.2
paste input "[PERSON_NAME]"
type input "[PERSON_NAME]"
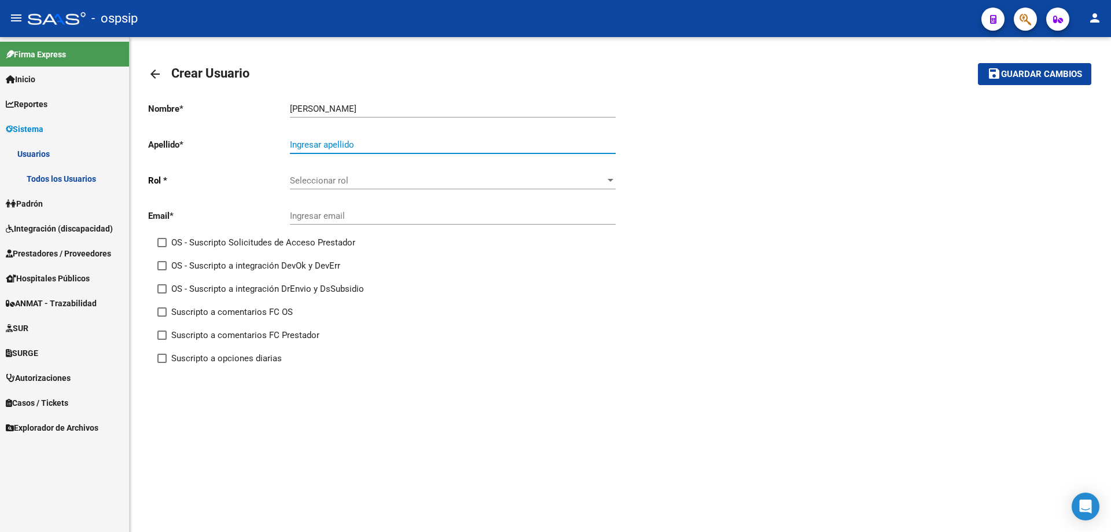
paste input "[PERSON_NAME]"
type input "[PERSON_NAME]"
click at [304, 183] on span "Seleccionar rol" at bounding box center [447, 180] width 315 height 10
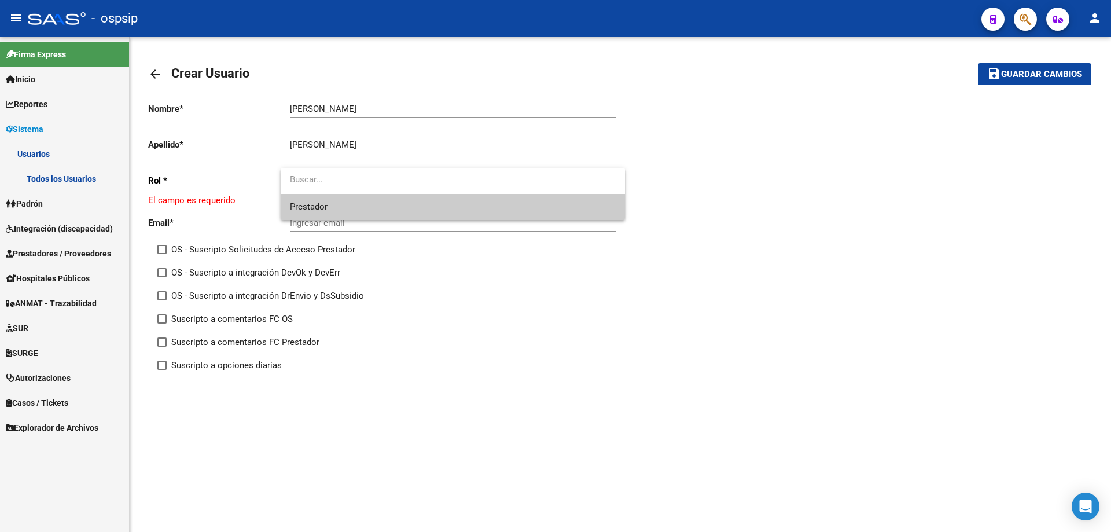
click at [318, 209] on span "Prestador" at bounding box center [309, 206] width 38 height 10
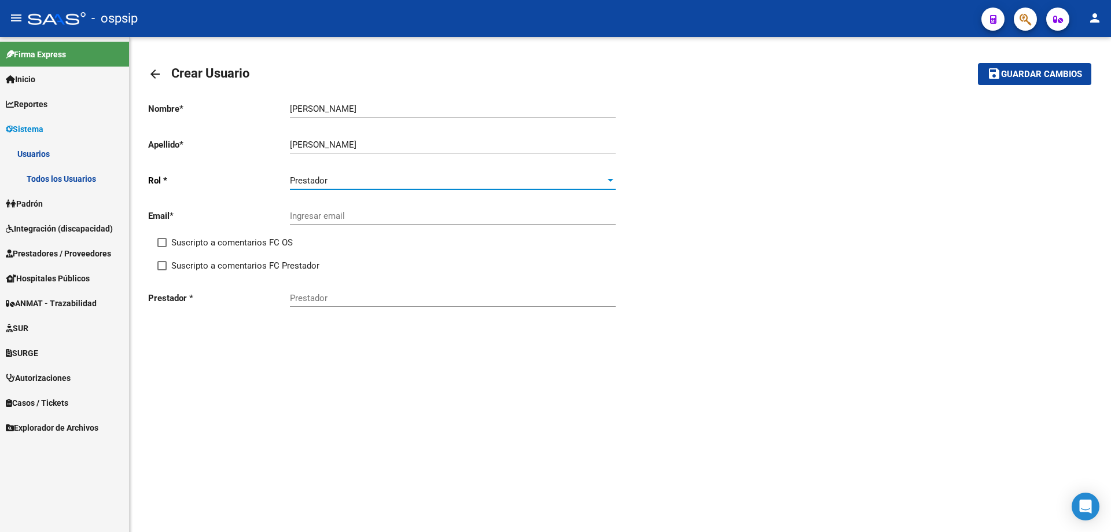
click at [159, 242] on span at bounding box center [161, 242] width 9 height 9
click at [161, 247] on input "Suscripto a comentarios FC OS" at bounding box center [161, 247] width 1 height 1
checkbox input "true"
click at [161, 265] on span at bounding box center [161, 265] width 9 height 9
click at [161, 270] on input "Suscripto a comentarios FC Prestador" at bounding box center [161, 270] width 1 height 1
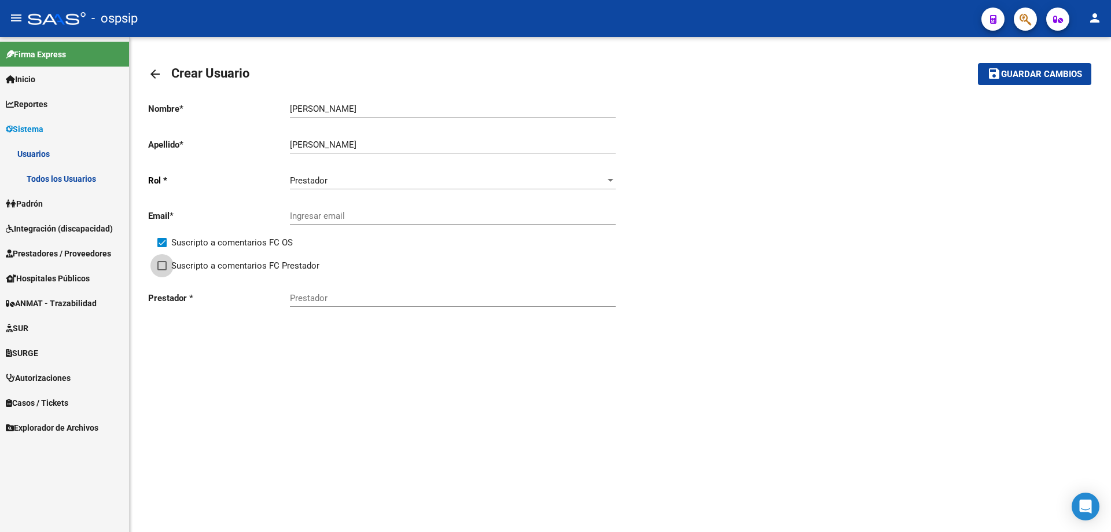
checkbox input "true"
click at [345, 299] on input "Prestador" at bounding box center [453, 298] width 326 height 10
type input "roselli"
click at [326, 108] on input "[PERSON_NAME]" at bounding box center [453, 109] width 326 height 10
type input "PAULA MARIA"
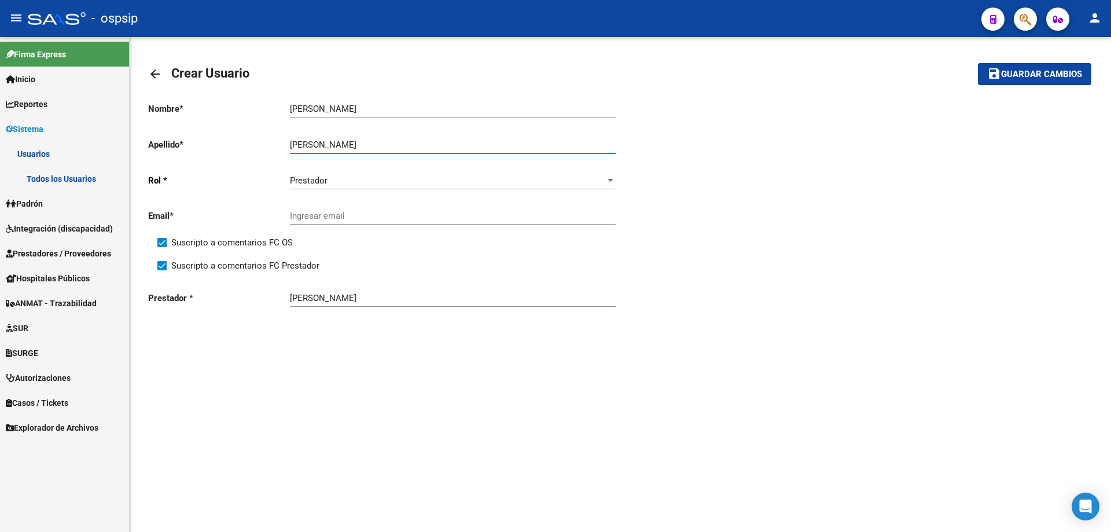
click at [393, 149] on input "[PERSON_NAME]" at bounding box center [453, 144] width 326 height 10
type input "ROSELLI"
click at [337, 296] on input "roselli" at bounding box center [453, 298] width 326 height 10
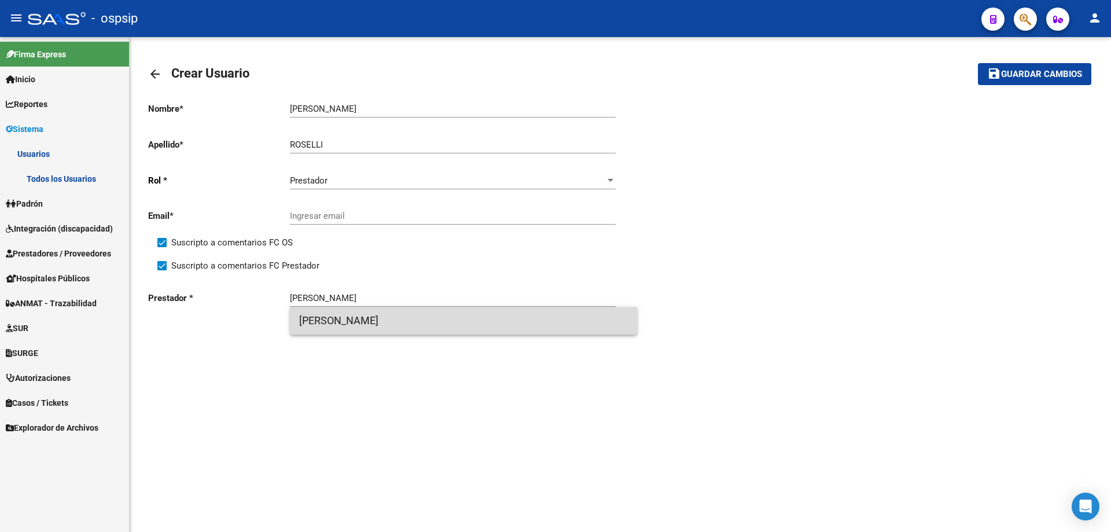
click at [340, 323] on span "[PERSON_NAME]" at bounding box center [463, 321] width 329 height 28
type input "[PERSON_NAME]"
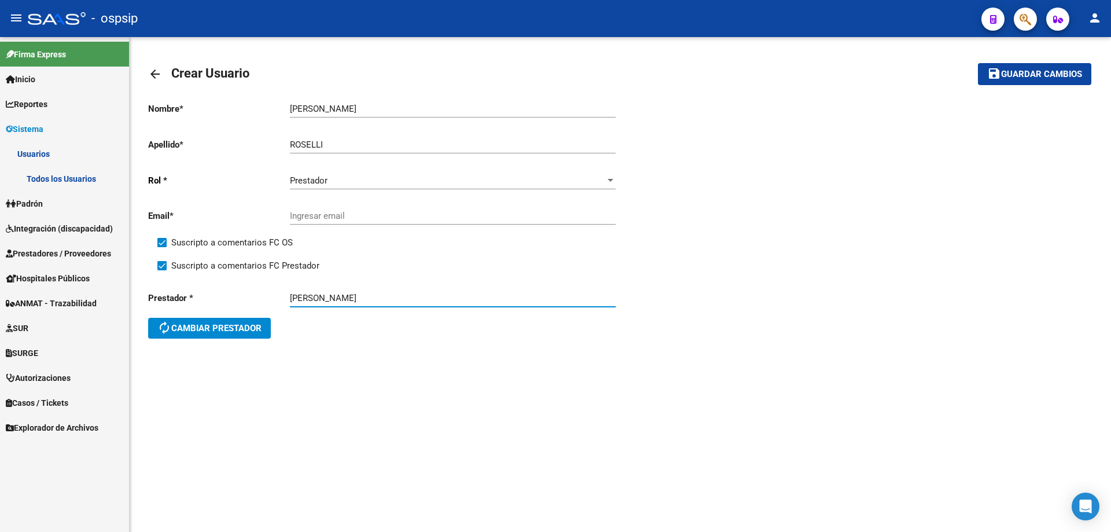
click at [331, 208] on div "Ingresar email" at bounding box center [453, 212] width 326 height 25
paste input "sembrarcaminos@gmail.com"
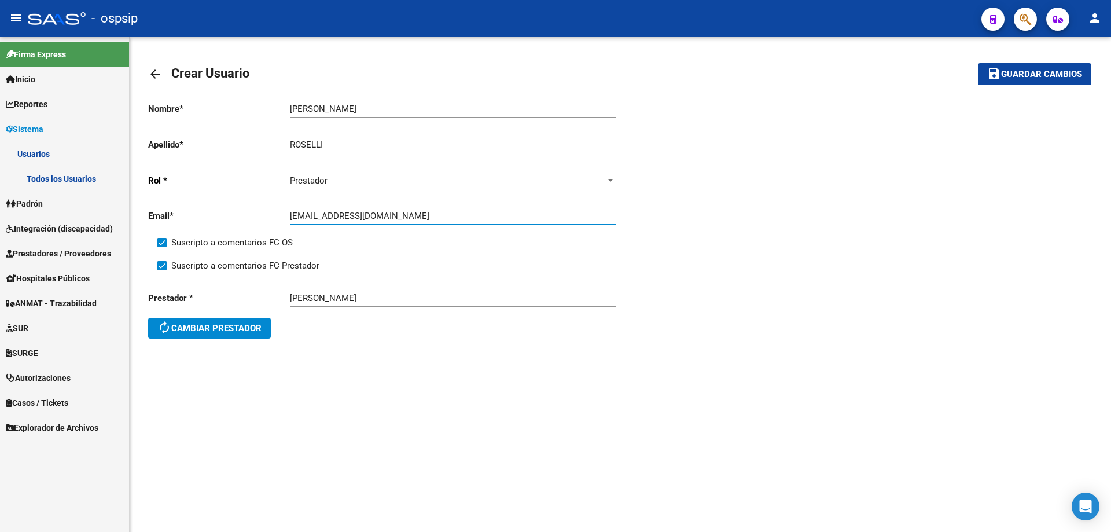
type input "sembrarcaminos@gmail.com"
click at [1050, 78] on span "Guardar cambios" at bounding box center [1041, 74] width 81 height 10
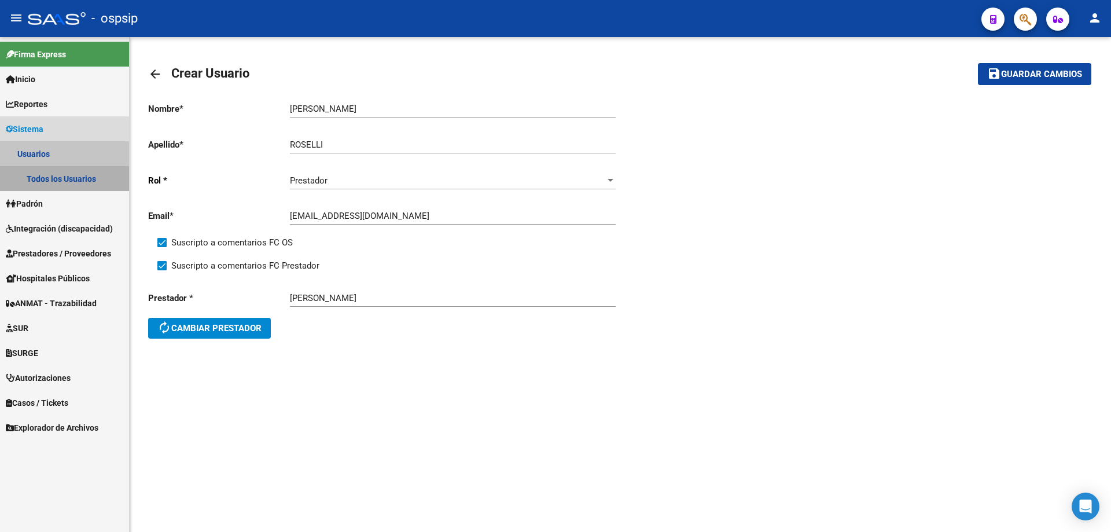
click at [62, 174] on link "Todos los Usuarios" at bounding box center [64, 178] width 129 height 25
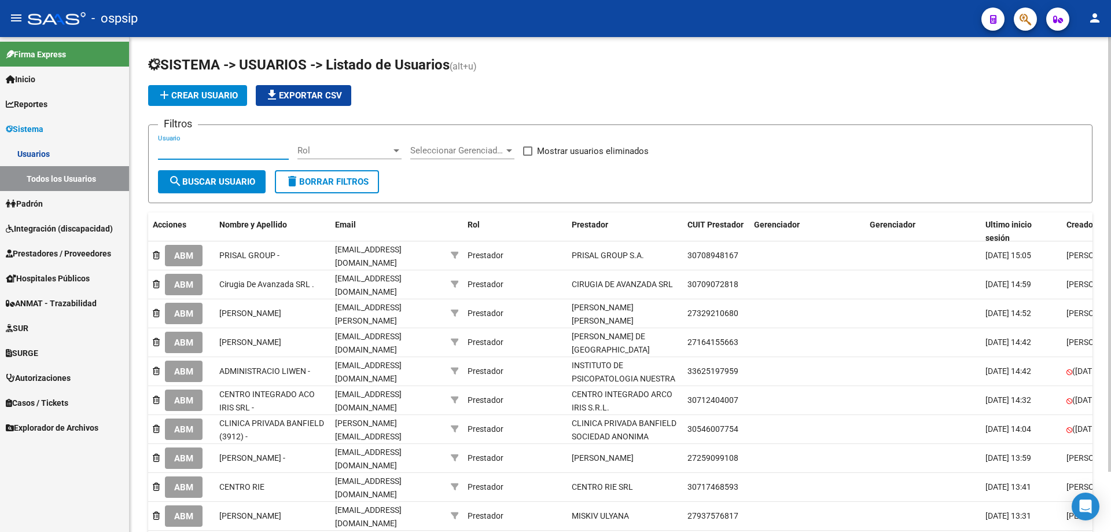
paste input "sembrarcaminos@gmail.com"
type input "sembrarcaminos@gmail.com"
click at [340, 145] on span "Rol" at bounding box center [344, 150] width 94 height 10
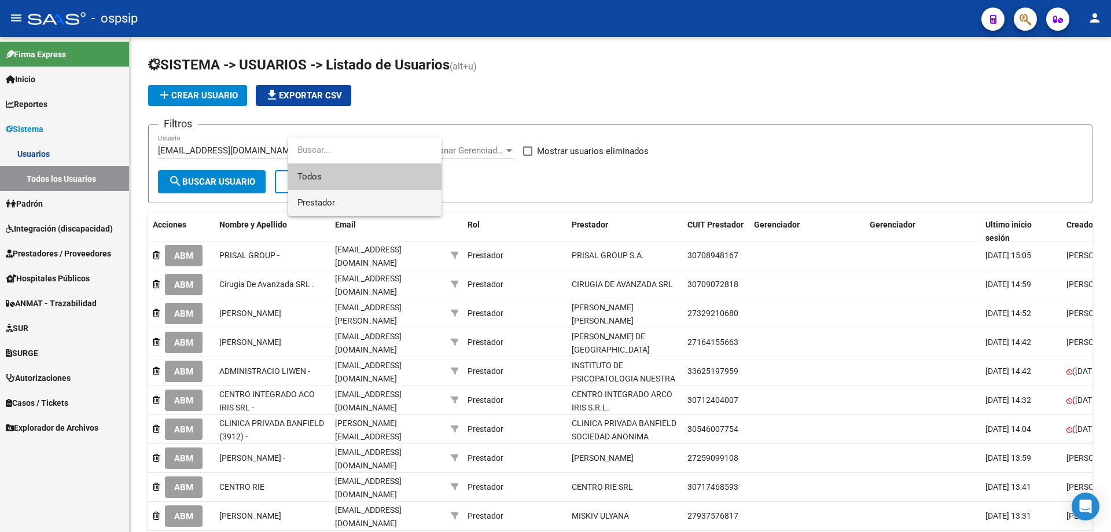
click at [350, 196] on span "Prestador" at bounding box center [364, 203] width 135 height 26
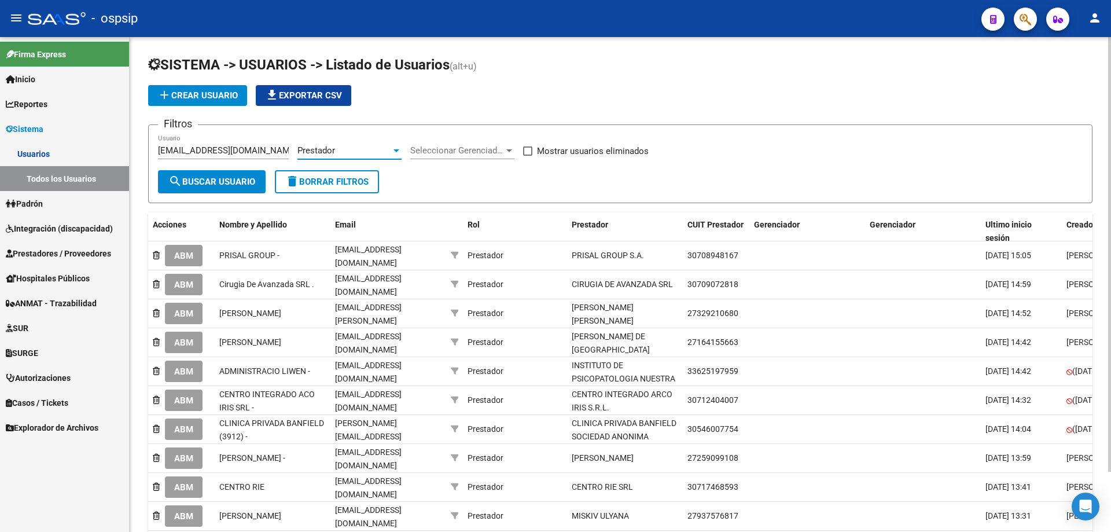
click at [207, 181] on span "search Buscar Usuario" at bounding box center [211, 181] width 87 height 10
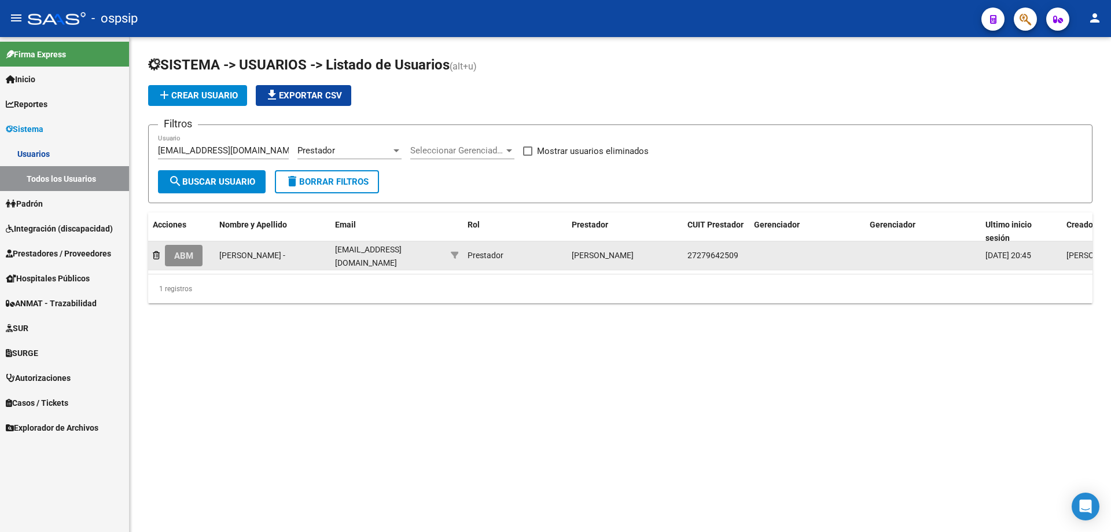
click at [187, 252] on span "ABM" at bounding box center [183, 256] width 19 height 10
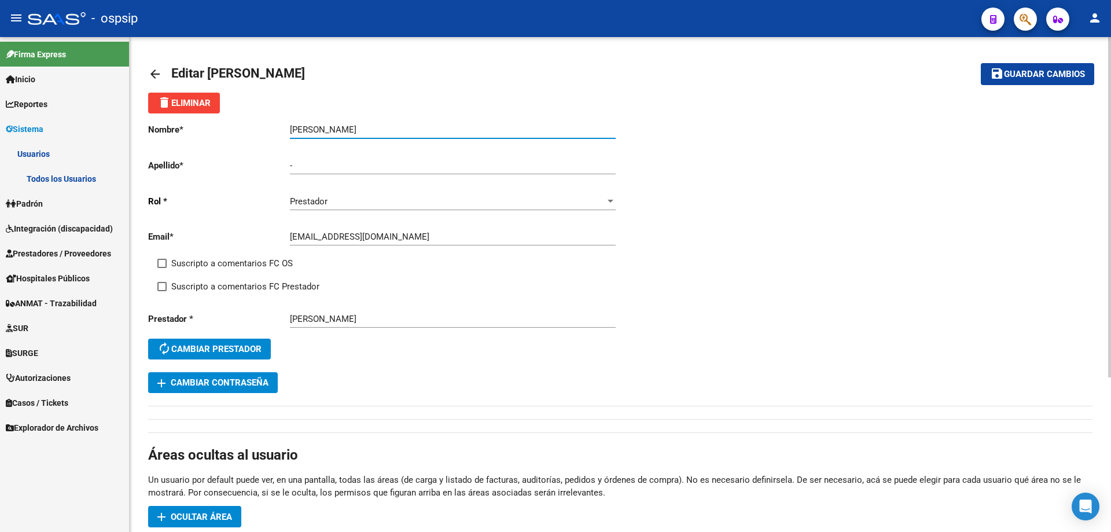
drag, startPoint x: 420, startPoint y: 128, endPoint x: 284, endPoint y: 142, distance: 136.7
click at [286, 143] on div "Nombre * LAZARTE VERONICA CECILIA Ingresar nombre Apellido * - Ingresar apellid…" at bounding box center [384, 242] width 472 height 259
click at [46, 245] on link "Prestadores / Proveedores" at bounding box center [64, 253] width 129 height 25
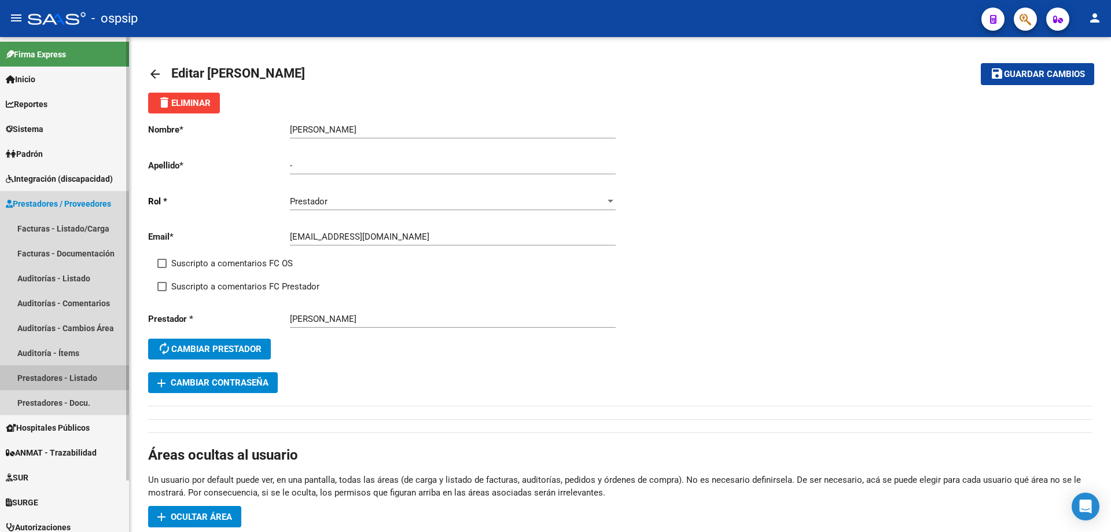
click at [47, 377] on link "Prestadores - Listado" at bounding box center [64, 377] width 129 height 25
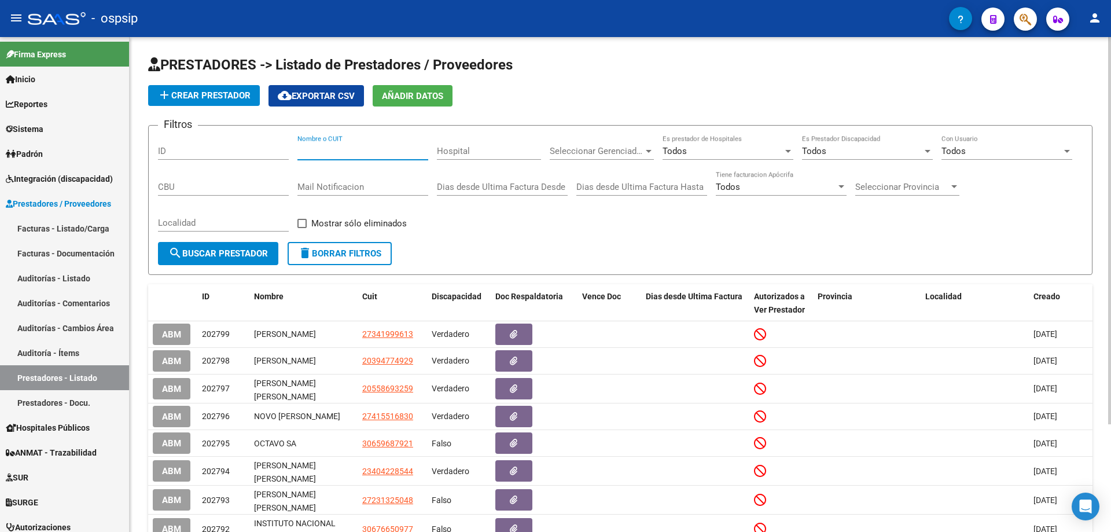
paste input "[PERSON_NAME]"
type input "[PERSON_NAME]"
click at [204, 251] on span "search Buscar Prestador" at bounding box center [218, 253] width 100 height 10
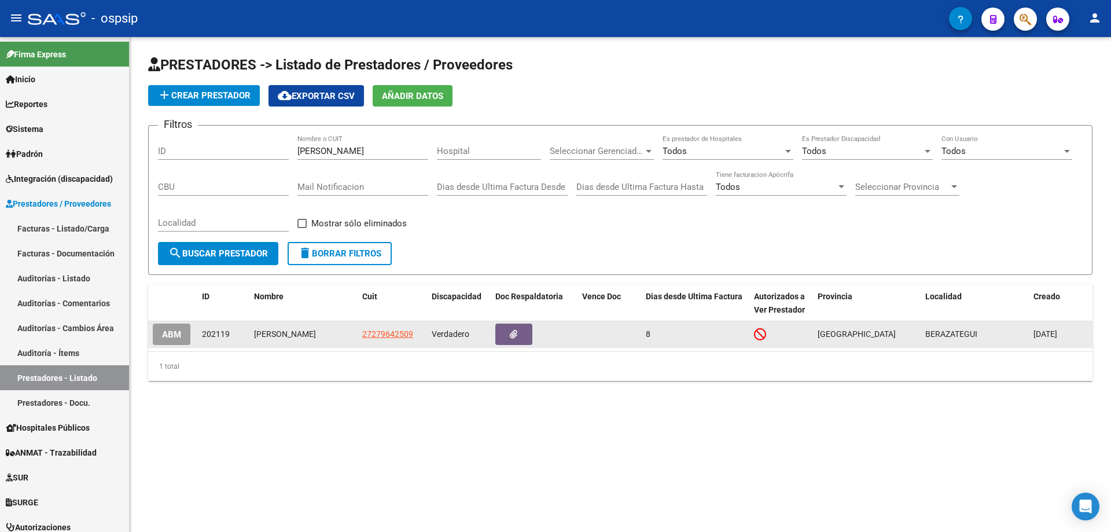
click at [162, 340] on span "ABM" at bounding box center [171, 334] width 19 height 10
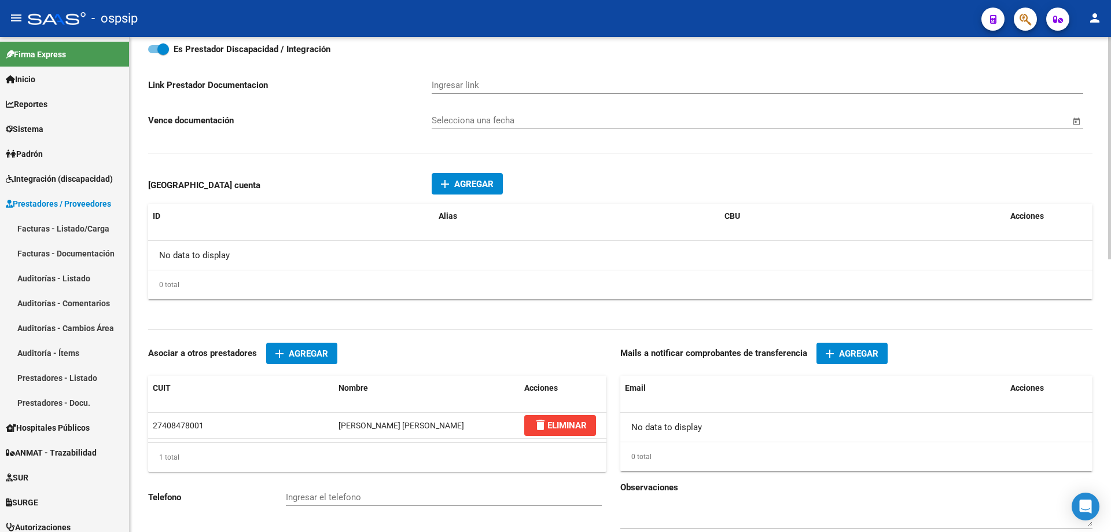
scroll to position [606, 0]
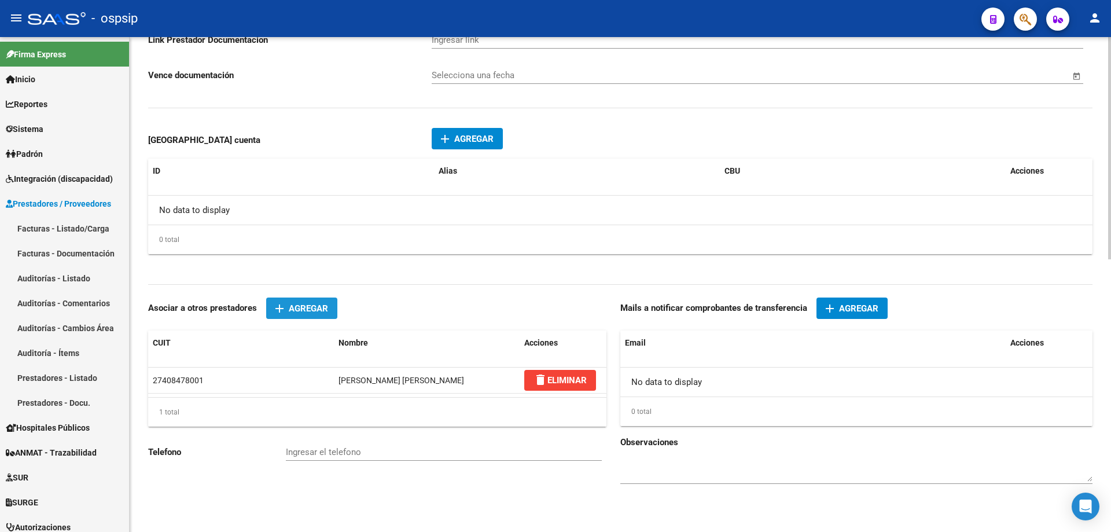
click at [293, 314] on span "Agregar" at bounding box center [308, 308] width 39 height 10
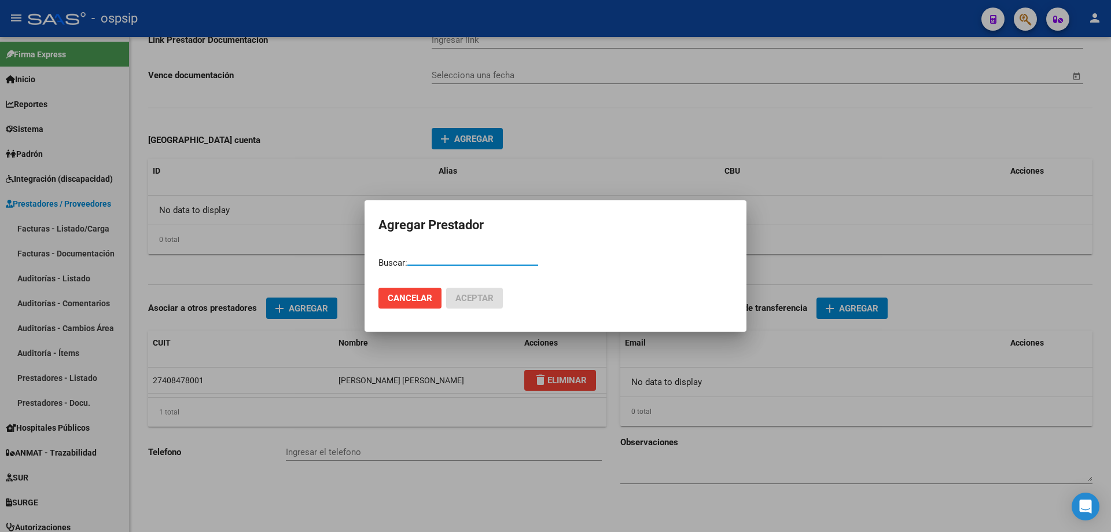
paste input "[PERSON_NAME]"
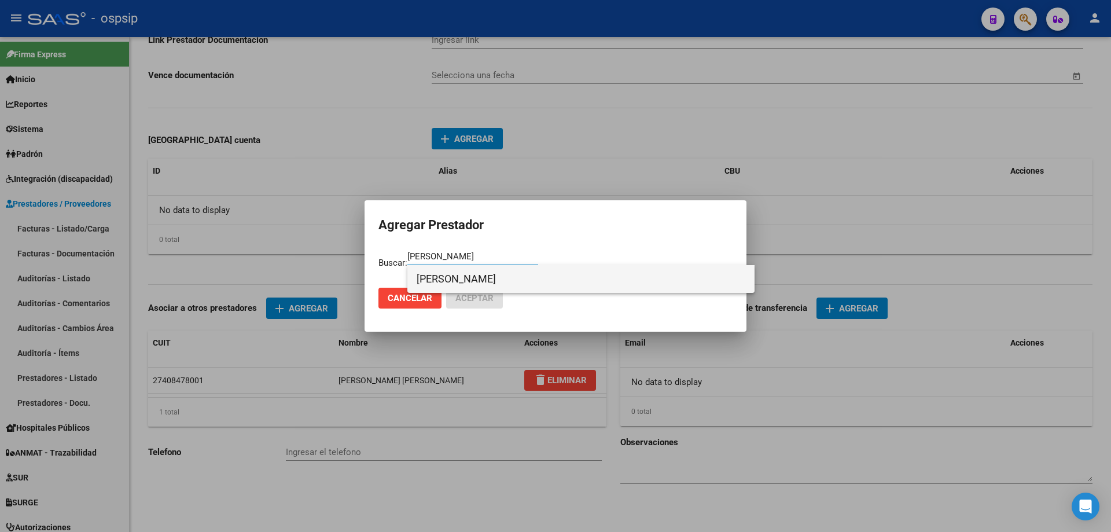
type input "[PERSON_NAME]"
click at [486, 270] on span "[PERSON_NAME]" at bounding box center [581, 279] width 329 height 28
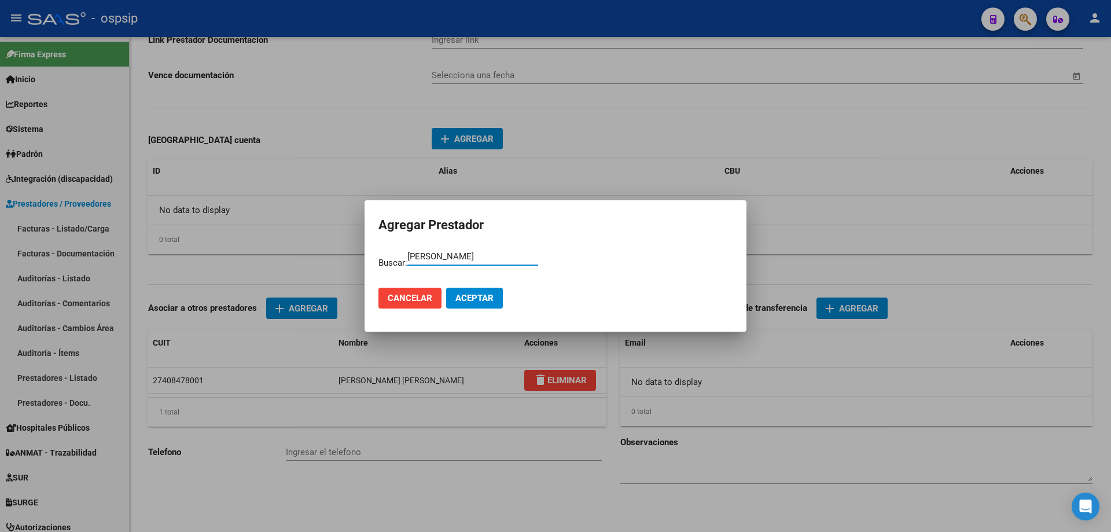
click at [473, 301] on span "Aceptar" at bounding box center [474, 298] width 38 height 10
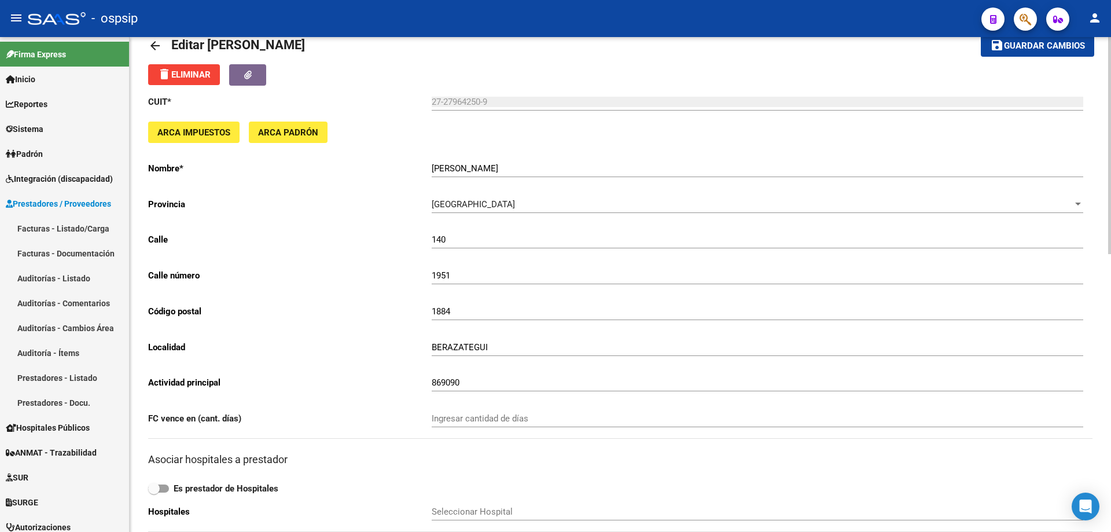
scroll to position [0, 0]
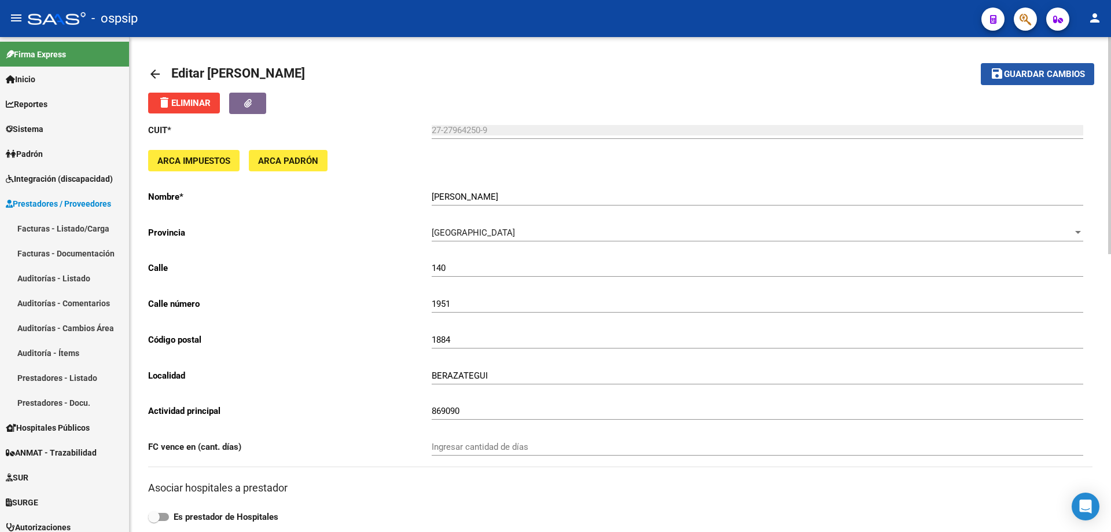
click at [1051, 79] on span "Guardar cambios" at bounding box center [1044, 74] width 81 height 10
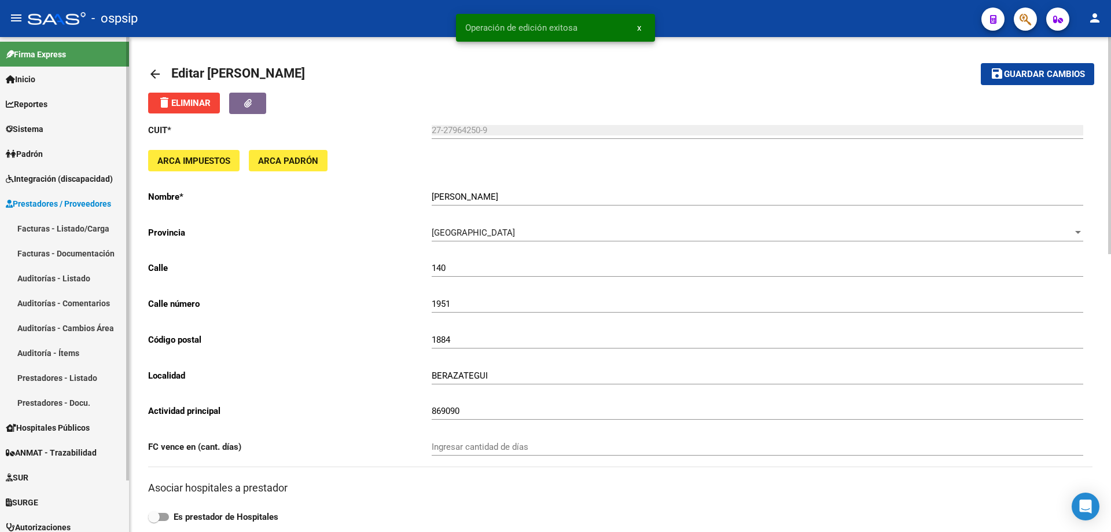
click at [36, 124] on span "Sistema" at bounding box center [25, 129] width 38 height 13
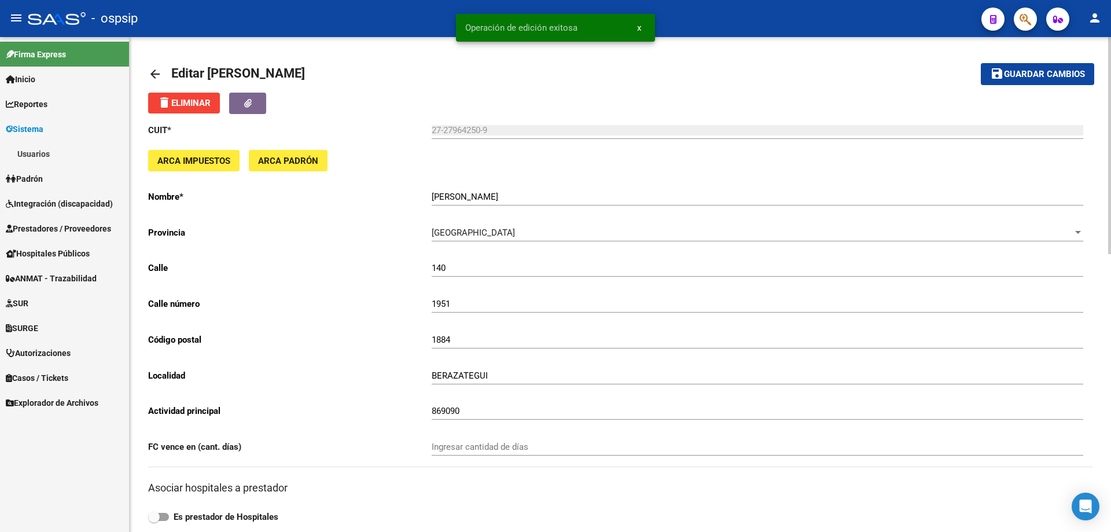
click at [30, 146] on link "Usuarios" at bounding box center [64, 153] width 129 height 25
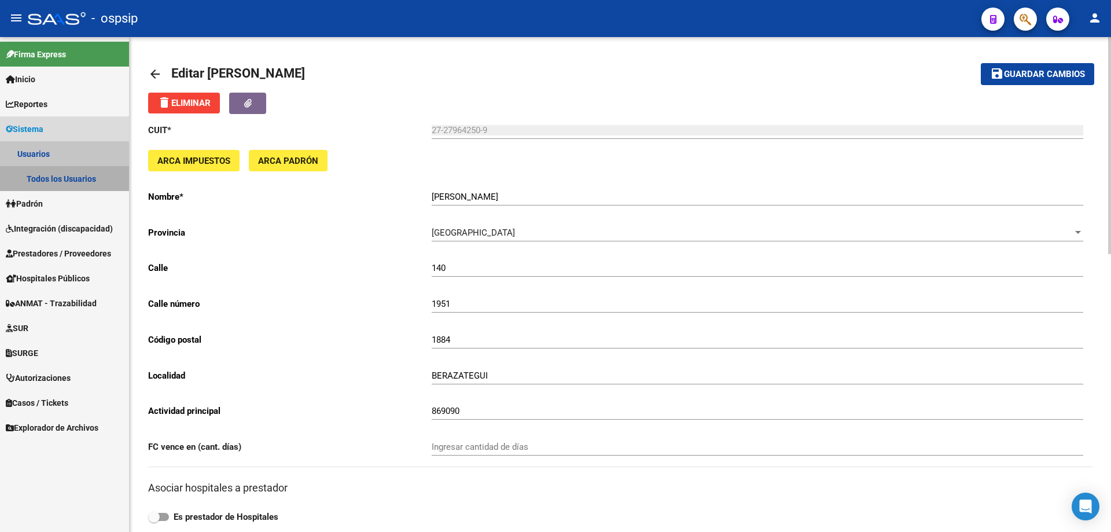
click at [36, 172] on link "Todos los Usuarios" at bounding box center [64, 178] width 129 height 25
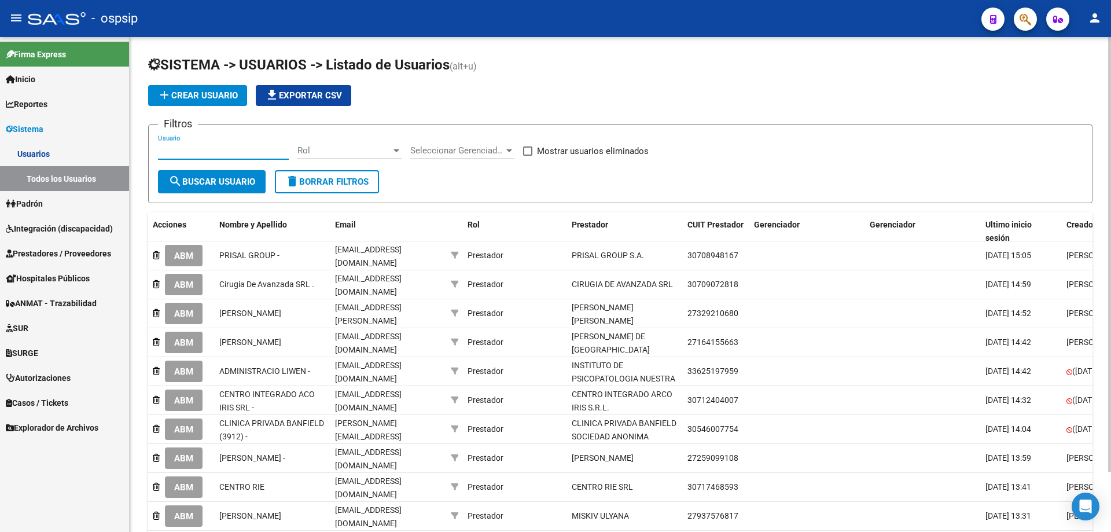
paste input "[PERSON_NAME]"
type input "[PERSON_NAME]"
click at [201, 189] on button "search Buscar Usuario" at bounding box center [212, 181] width 108 height 23
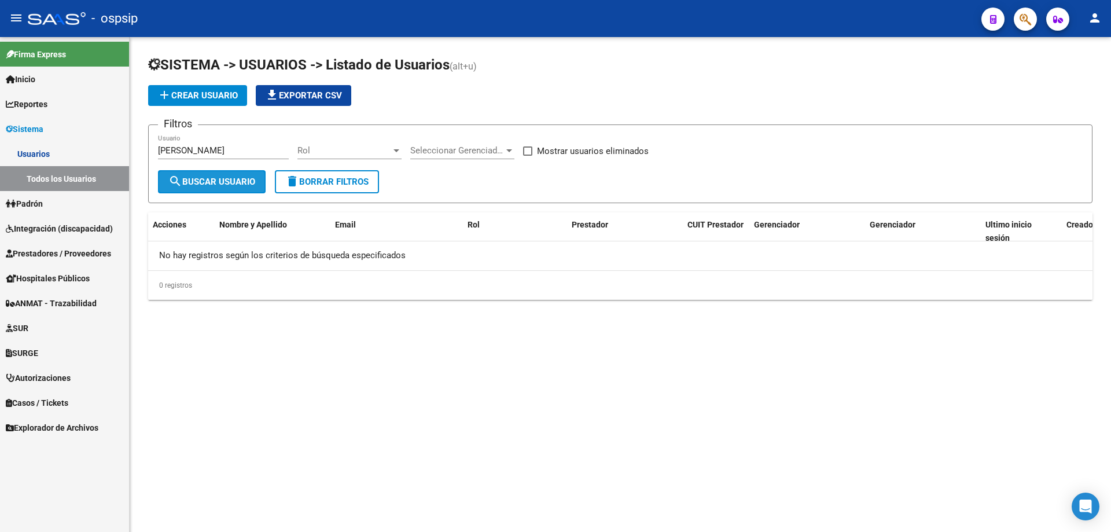
click at [212, 181] on span "search Buscar Usuario" at bounding box center [211, 181] width 87 height 10
click at [41, 249] on span "Prestadores / Proveedores" at bounding box center [58, 253] width 105 height 13
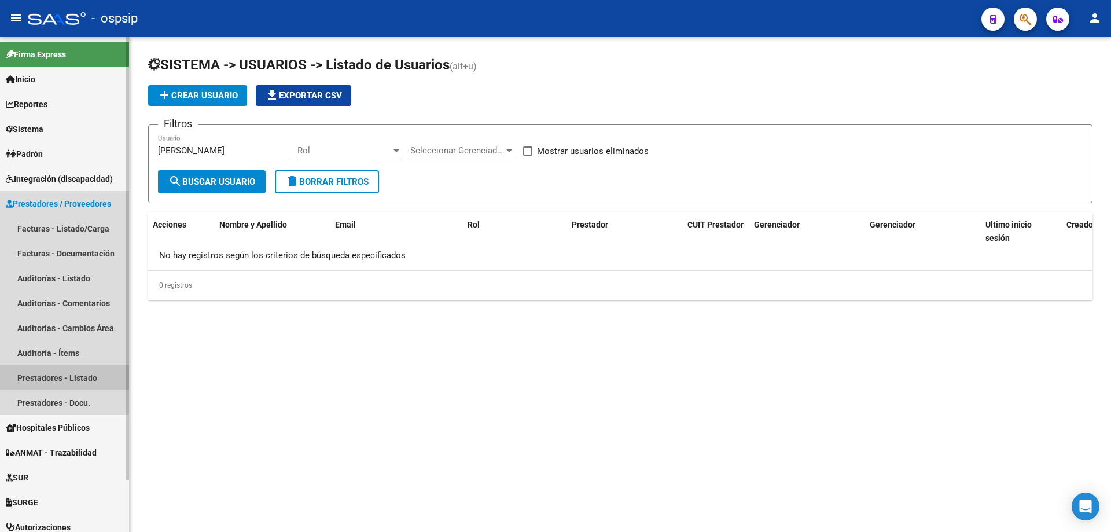
click at [50, 373] on link "Prestadores - Listado" at bounding box center [64, 377] width 129 height 25
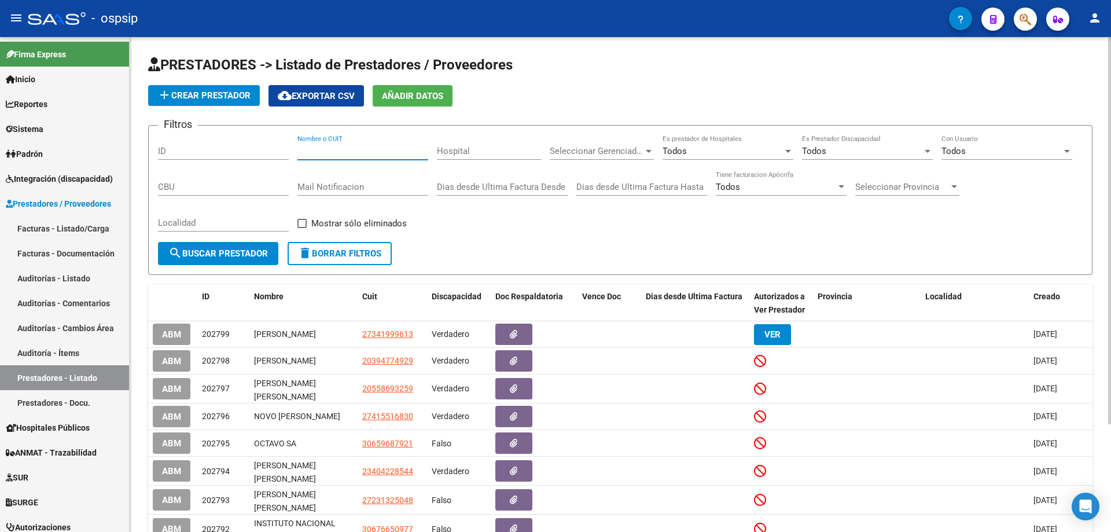
paste input "27341999613"
type input "27341999613"
click at [238, 254] on span "search Buscar Prestador" at bounding box center [218, 253] width 100 height 10
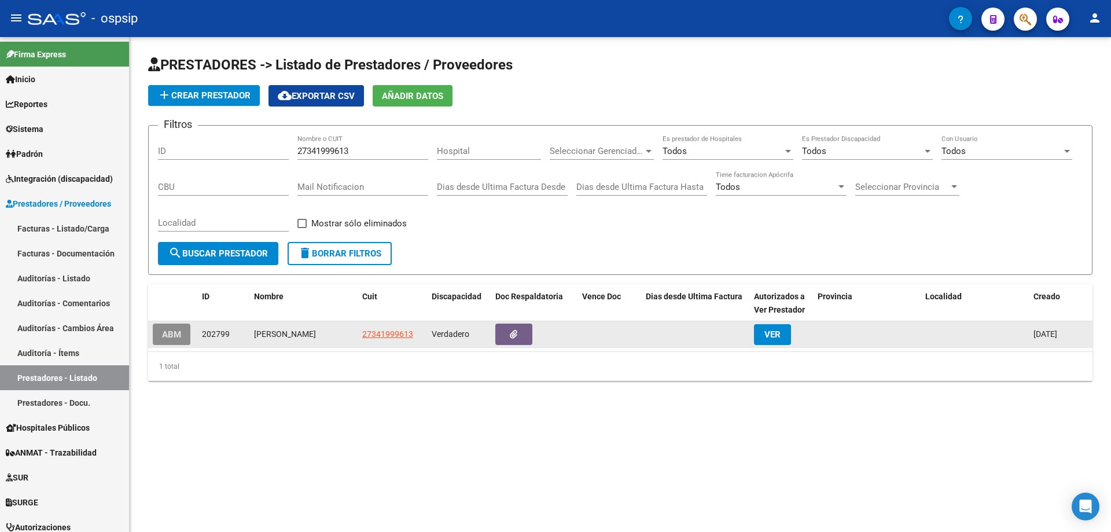
click at [179, 336] on span "ABM" at bounding box center [171, 334] width 19 height 10
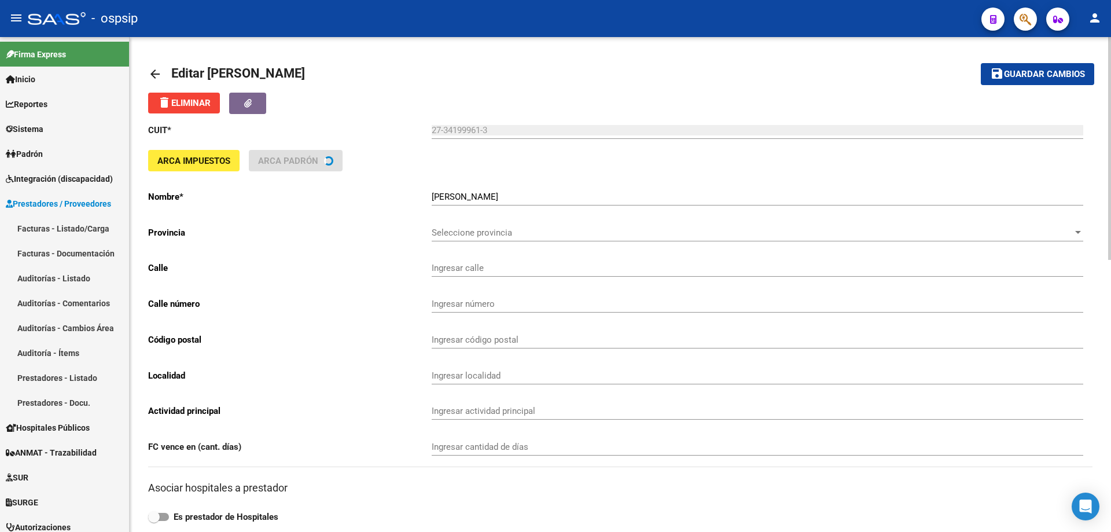
type input "5"
type input "1681"
type input "1900"
type input "LA PLATA SUDESTE CALLE 50 AMBAS VEREDAS"
type input "749009"
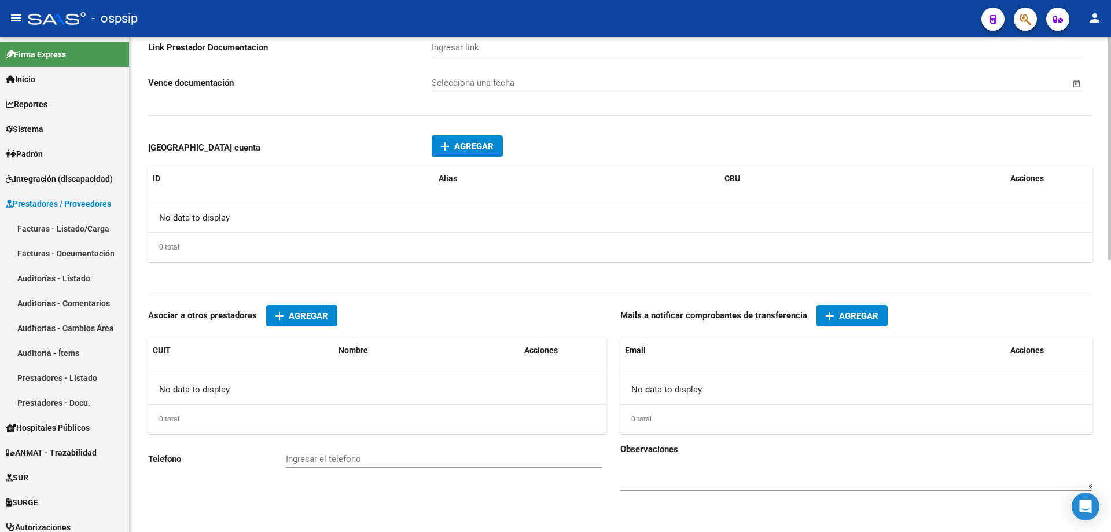
scroll to position [605, 0]
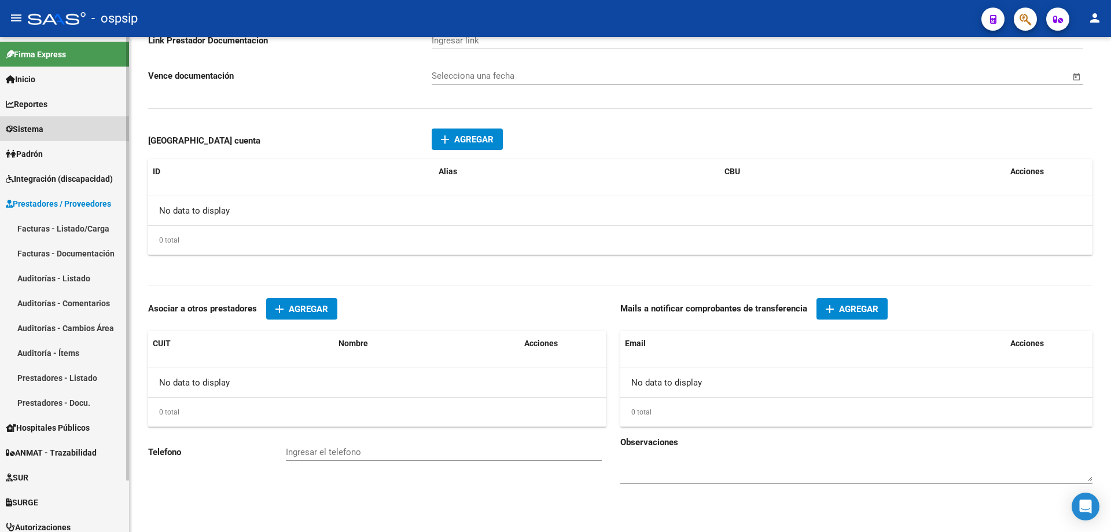
click at [43, 130] on span "Sistema" at bounding box center [25, 129] width 38 height 13
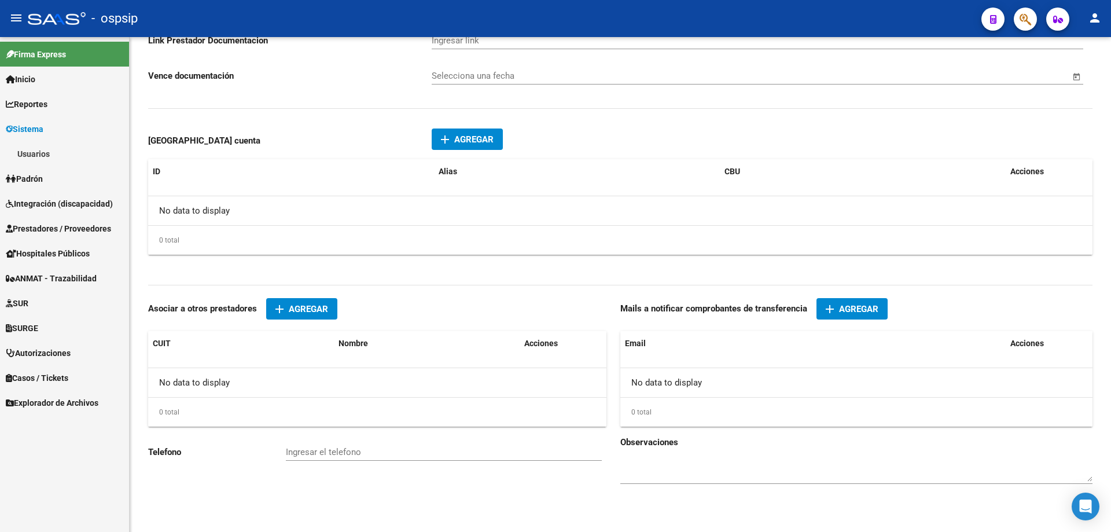
click at [49, 153] on link "Usuarios" at bounding box center [64, 153] width 129 height 25
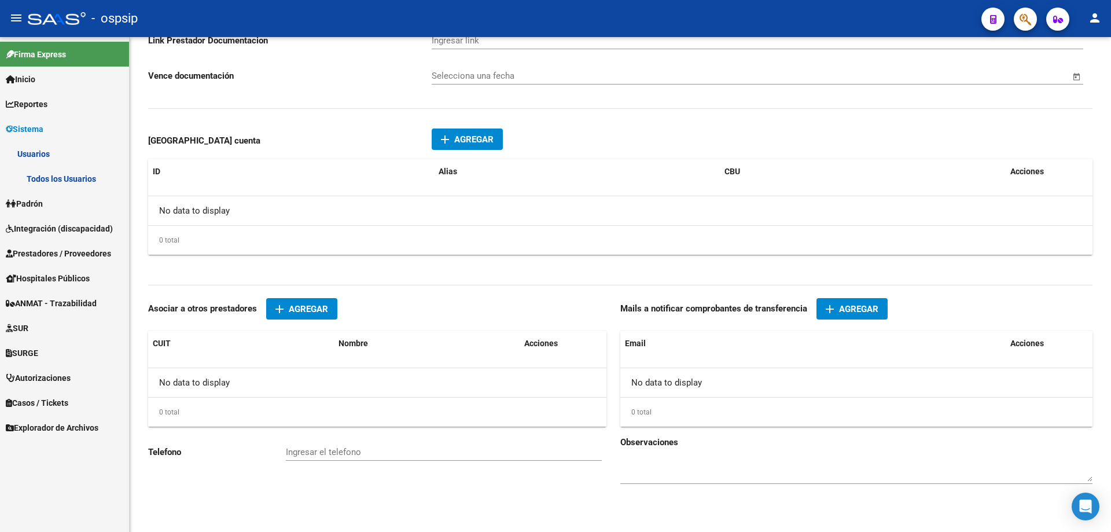
click at [48, 172] on link "Todos los Usuarios" at bounding box center [64, 178] width 129 height 25
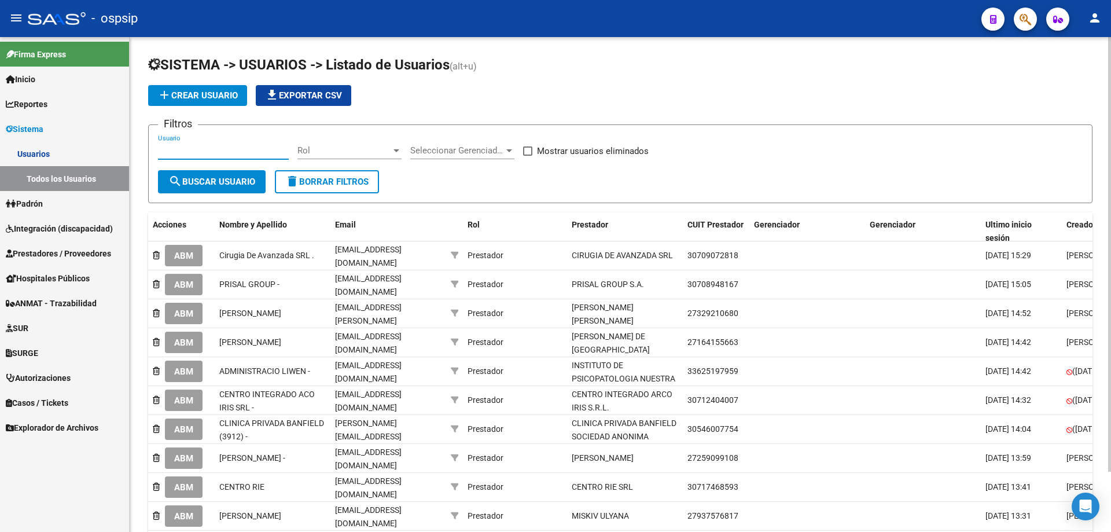
paste input "27341999613"
type input "27341999613"
click at [220, 182] on span "search Buscar Usuario" at bounding box center [211, 181] width 87 height 10
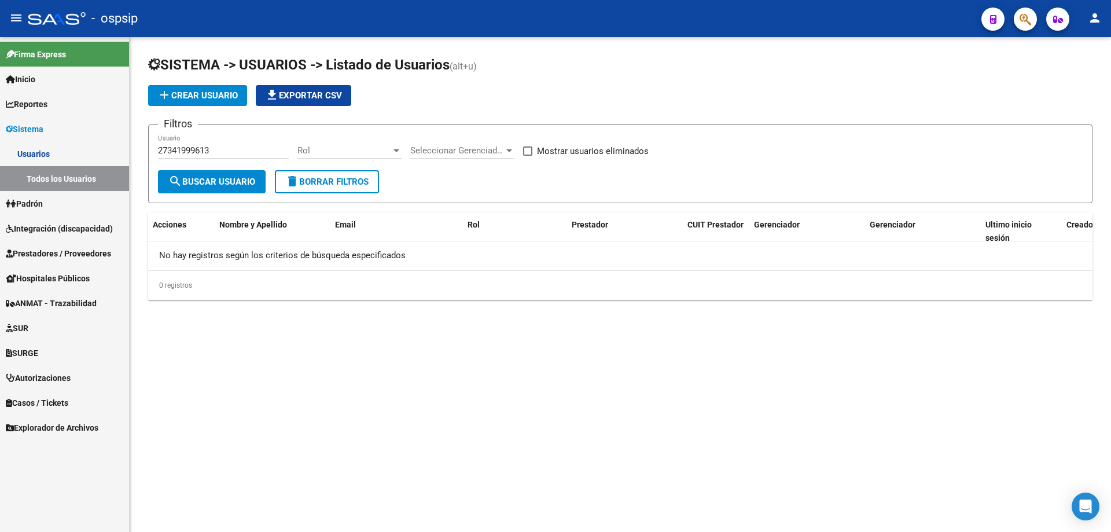
click at [220, 182] on span "search Buscar Usuario" at bounding box center [211, 181] width 87 height 10
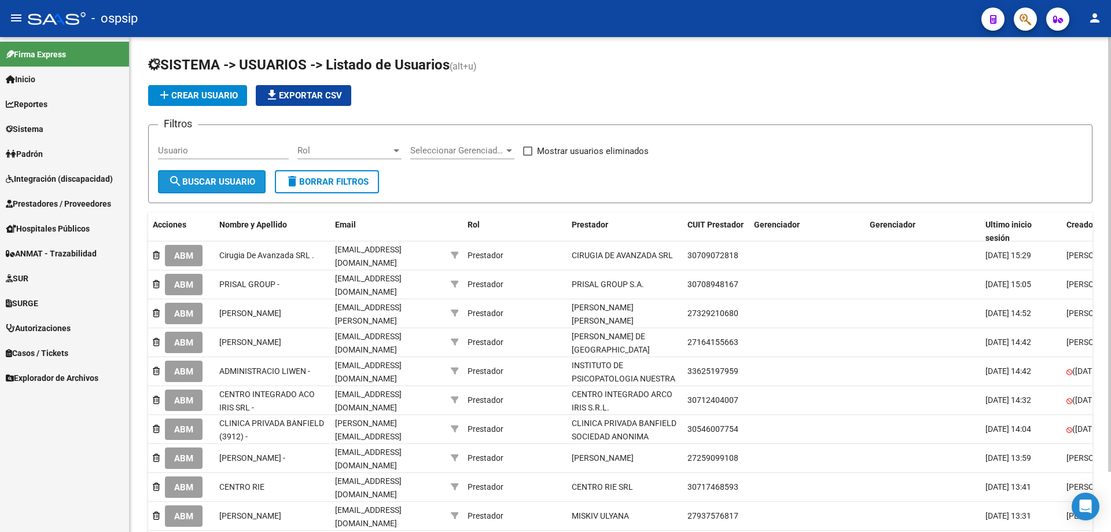
click at [215, 184] on span "search Buscar Usuario" at bounding box center [211, 181] width 87 height 10
click at [366, 153] on span "Rol" at bounding box center [344, 150] width 94 height 10
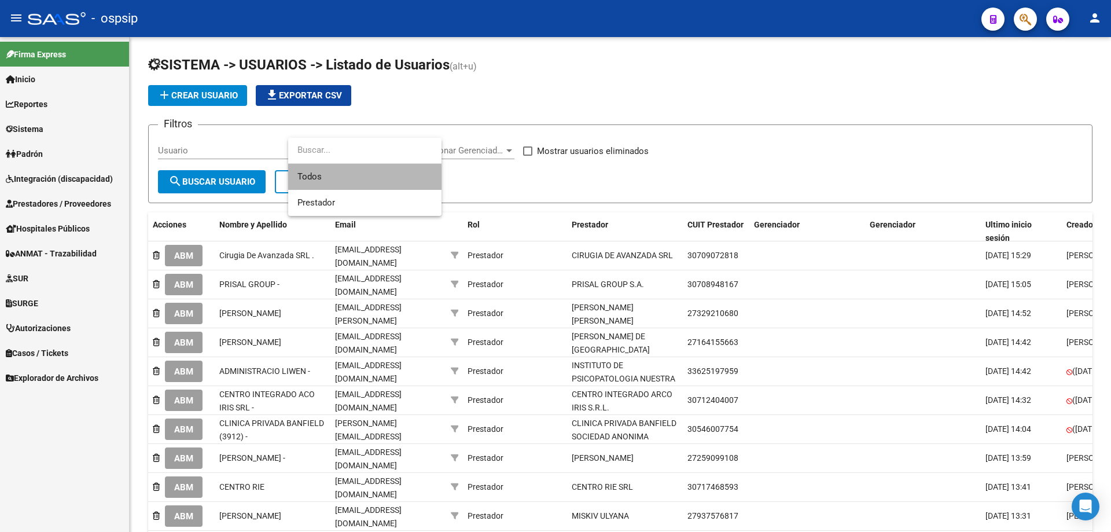
click at [336, 184] on span "Todos" at bounding box center [364, 177] width 135 height 26
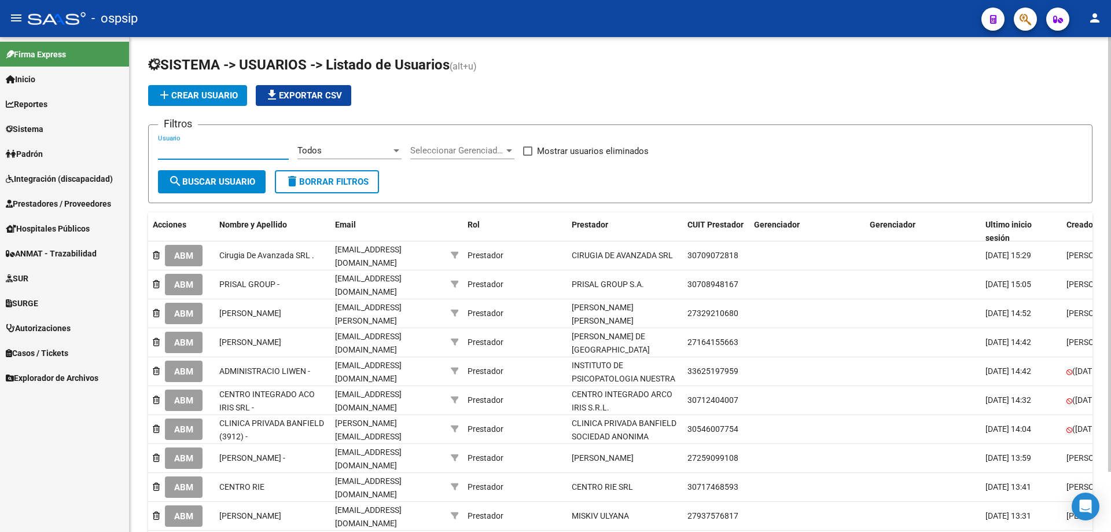
paste input "27341999613"
type input "27341999613"
click at [219, 174] on button "search Buscar Usuario" at bounding box center [212, 181] width 108 height 23
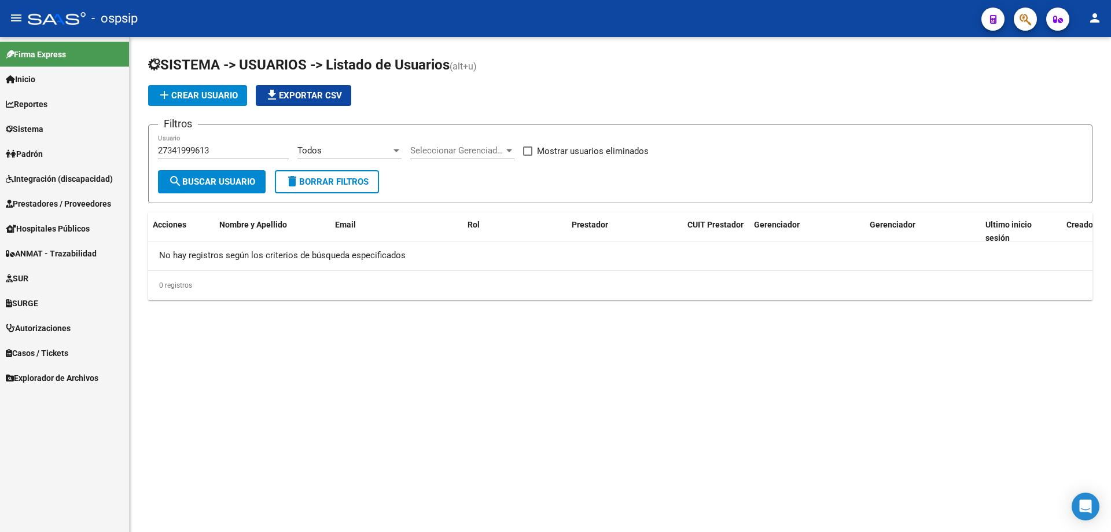
drag, startPoint x: 712, startPoint y: 345, endPoint x: 783, endPoint y: 363, distance: 72.7
click at [726, 349] on mat-sidenav-content "SISTEMA -> USUARIOS -> Listado de Usuarios (alt+u) add Crear Usuario file_downl…" at bounding box center [620, 284] width 981 height 495
click at [814, 164] on div "Filtros 27341999613 Usuario Todos Rol Seleccionar Gerenciador Seleccionar Geren…" at bounding box center [620, 152] width 925 height 36
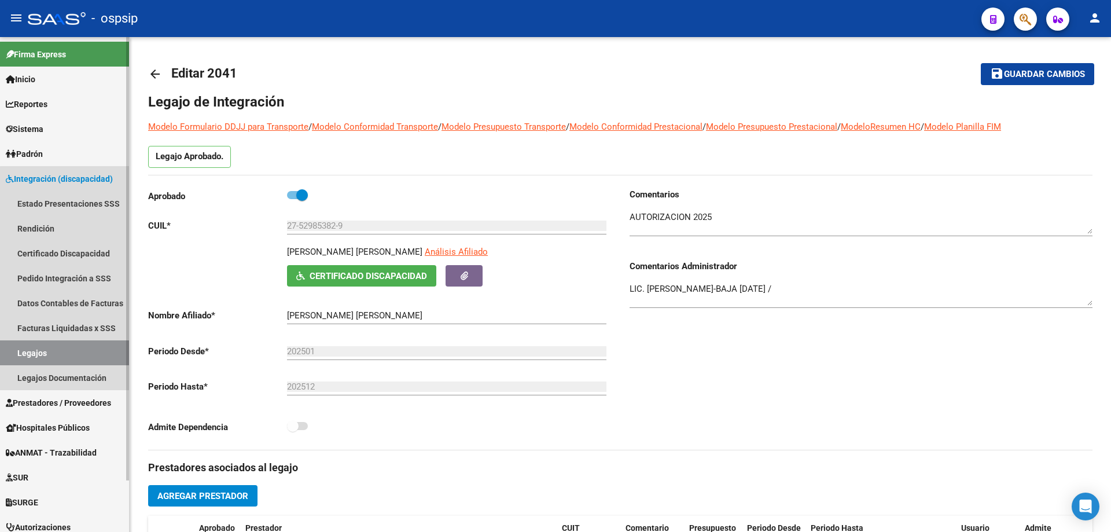
click at [68, 357] on link "Legajos" at bounding box center [64, 352] width 129 height 25
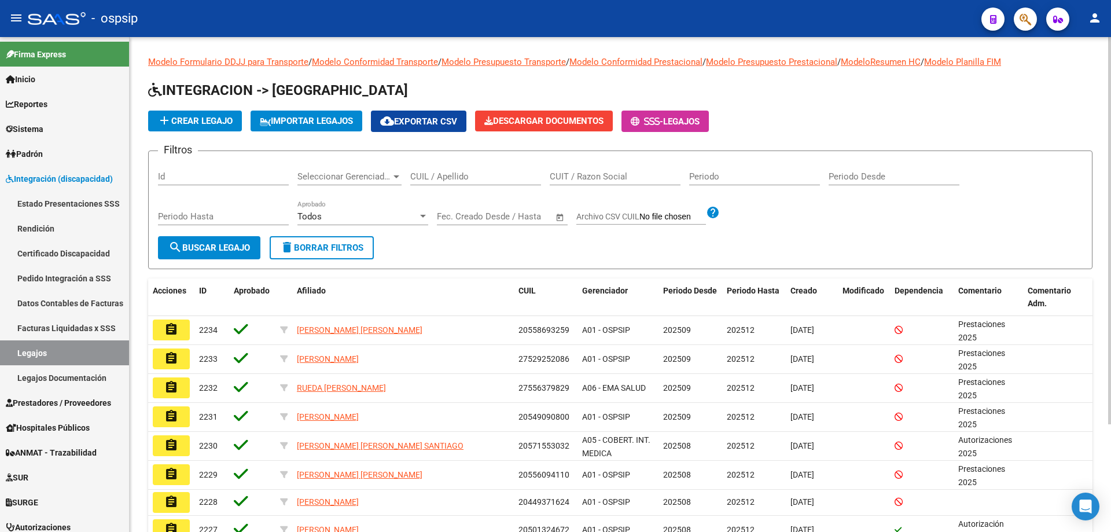
click at [458, 176] on input "CUIL / Apellido" at bounding box center [475, 176] width 131 height 10
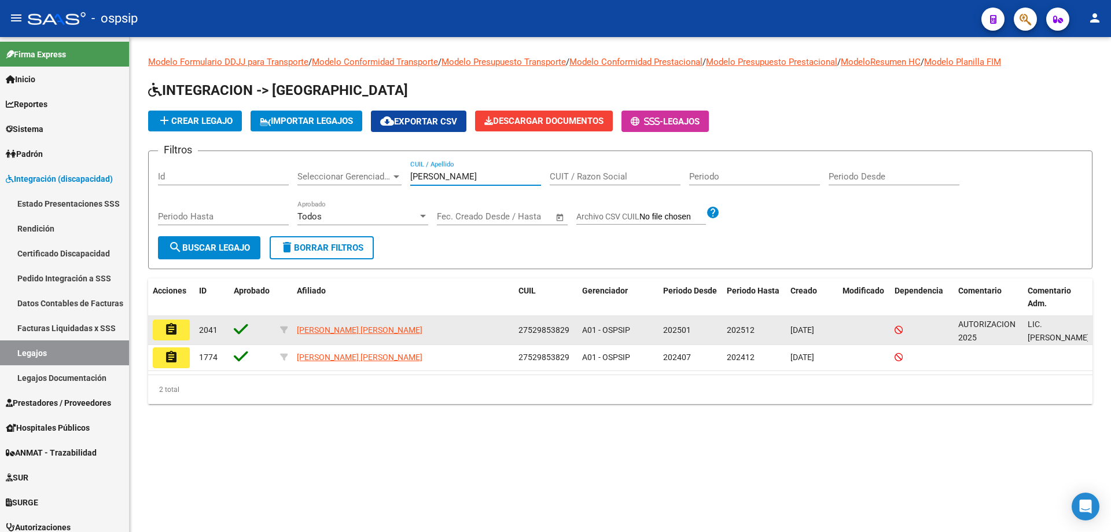
type input "aliaga"
click at [167, 325] on mat-icon "assignment" at bounding box center [171, 329] width 14 height 14
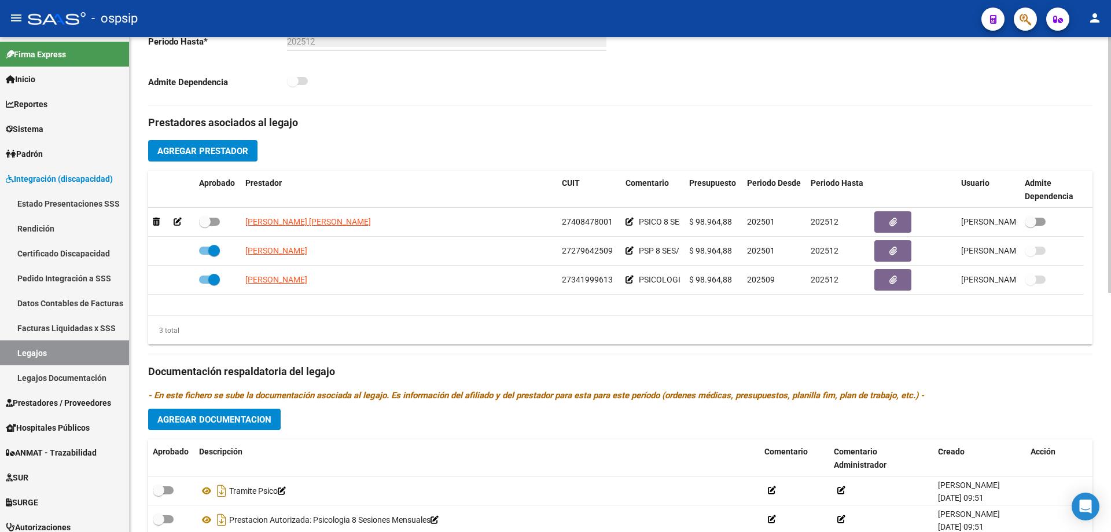
scroll to position [347, 0]
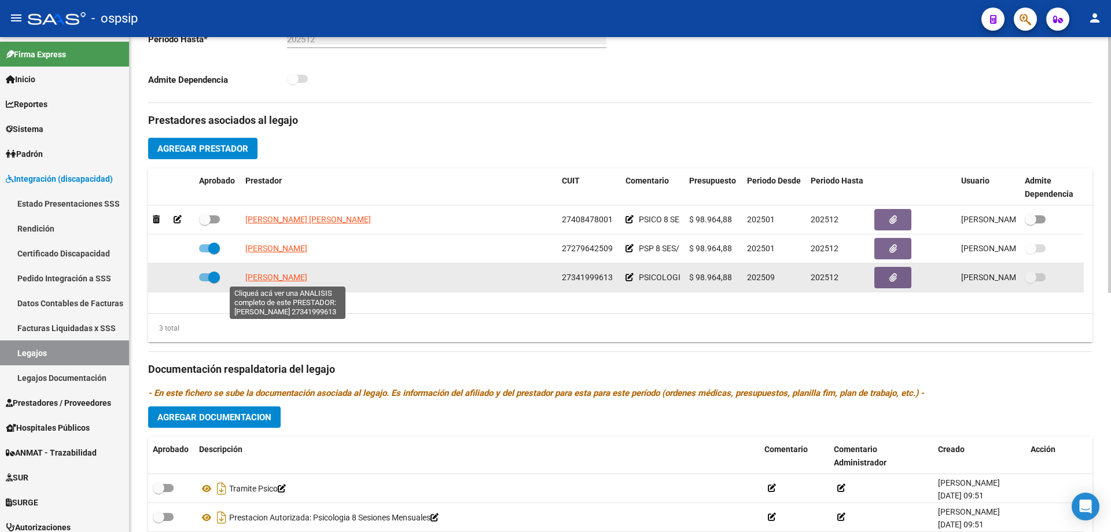
click at [305, 281] on span "[PERSON_NAME]" at bounding box center [276, 277] width 62 height 9
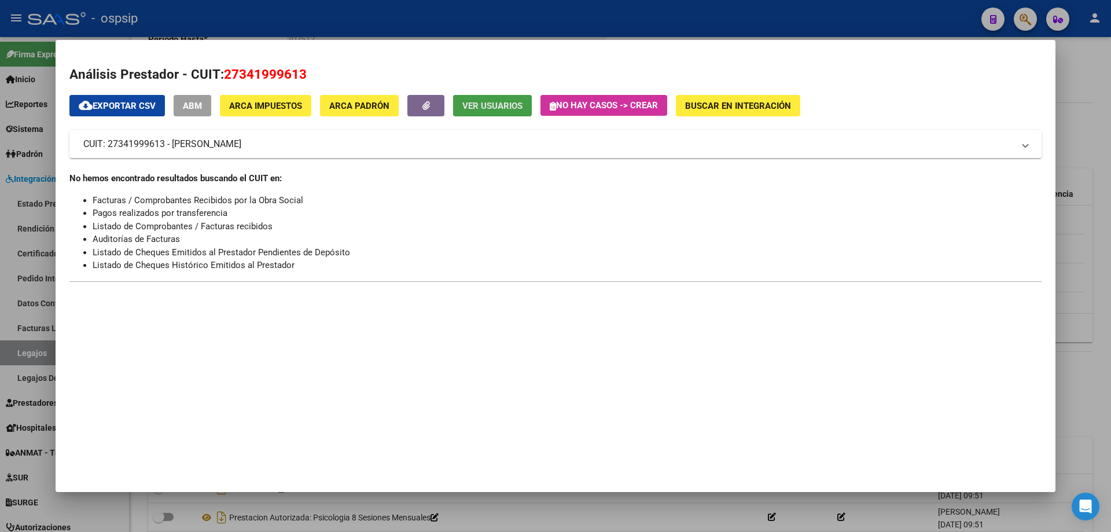
click at [495, 115] on button "Ver Usuarios" at bounding box center [492, 105] width 79 height 21
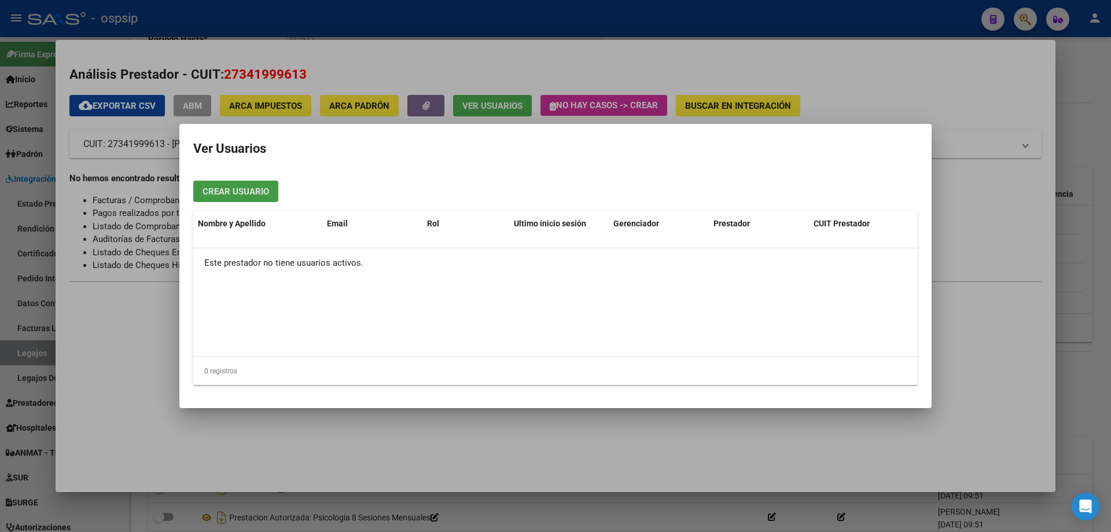
click at [259, 193] on span "Crear Usuario" at bounding box center [236, 191] width 67 height 10
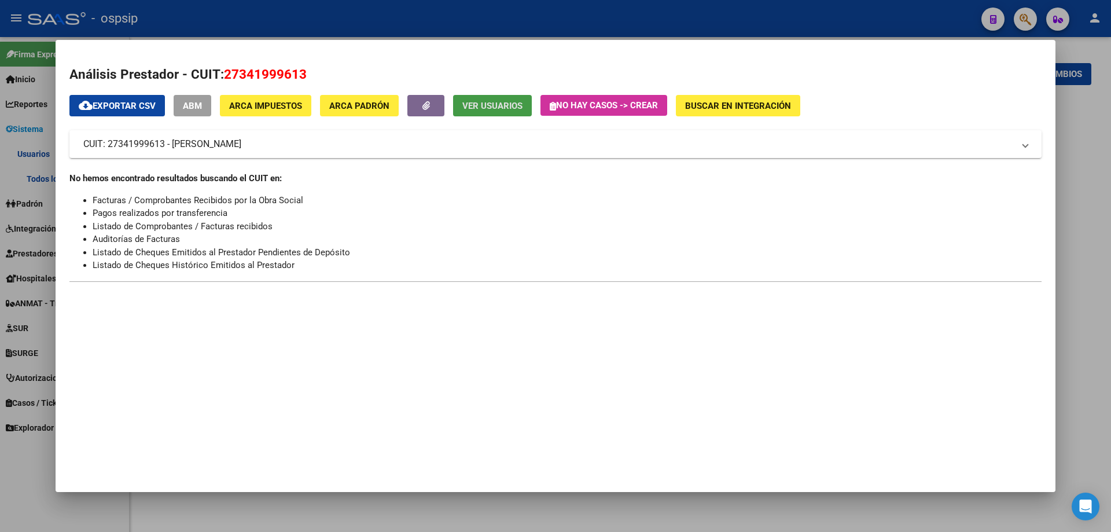
click at [1100, 303] on div at bounding box center [555, 266] width 1111 height 532
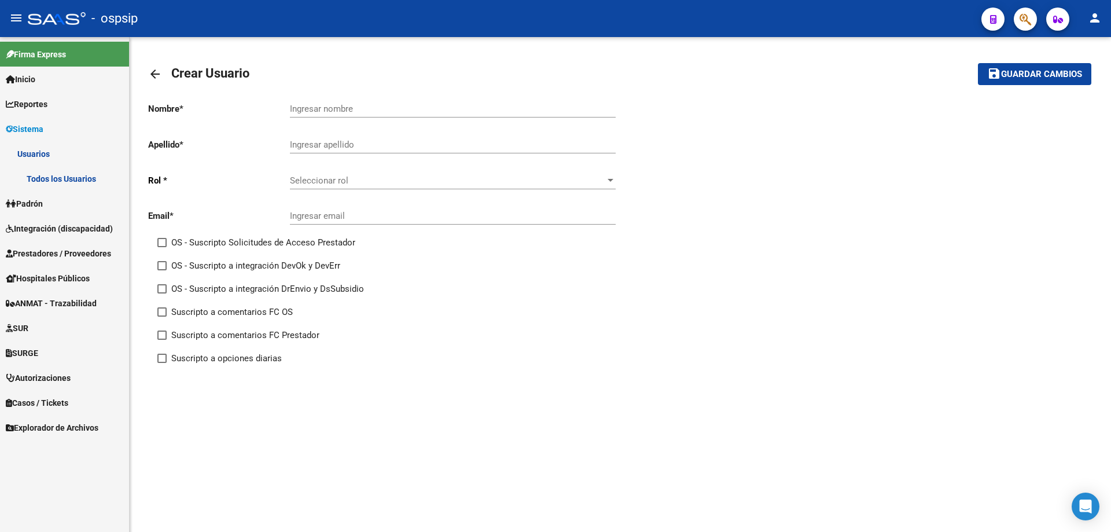
click at [153, 72] on mat-icon "arrow_back" at bounding box center [155, 74] width 14 height 14
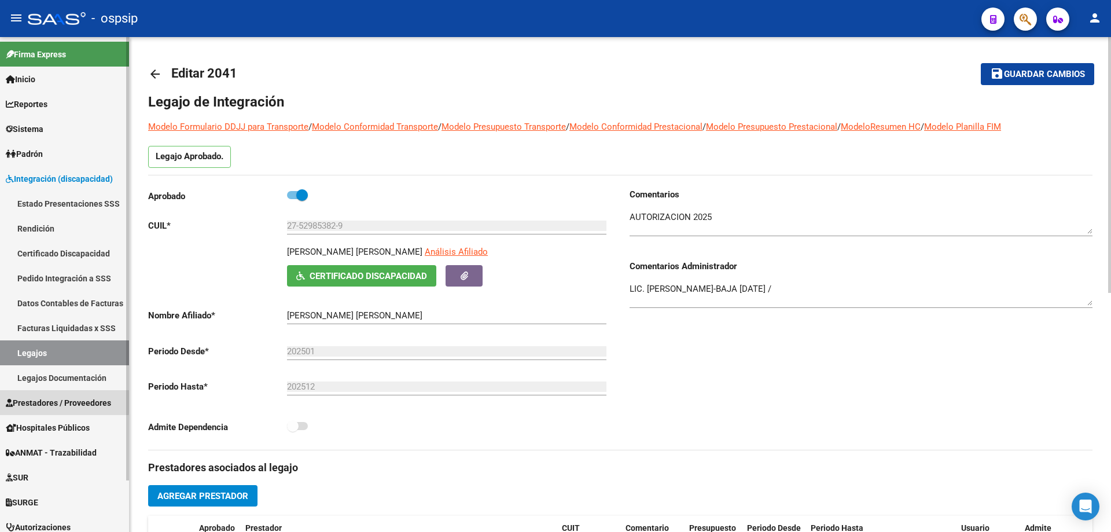
click at [52, 400] on span "Prestadores / Proveedores" at bounding box center [58, 402] width 105 height 13
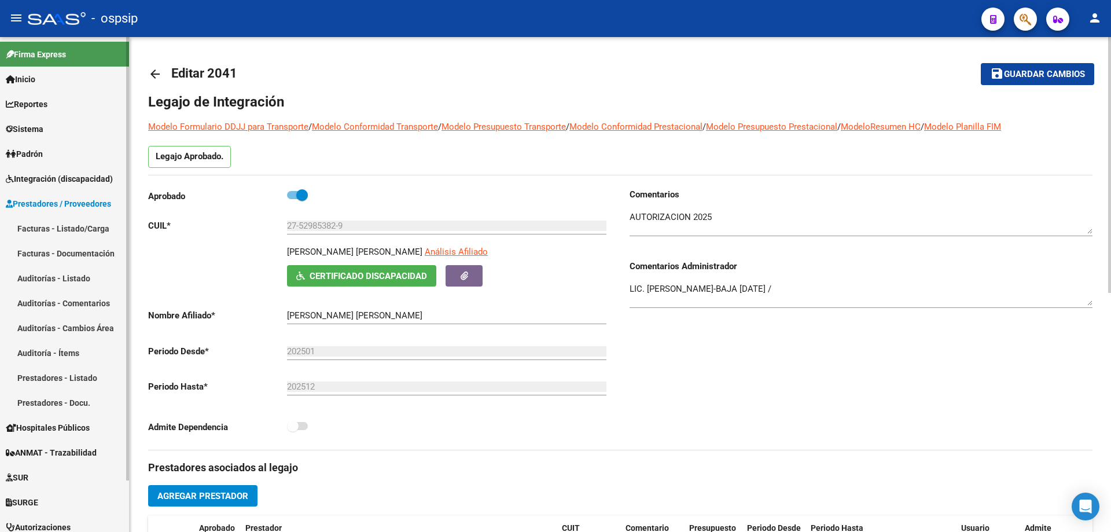
click at [54, 376] on link "Prestadores - Listado" at bounding box center [64, 377] width 129 height 25
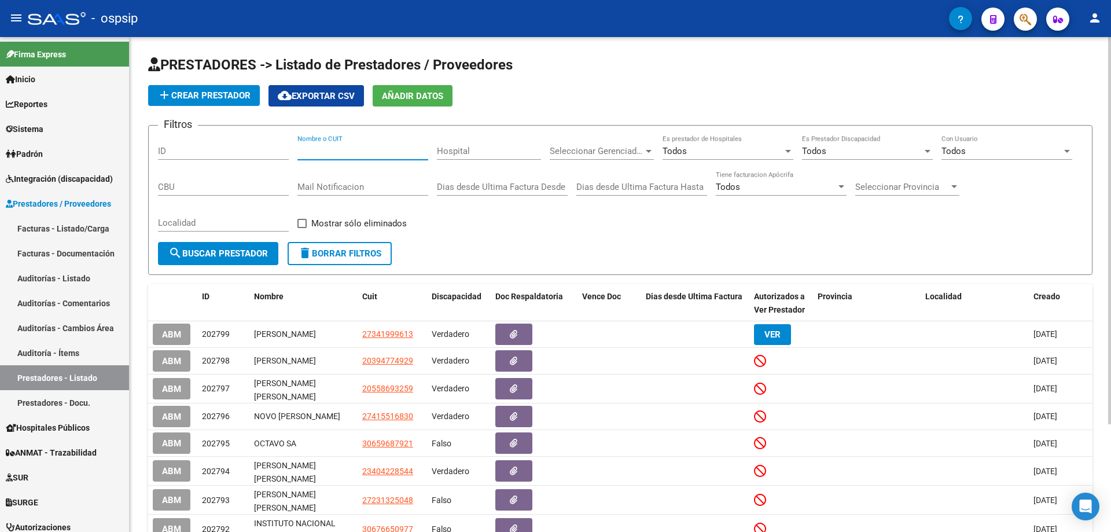
drag, startPoint x: 315, startPoint y: 153, endPoint x: 310, endPoint y: 149, distance: 7.0
click at [310, 149] on input "Nombre o CUIT" at bounding box center [362, 151] width 131 height 10
paste input "27341999613"
type input "27341999613"
click at [255, 254] on span "search Buscar Prestador" at bounding box center [218, 253] width 100 height 10
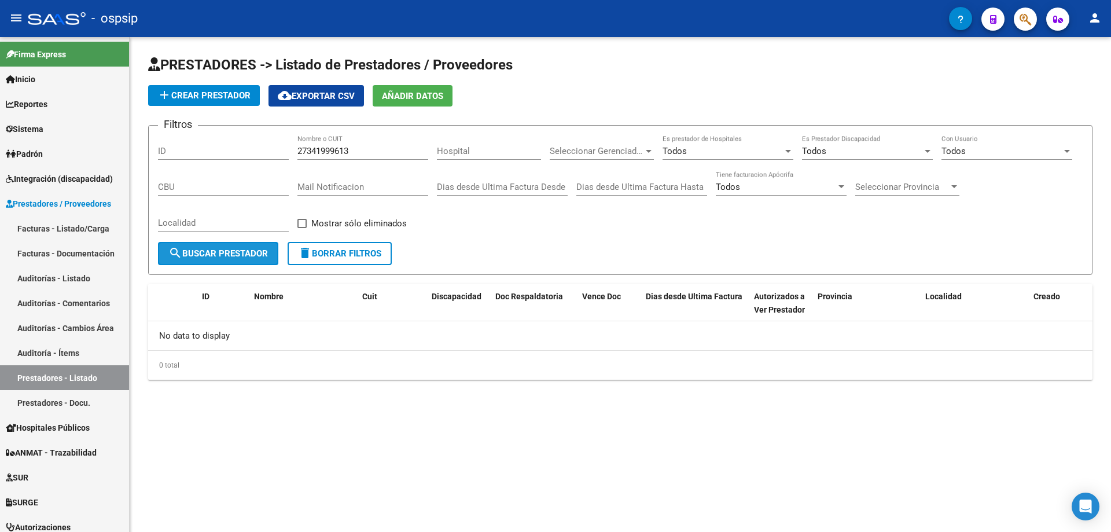
click at [222, 253] on span "search Buscar Prestador" at bounding box center [218, 253] width 100 height 10
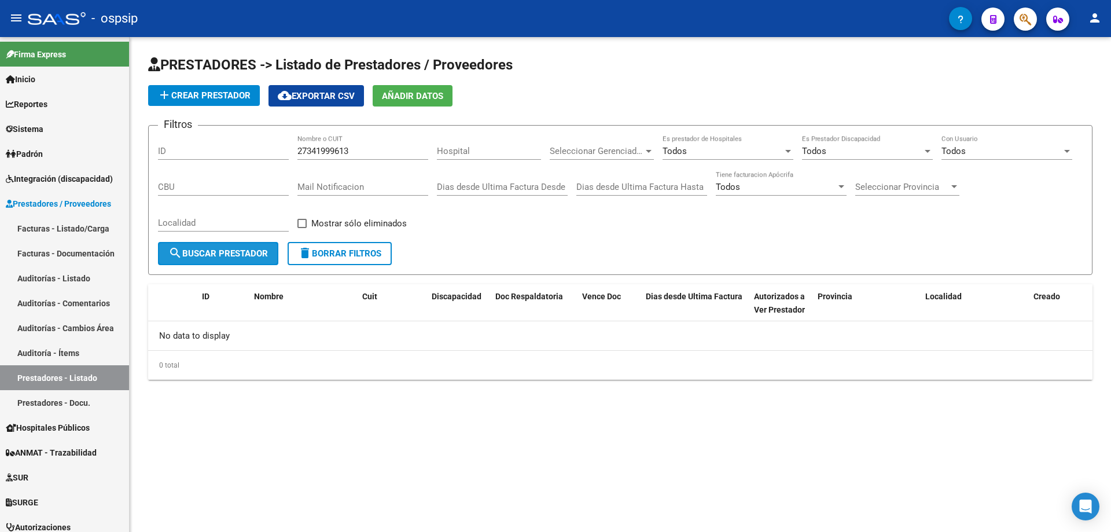
click at [222, 253] on span "search Buscar Prestador" at bounding box center [218, 253] width 100 height 10
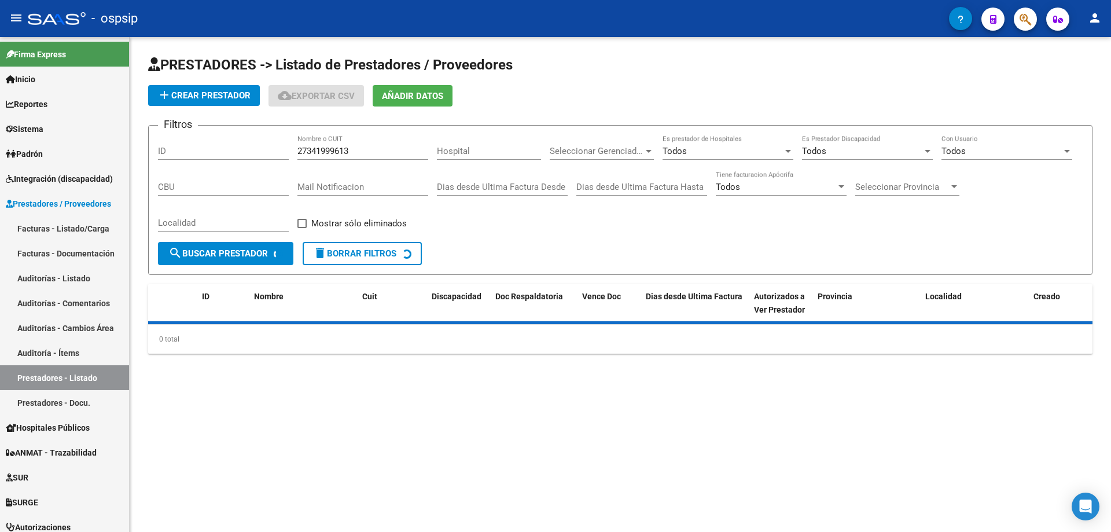
click at [222, 253] on span "search Buscar Prestador" at bounding box center [218, 253] width 100 height 10
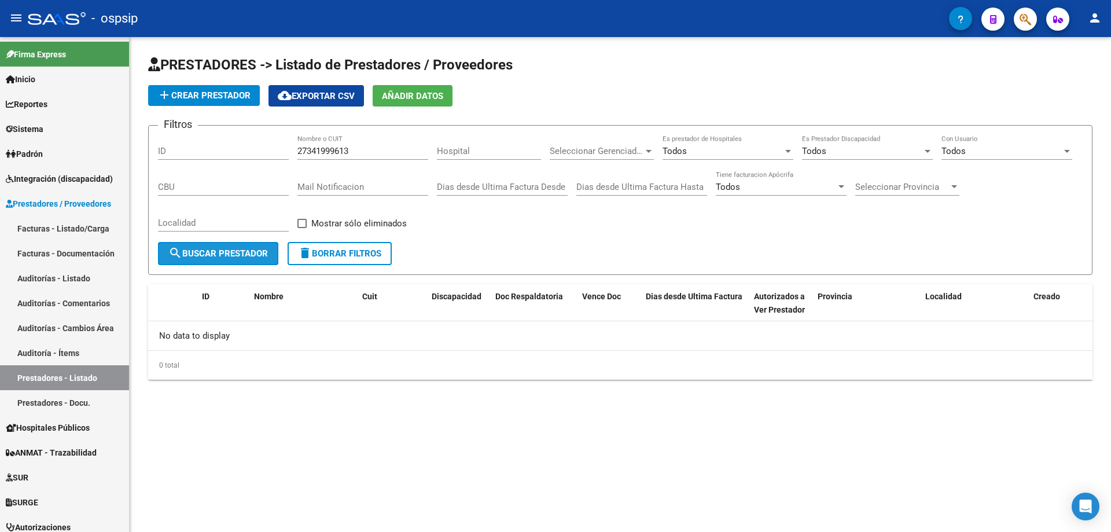
click at [222, 253] on span "search Buscar Prestador" at bounding box center [218, 253] width 100 height 10
click at [216, 93] on span "add Crear Prestador" at bounding box center [203, 95] width 93 height 10
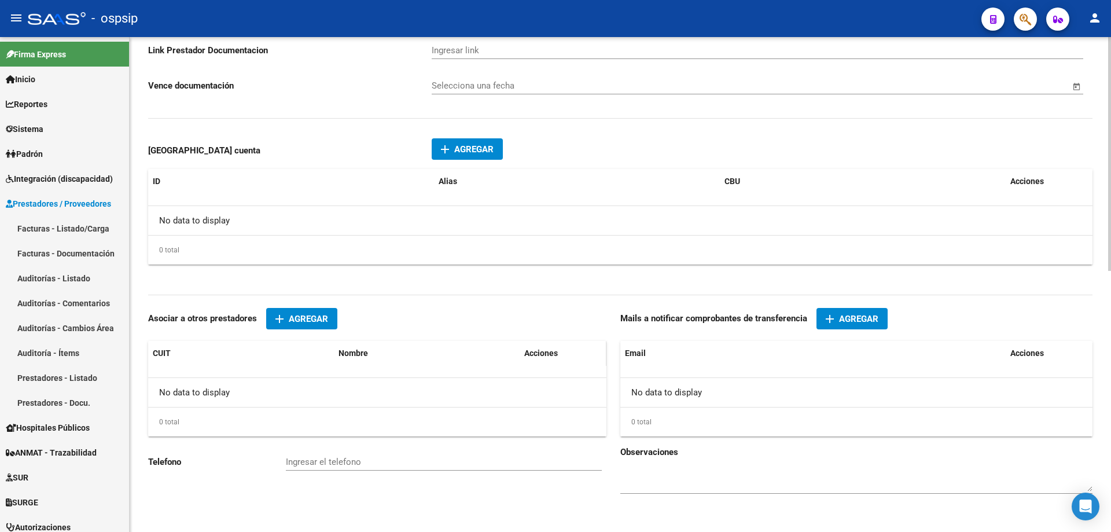
scroll to position [553, 0]
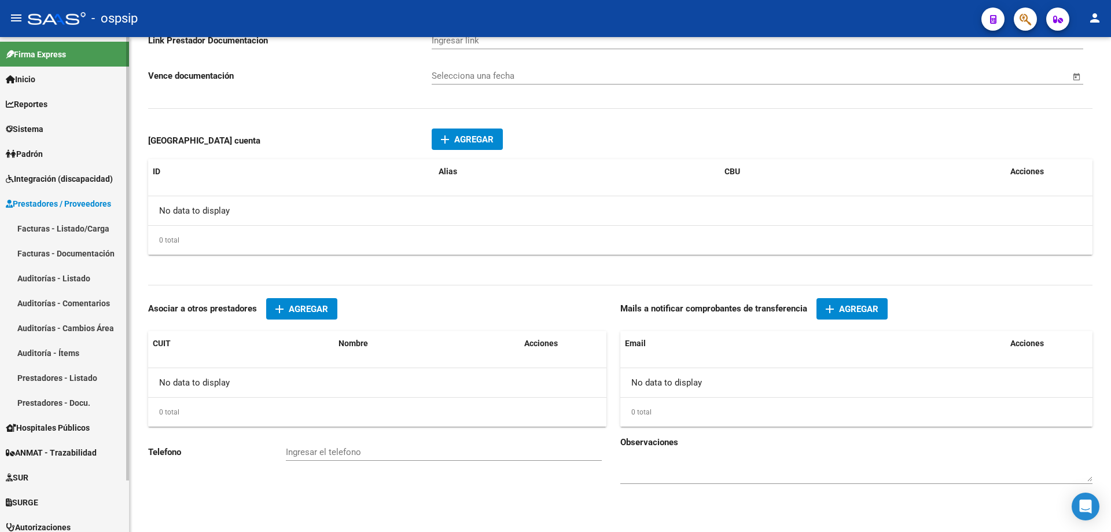
click at [44, 375] on link "Prestadores - Listado" at bounding box center [64, 377] width 129 height 25
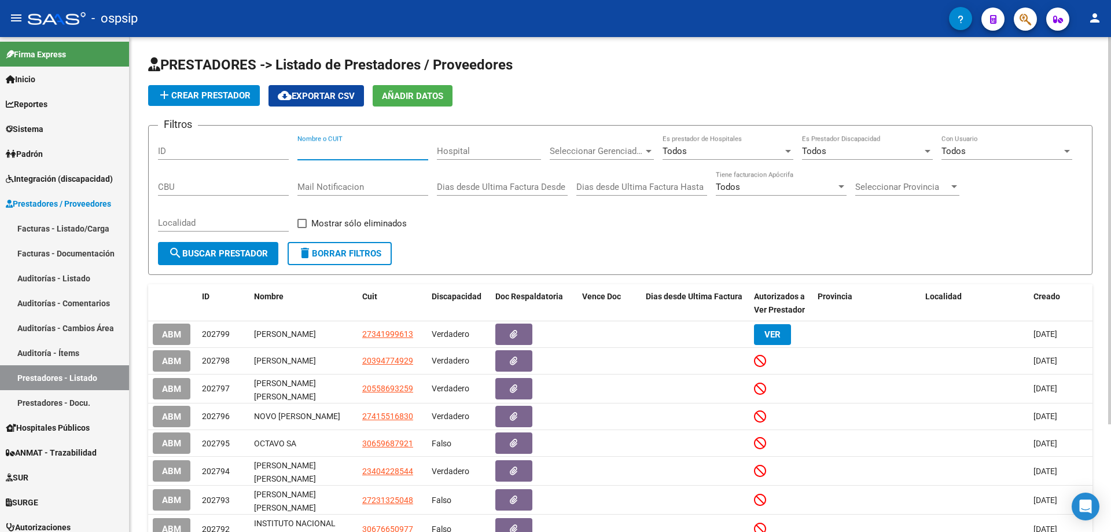
paste input "[PERSON_NAME] [PERSON_NAME]"
type input "[PERSON_NAME] [PERSON_NAME]"
click at [223, 245] on button "search Buscar Prestador" at bounding box center [218, 253] width 120 height 23
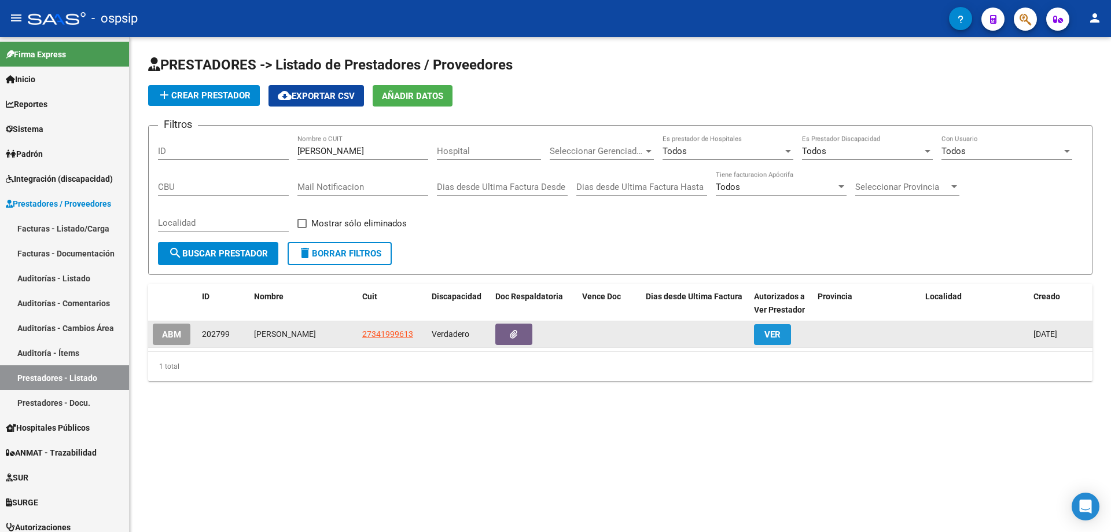
click at [785, 340] on button "VER" at bounding box center [772, 334] width 37 height 21
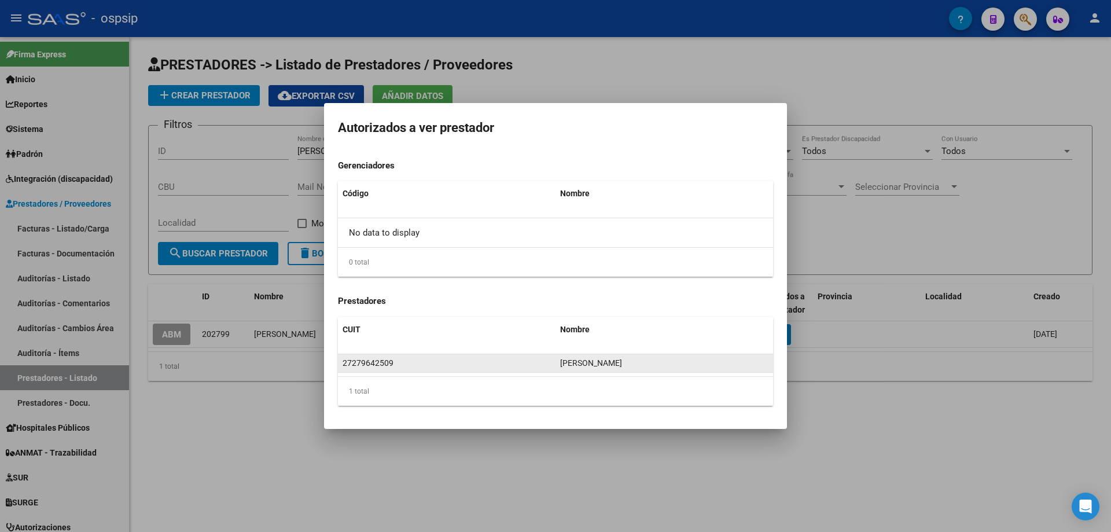
drag, startPoint x: 671, startPoint y: 366, endPoint x: 559, endPoint y: 365, distance: 111.7
click at [559, 365] on datatable-body-cell "[PERSON_NAME] [PERSON_NAME]" at bounding box center [664, 363] width 218 height 18
copy span "[PERSON_NAME] [PERSON_NAME]"
drag, startPoint x: 827, startPoint y: 411, endPoint x: 742, endPoint y: 443, distance: 90.8
click at [828, 415] on div at bounding box center [555, 266] width 1111 height 532
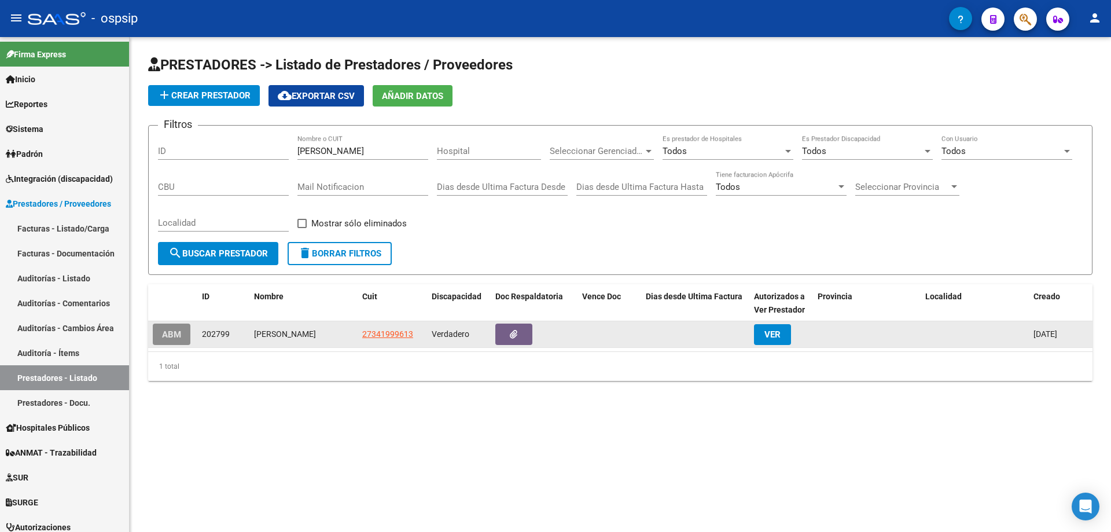
click at [183, 339] on button "ABM" at bounding box center [172, 333] width 38 height 21
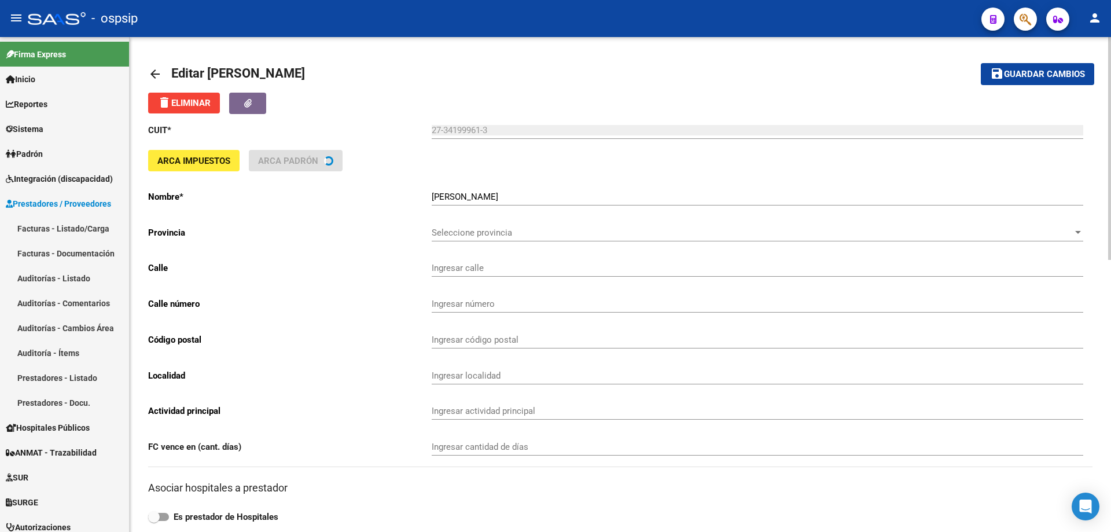
type input "5"
type input "1681"
type input "1900"
type input "LA PLATA SUDESTE CALLE 50 AMBAS VEREDAS"
type input "749009"
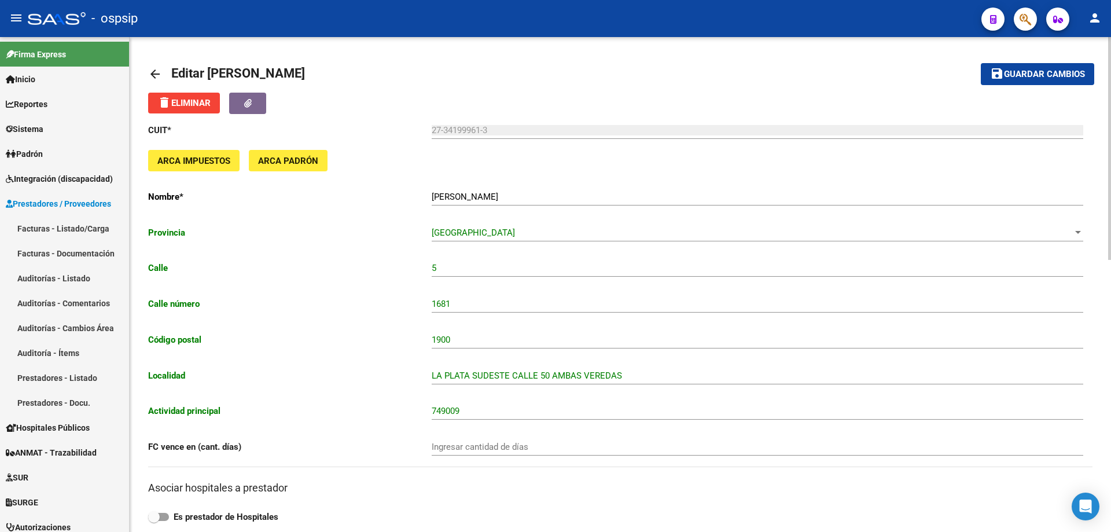
click at [153, 75] on mat-icon "arrow_back" at bounding box center [155, 74] width 14 height 14
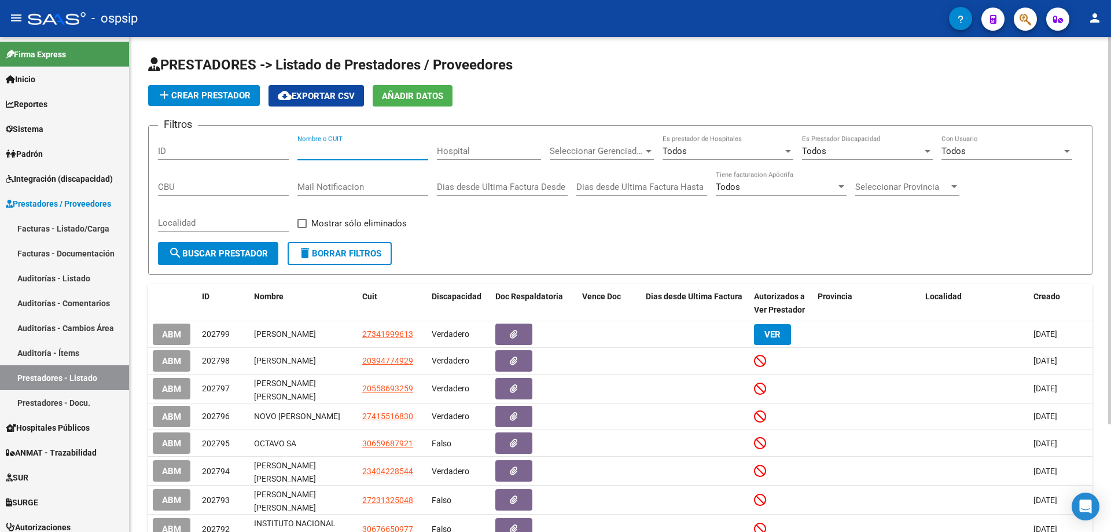
paste input "[PERSON_NAME] [PERSON_NAME]"
type input "[PERSON_NAME] [PERSON_NAME]"
click at [257, 257] on span "search Buscar Prestador" at bounding box center [218, 253] width 100 height 10
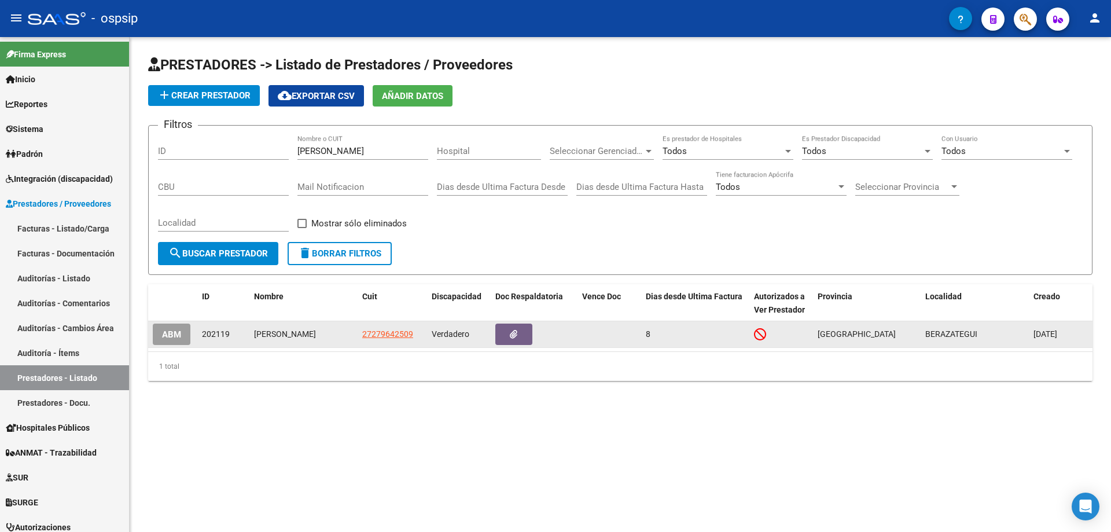
click at [160, 338] on button "ABM" at bounding box center [172, 333] width 38 height 21
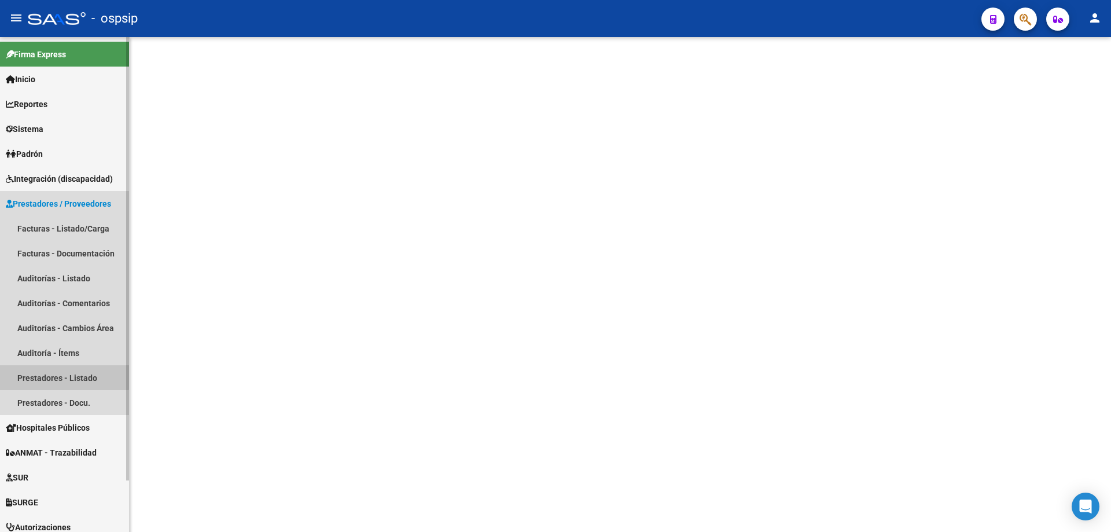
click at [47, 372] on link "Prestadores - Listado" at bounding box center [64, 377] width 129 height 25
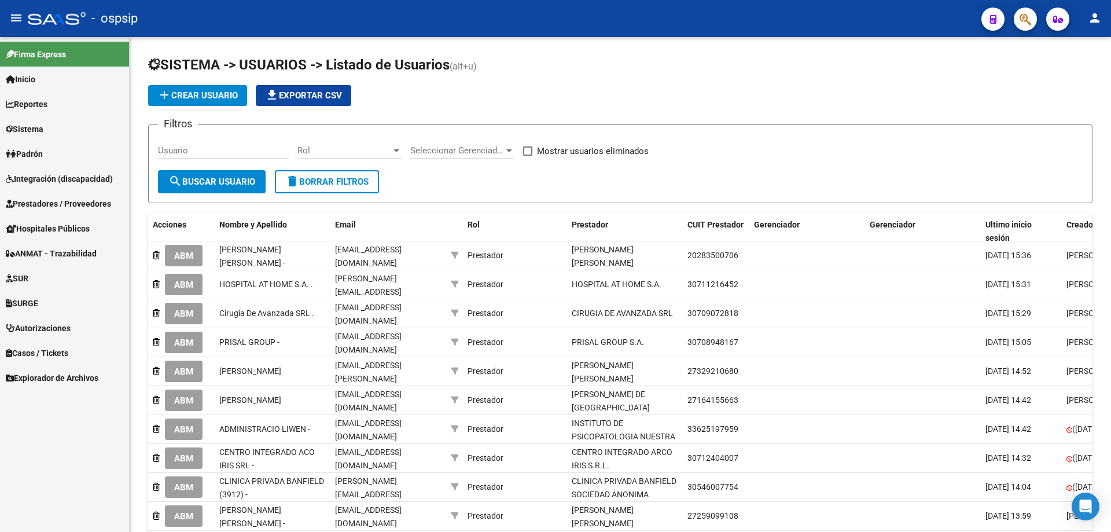
click at [42, 177] on span "Integración (discapacidad)" at bounding box center [59, 178] width 107 height 13
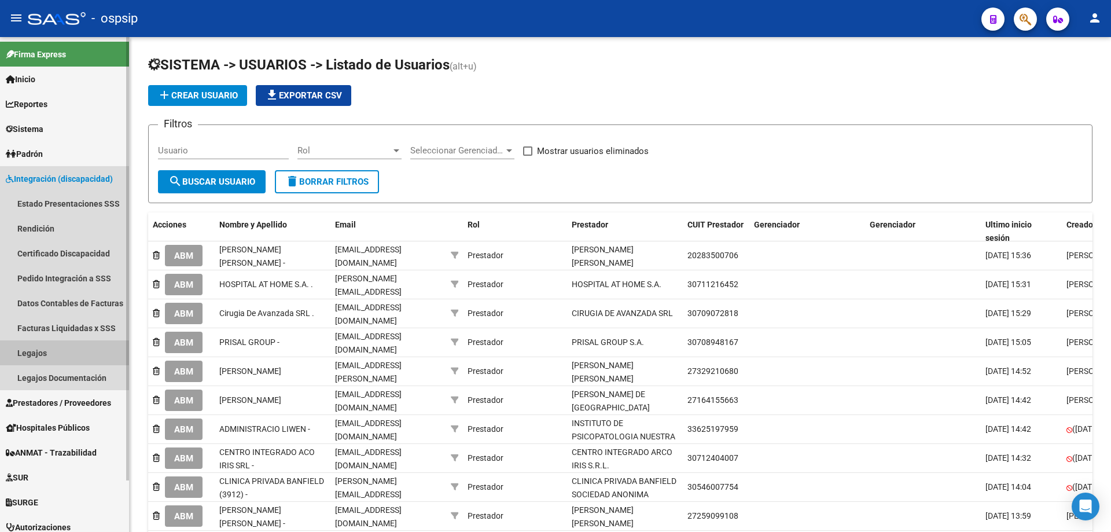
click at [39, 348] on link "Legajos" at bounding box center [64, 352] width 129 height 25
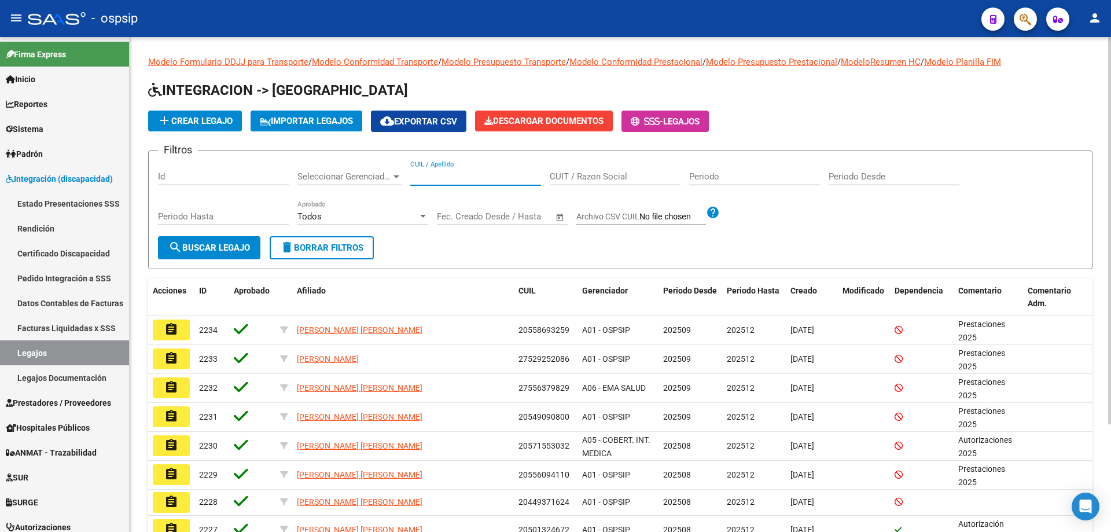
click at [429, 174] on input "CUIL / Apellido" at bounding box center [475, 176] width 131 height 10
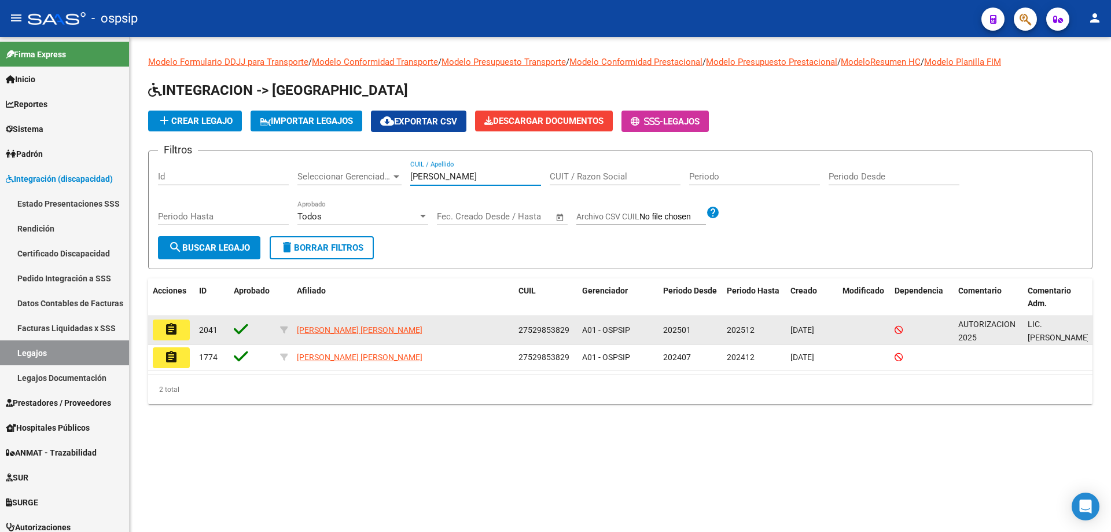
type input "aliaga"
click at [179, 334] on button "assignment" at bounding box center [171, 329] width 37 height 21
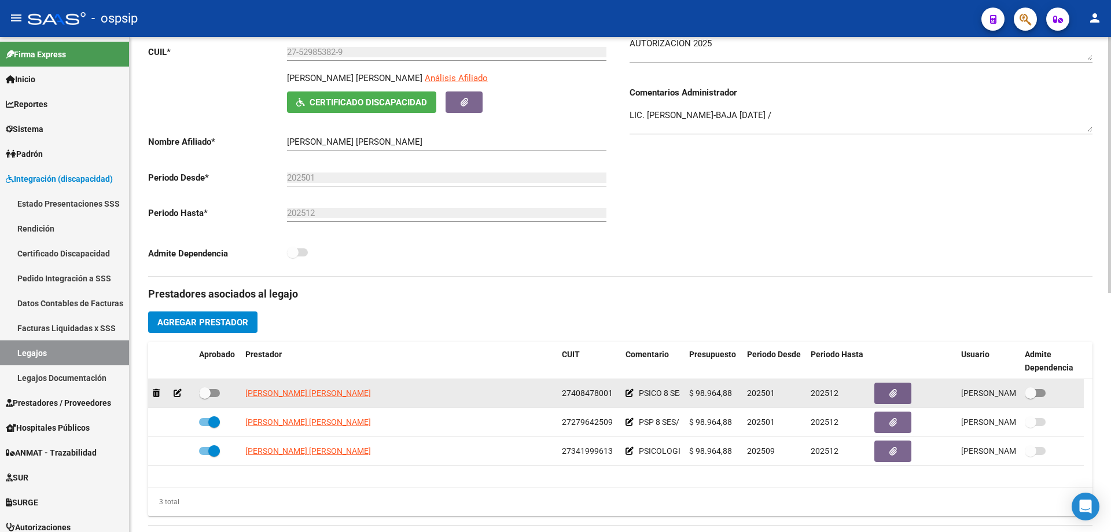
scroll to position [347, 0]
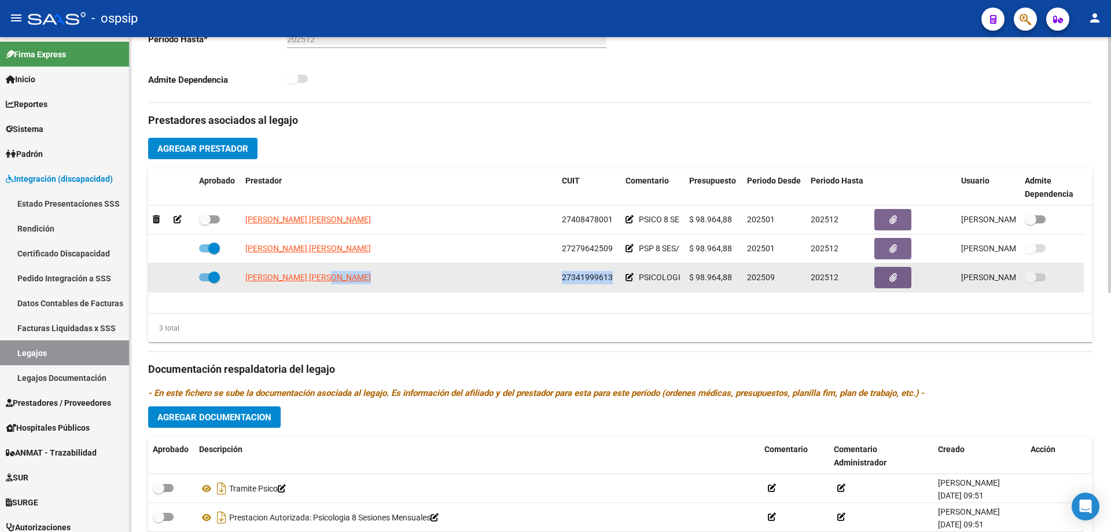
drag, startPoint x: 613, startPoint y: 280, endPoint x: 554, endPoint y: 281, distance: 59.6
click at [554, 281] on div "ROSELLI PAULA MARIA 27341999613 PSICOLOGIA-LUNES-MIERCOLES 9 HS $ 98.964,88 202…" at bounding box center [616, 277] width 936 height 29
copy div "27341999613"
drag, startPoint x: 244, startPoint y: 273, endPoint x: 312, endPoint y: 279, distance: 68.6
click at [340, 279] on datatable-body-cell "[PERSON_NAME]" at bounding box center [399, 277] width 316 height 28
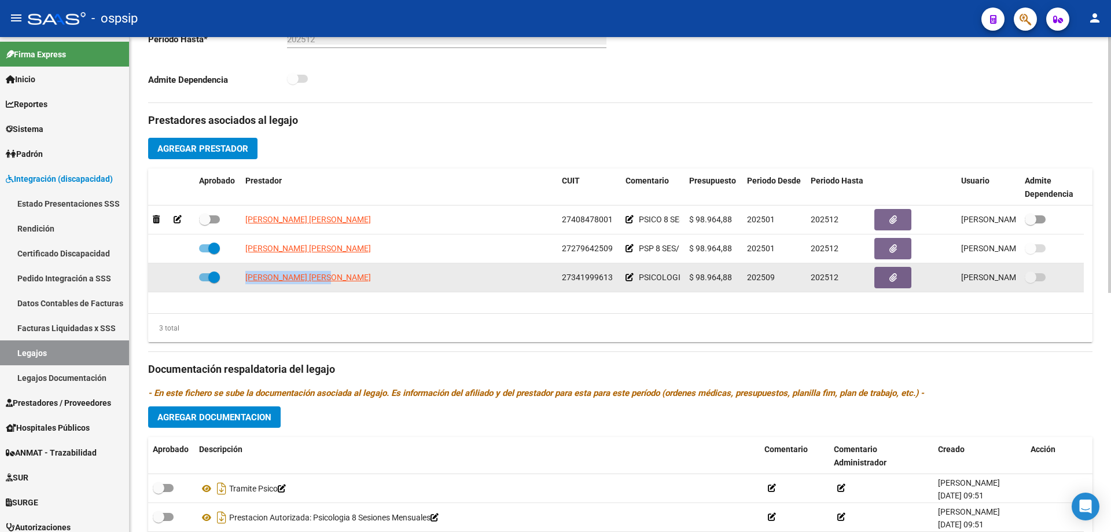
copy span "[PERSON_NAME]"
